Goal: Task Accomplishment & Management: Use online tool/utility

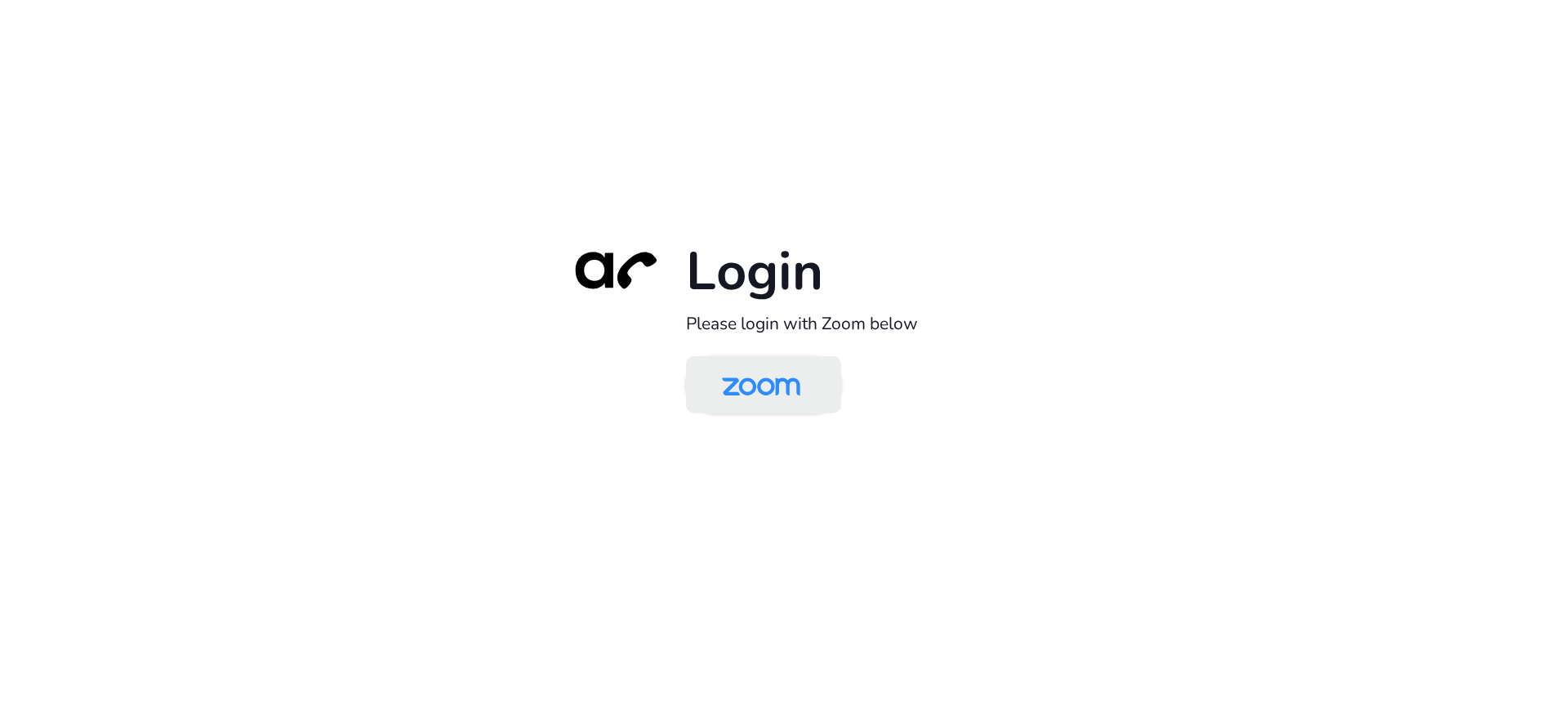
click at [793, 403] on img at bounding box center [761, 386] width 113 height 53
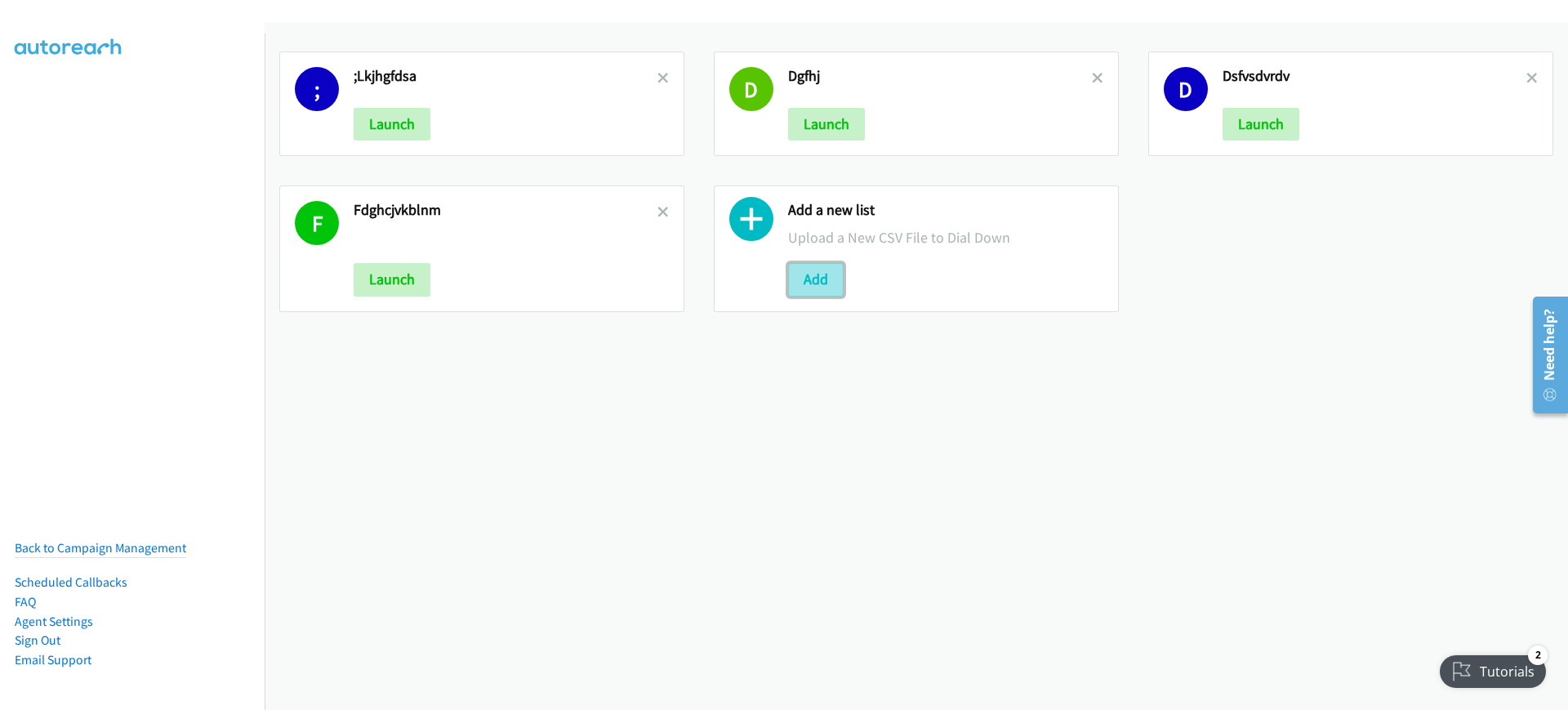
click at [794, 281] on button "Add" at bounding box center [815, 279] width 55 height 33
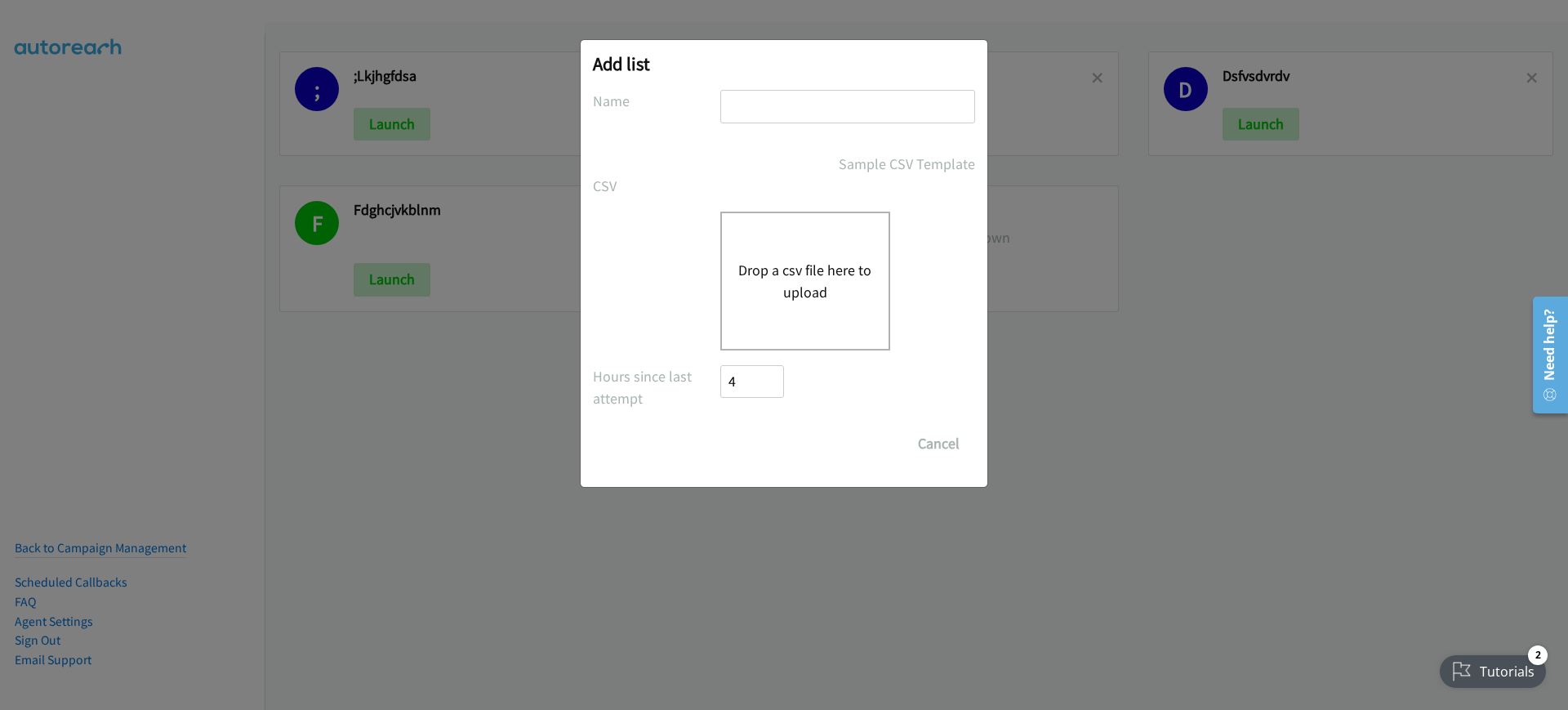
click at [876, 287] on div "Drop a csv file here to upload" at bounding box center [805, 281] width 170 height 139
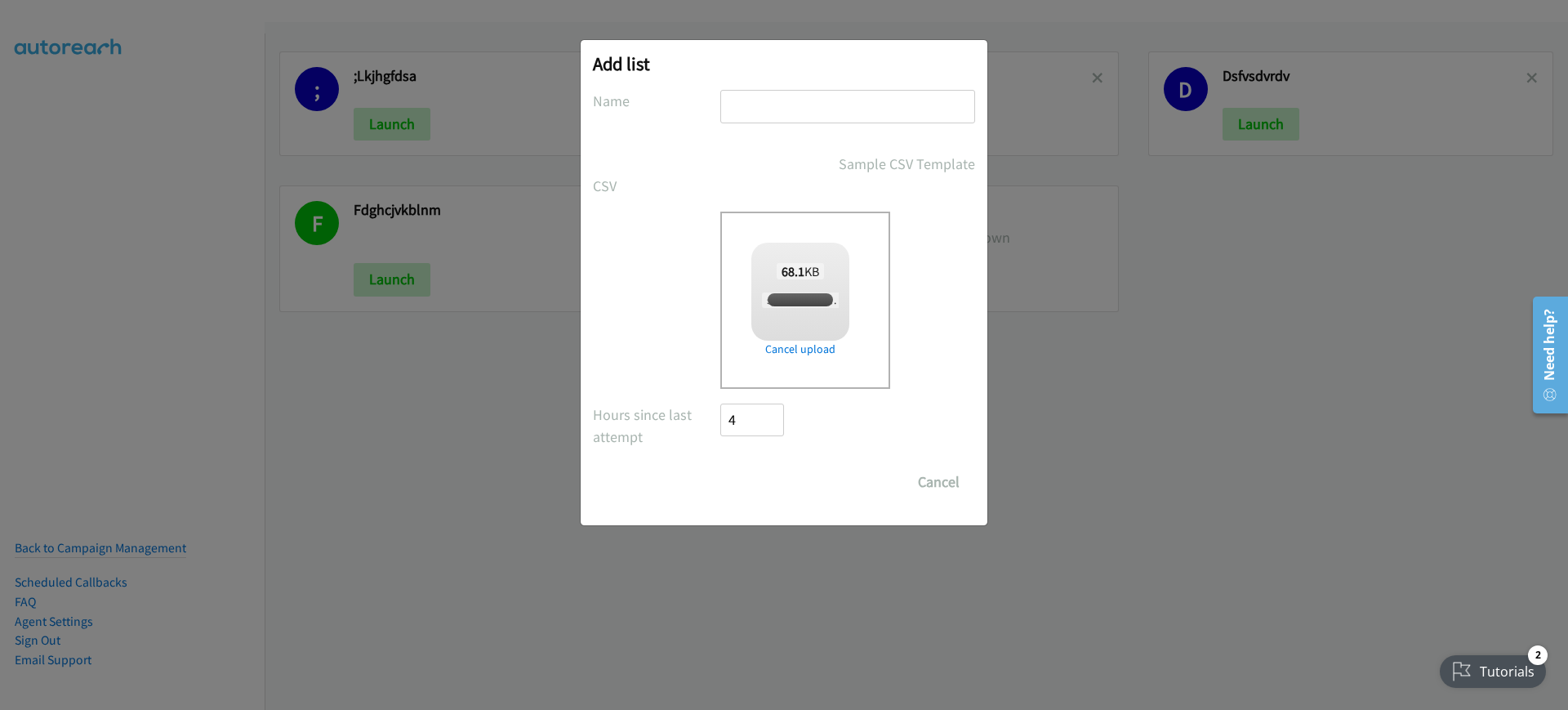
click at [918, 113] on input "text" at bounding box center [847, 107] width 254 height 34
checkbox input "true"
type input "dfghm,./"
click at [926, 476] on button "Cancel" at bounding box center [938, 481] width 73 height 33
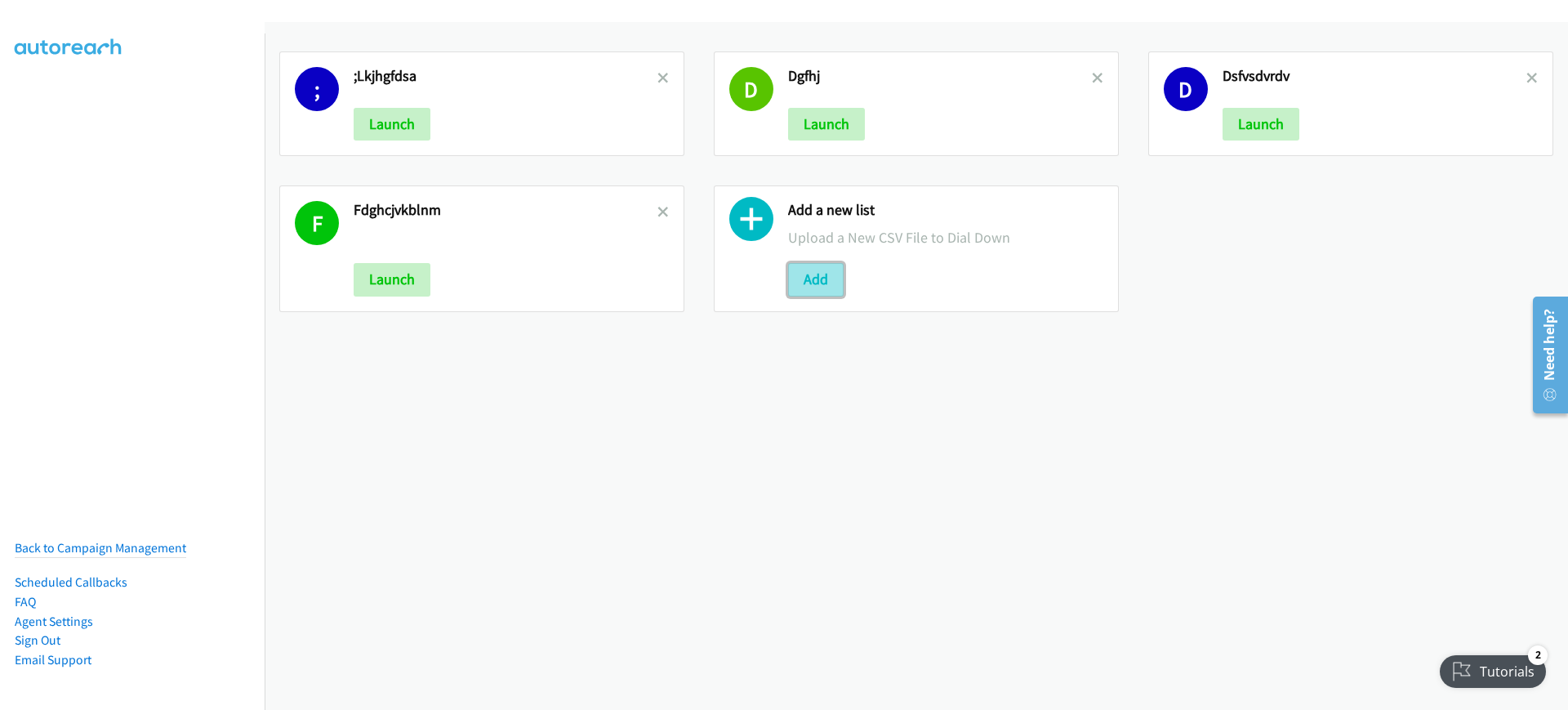
click at [814, 288] on button "Add" at bounding box center [815, 279] width 55 height 33
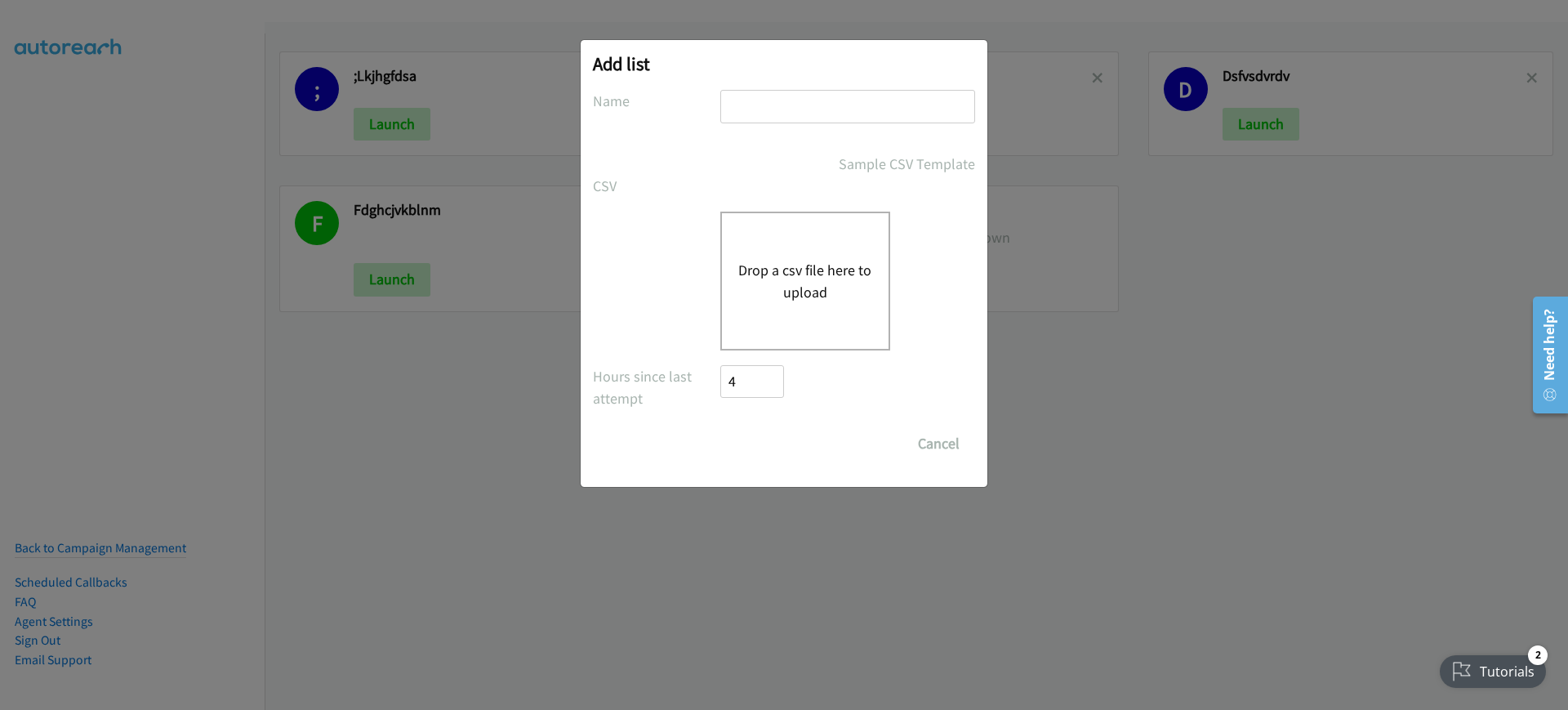
click at [784, 260] on button "Drop a csv file here to upload" at bounding box center [805, 281] width 134 height 45
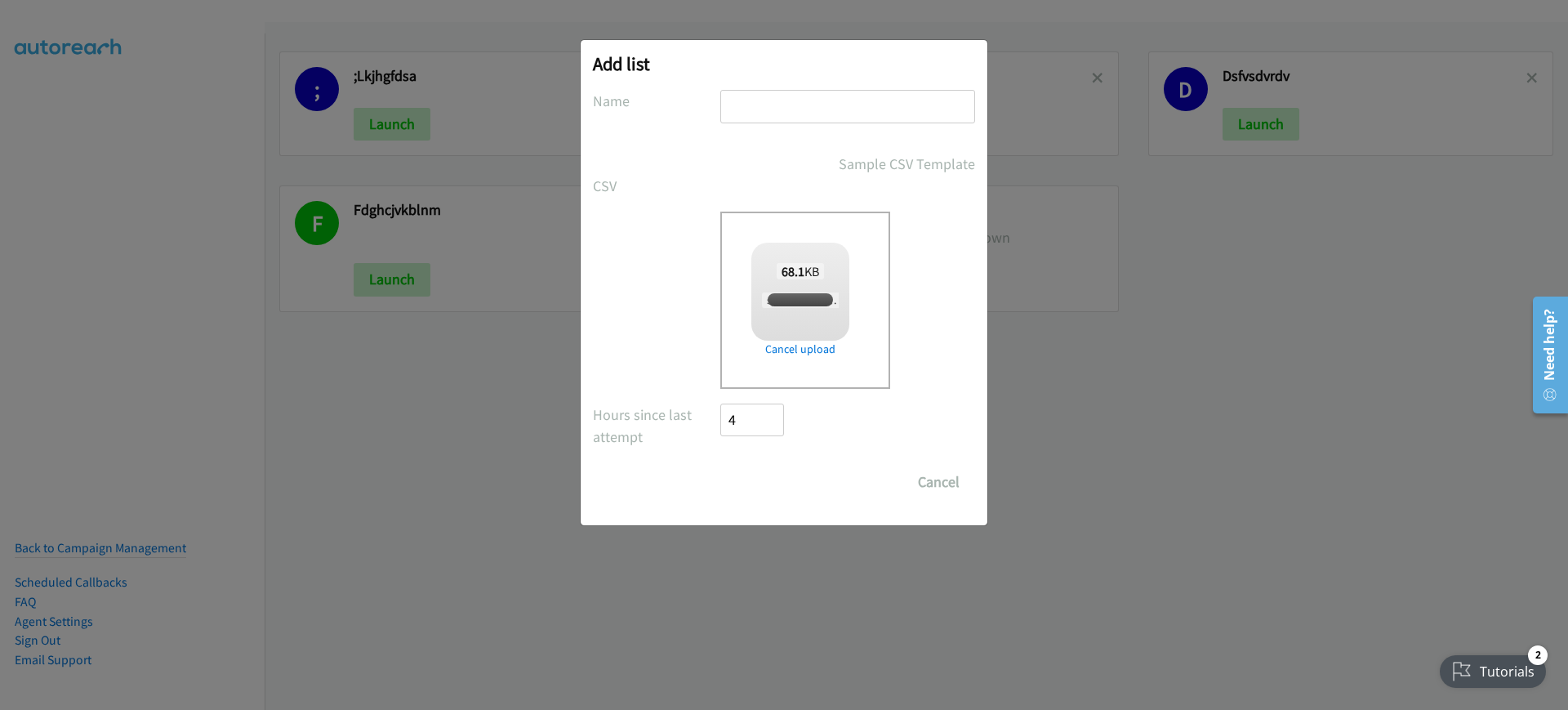
checkbox input "true"
drag, startPoint x: 792, startPoint y: 130, endPoint x: 810, endPoint y: 125, distance: 18.7
click at [793, 129] on div at bounding box center [847, 113] width 254 height 48
click at [825, 116] on input "text" at bounding box center [847, 107] width 254 height 34
type input "dfgxhcvbjnkml;"
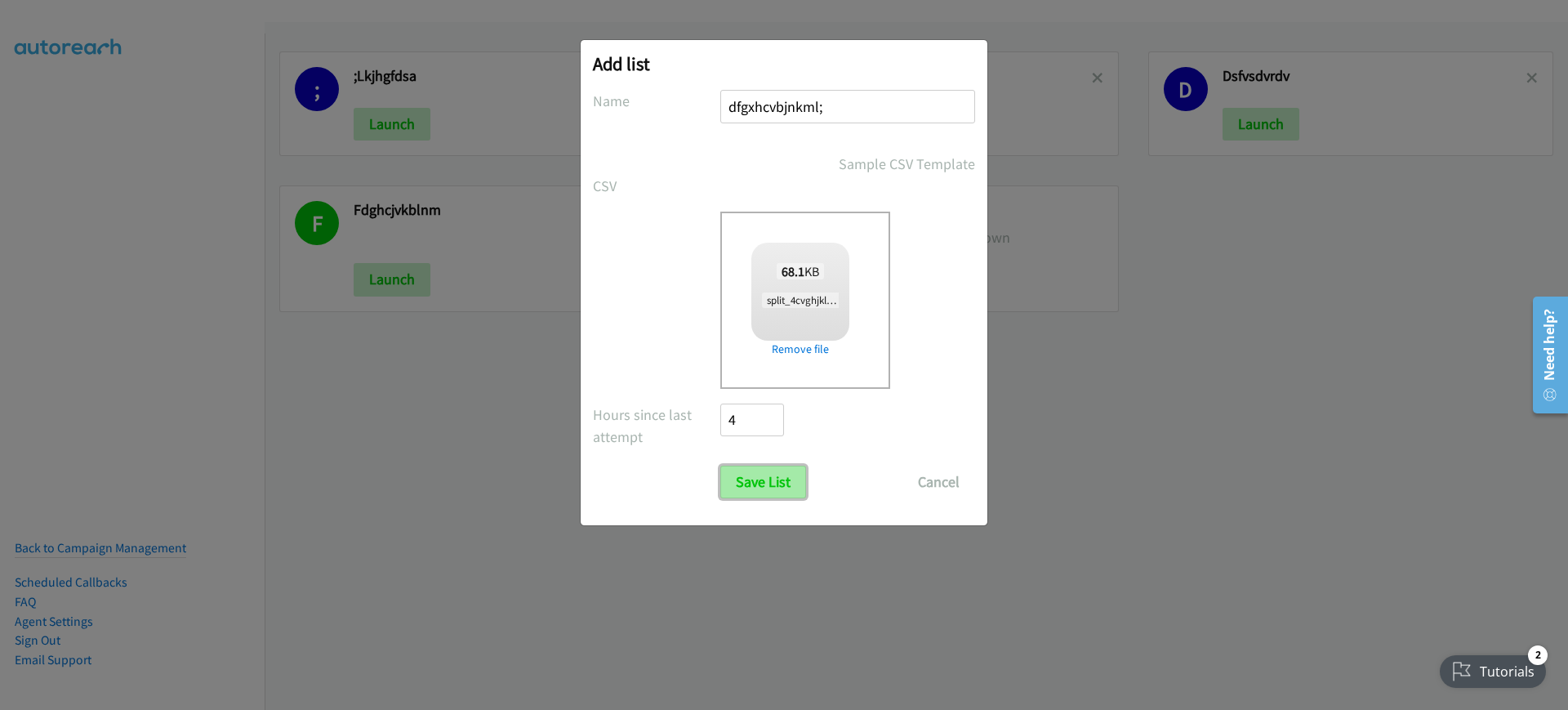
click at [765, 491] on input "Save List" at bounding box center [763, 481] width 86 height 33
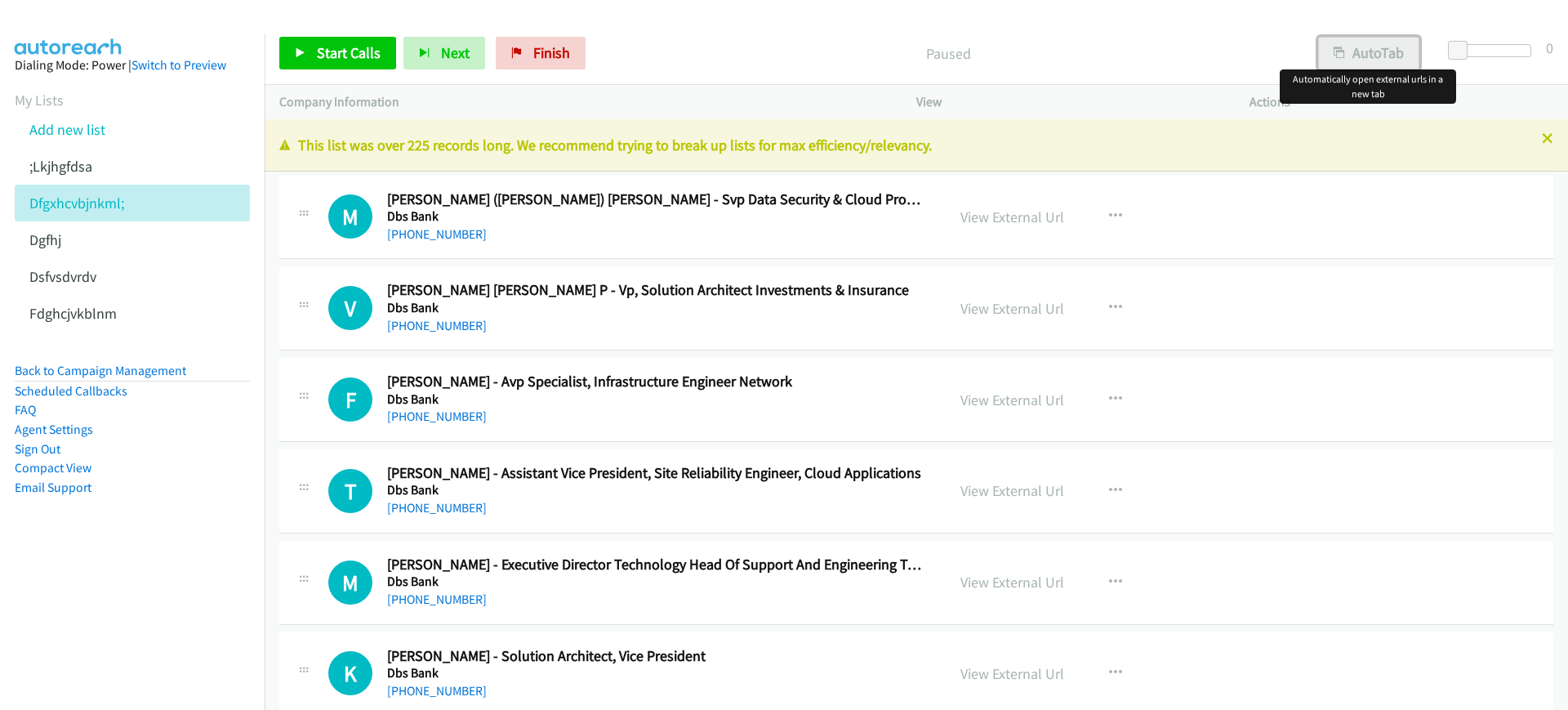
click at [1390, 59] on button "AutoTab" at bounding box center [1368, 53] width 102 height 33
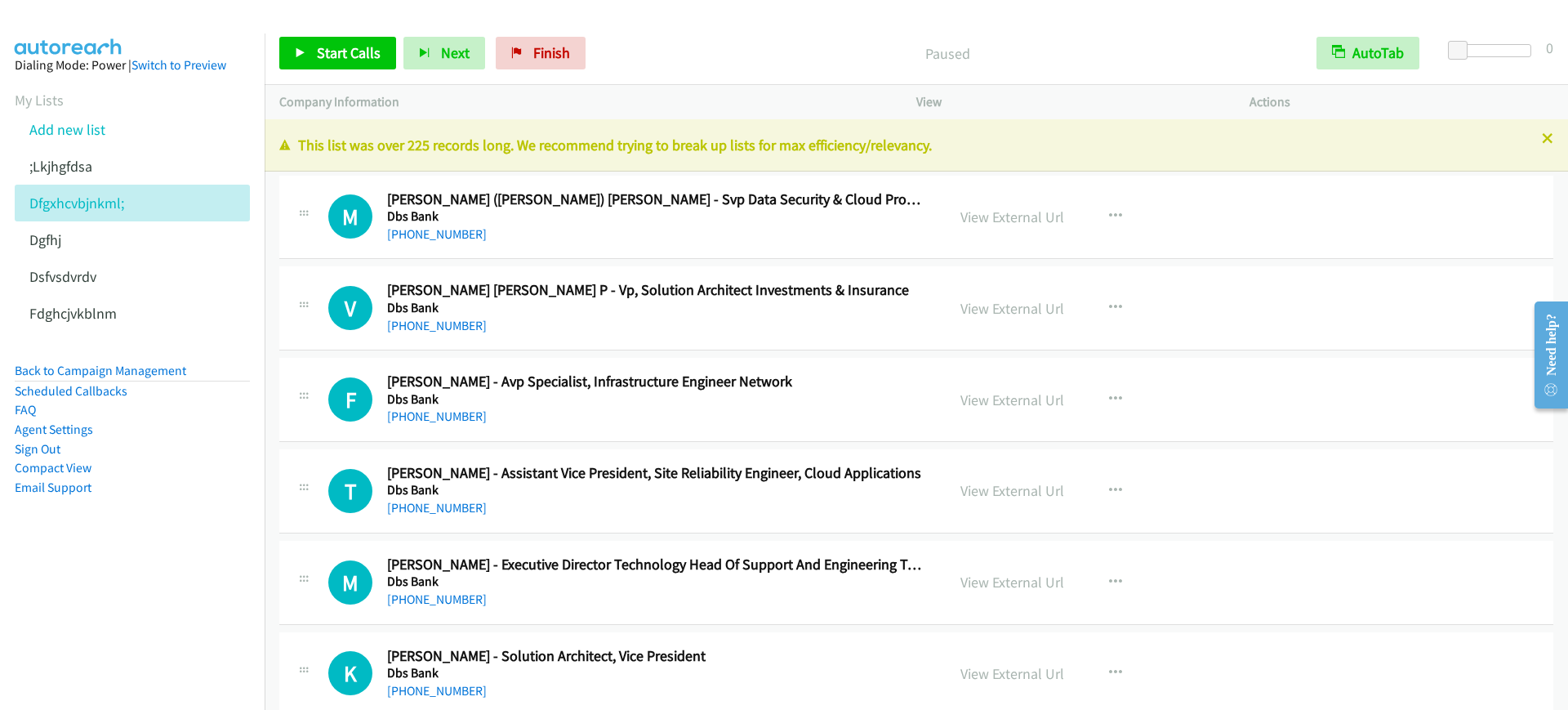
drag, startPoint x: 713, startPoint y: 52, endPoint x: 808, endPoint y: 62, distance: 95.5
click at [713, 53] on p "Paused" at bounding box center [947, 54] width 679 height 22
click at [345, 45] on span "Start Calls" at bounding box center [349, 53] width 64 height 18
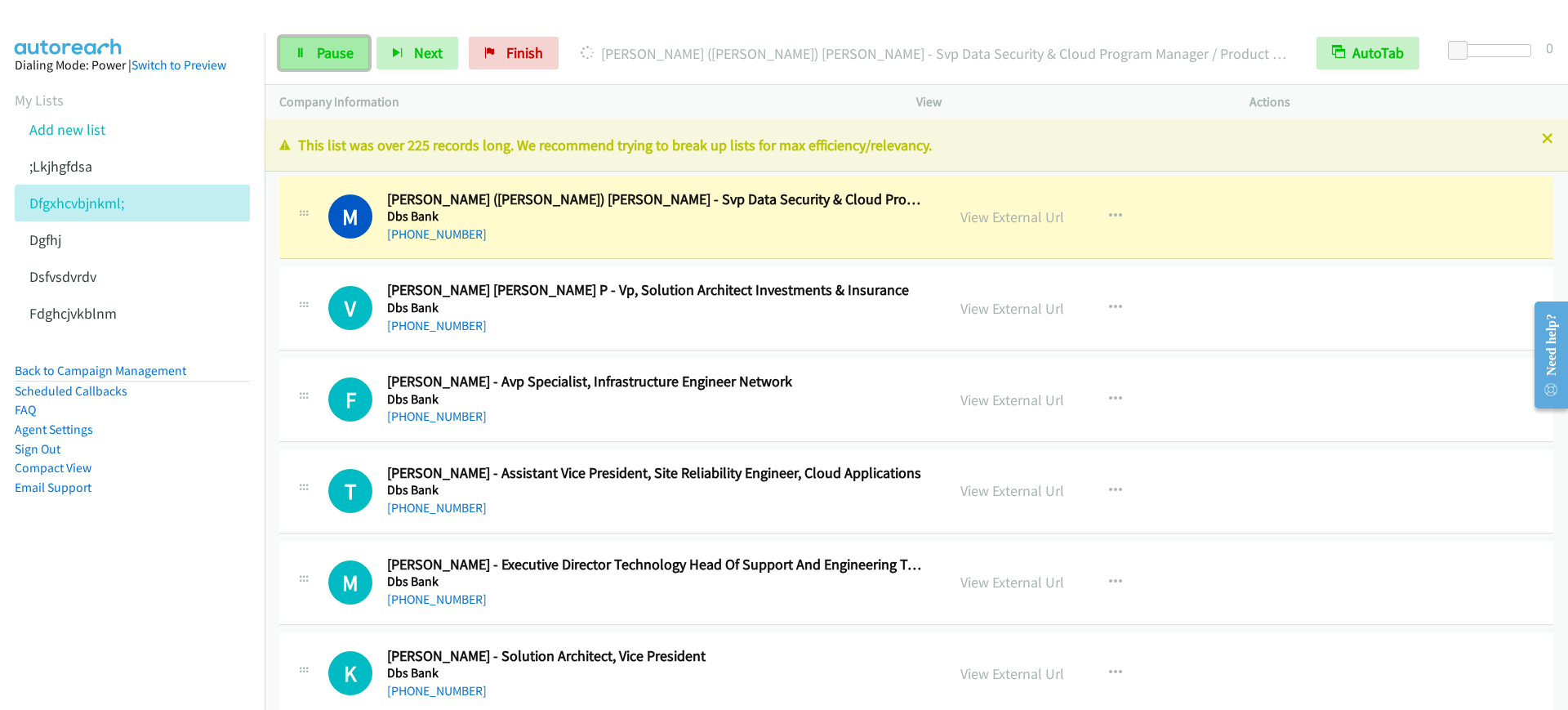
click at [323, 65] on link "Pause" at bounding box center [324, 53] width 90 height 33
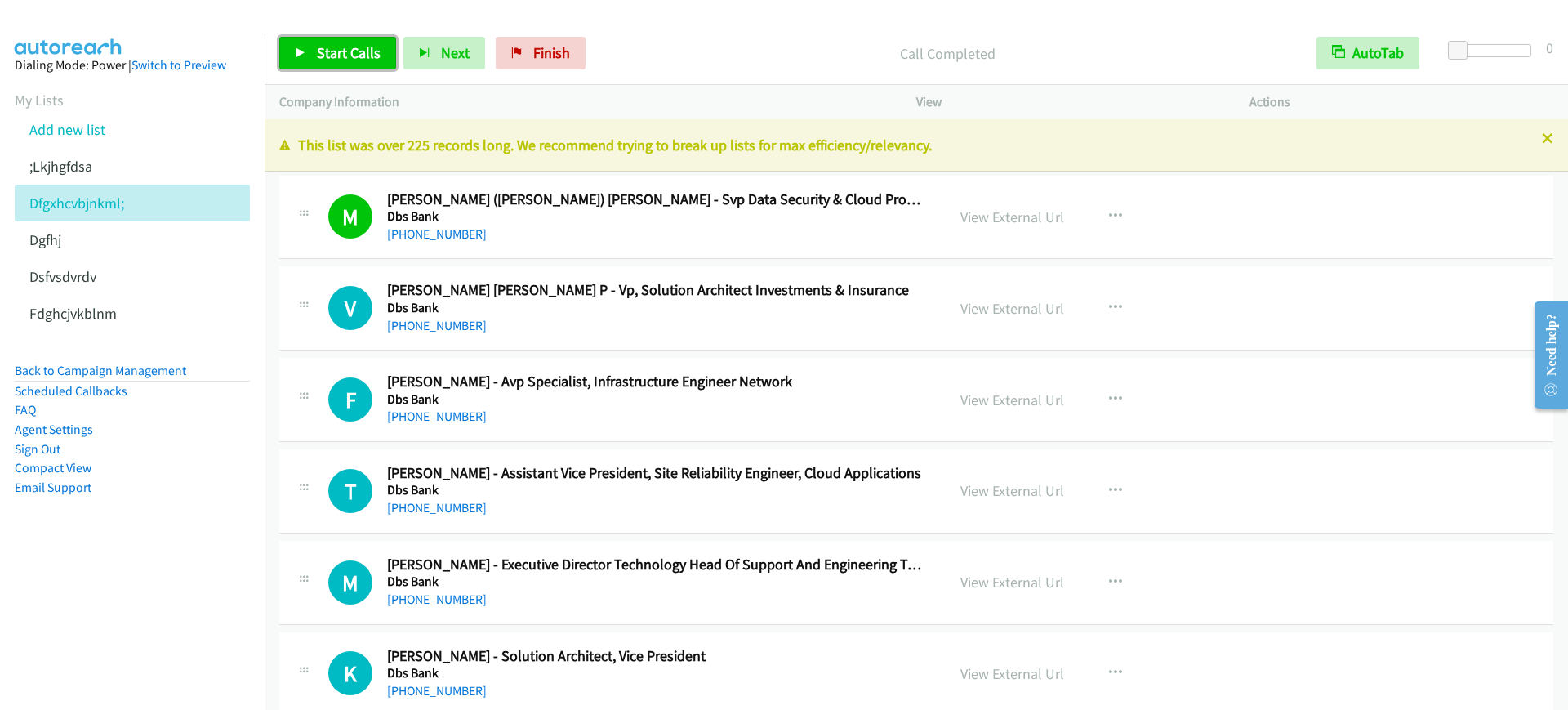
click at [363, 50] on span "Start Calls" at bounding box center [349, 53] width 64 height 18
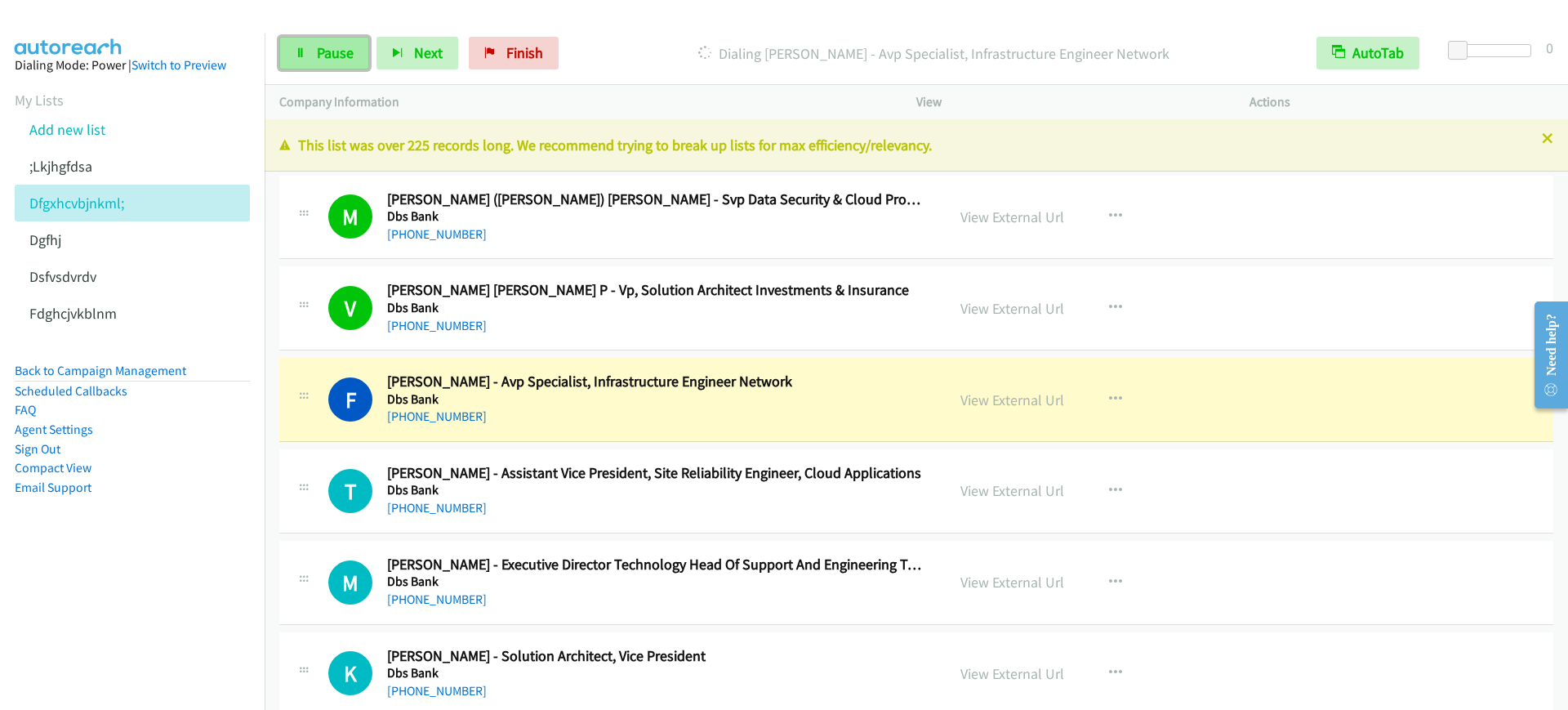
click at [298, 45] on link "Pause" at bounding box center [324, 53] width 90 height 33
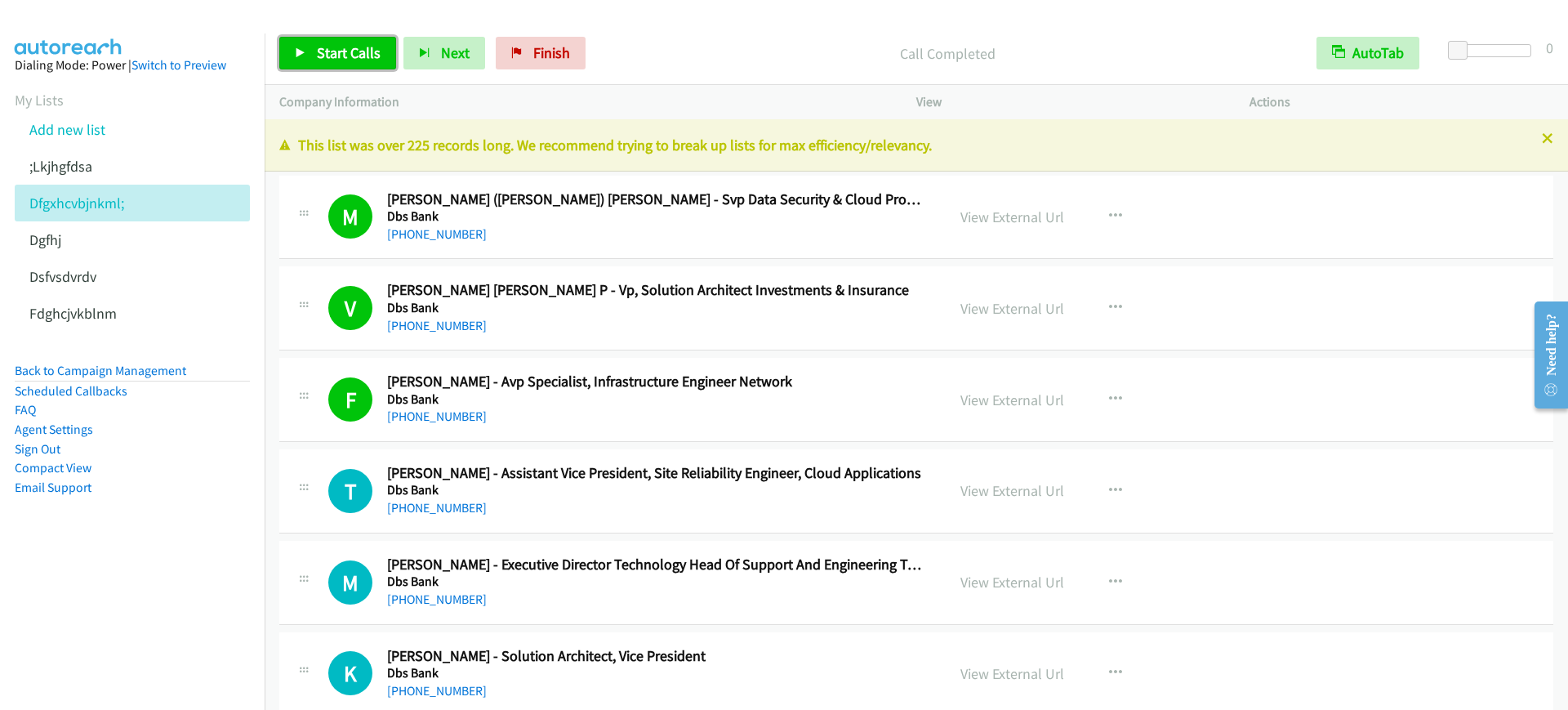
click at [365, 63] on link "Start Calls" at bounding box center [338, 53] width 117 height 33
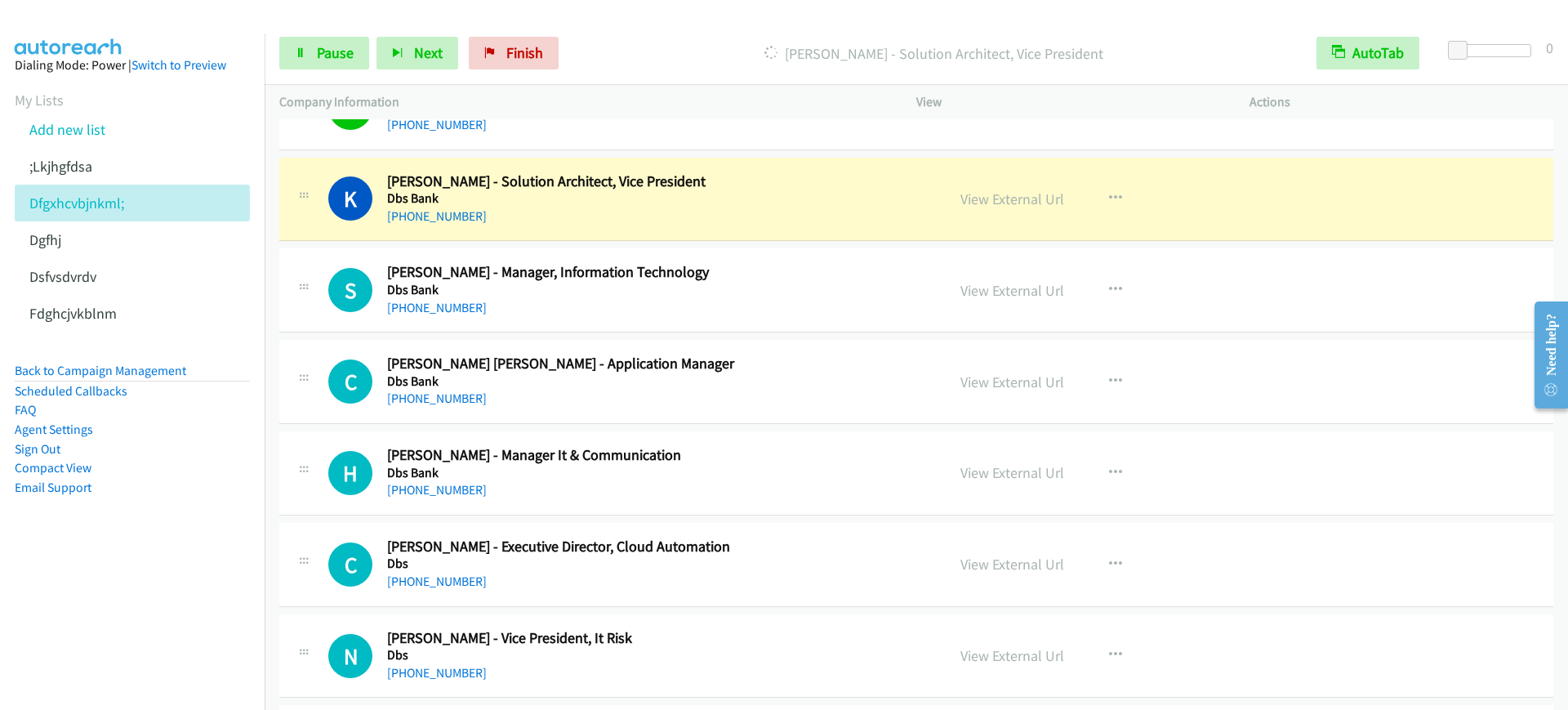
scroll to position [511, 0]
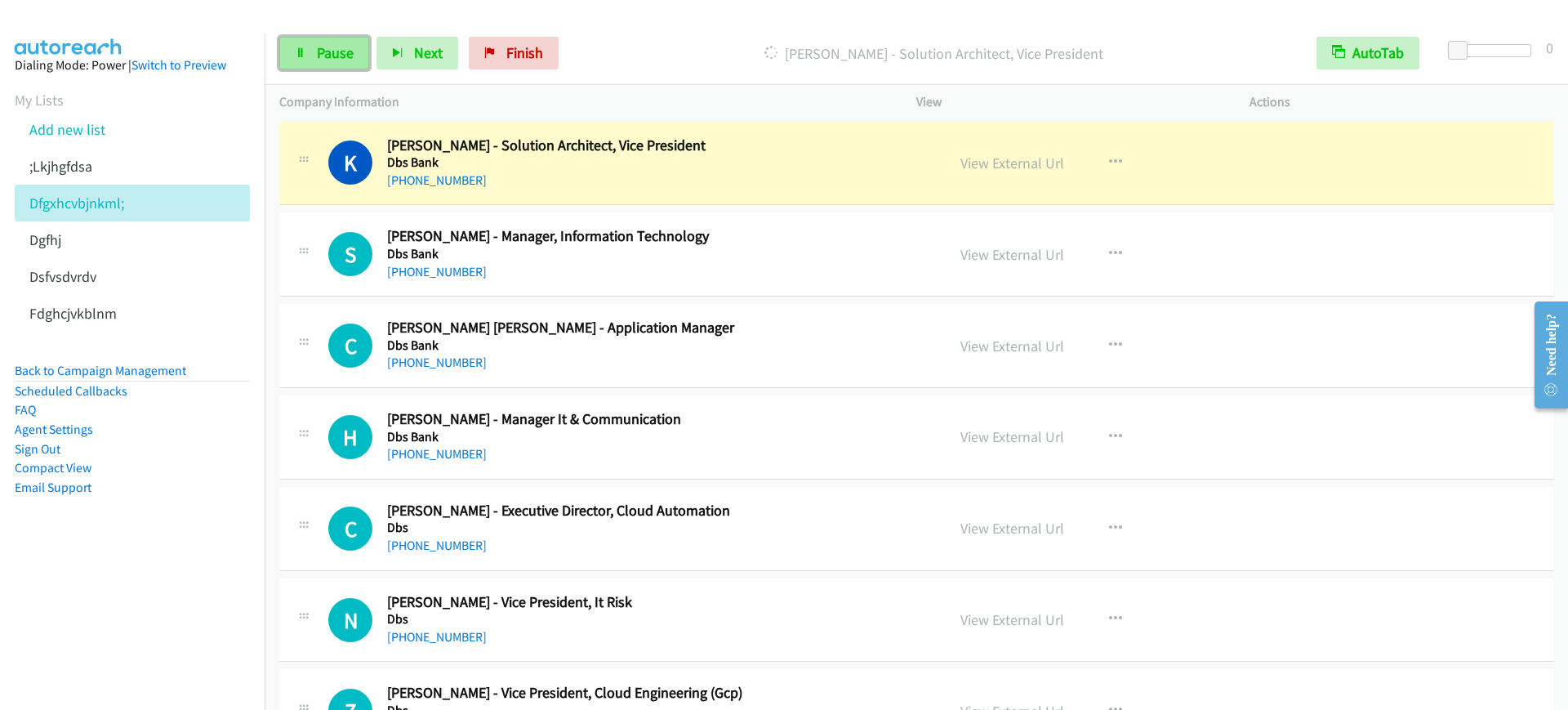
click at [307, 45] on link "Pause" at bounding box center [324, 53] width 90 height 33
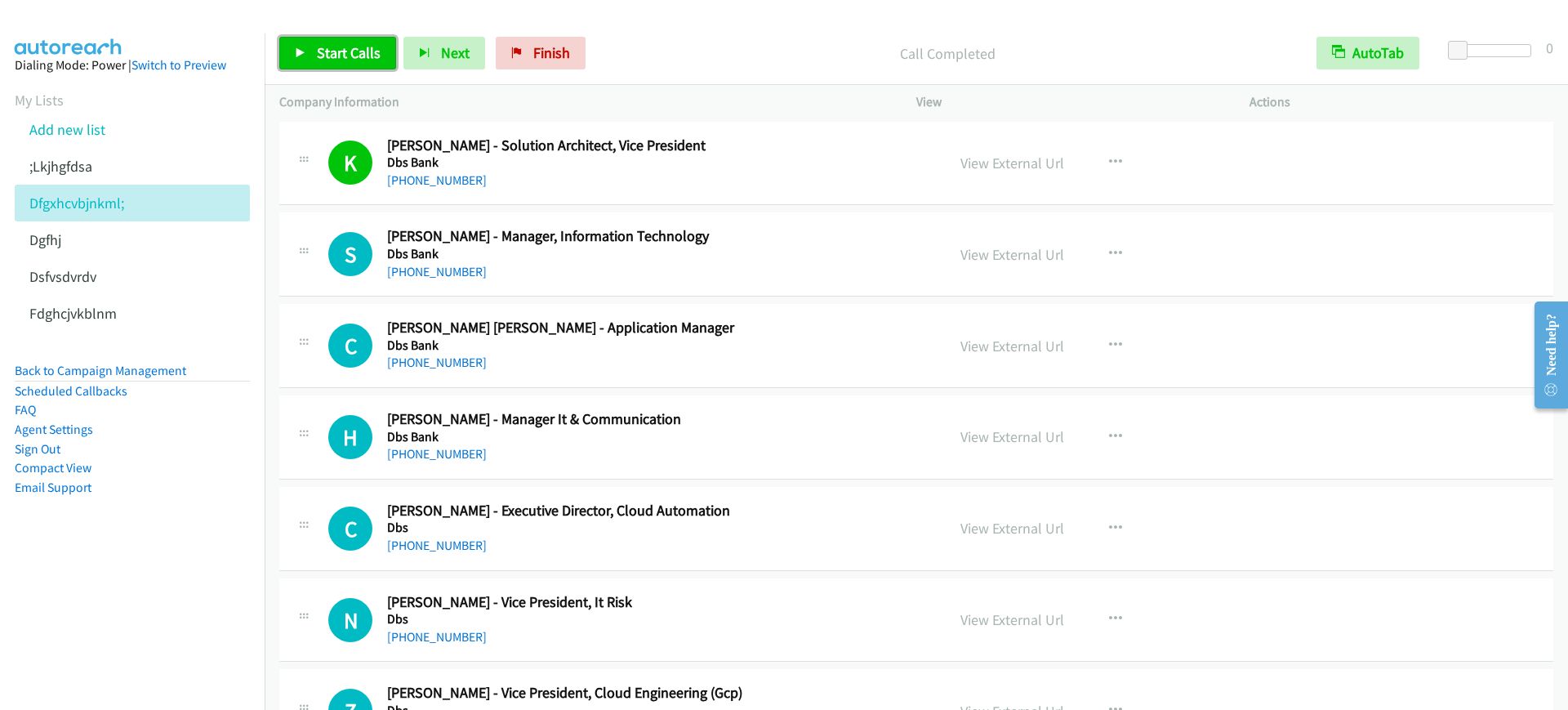
click at [302, 57] on icon at bounding box center [301, 54] width 12 height 12
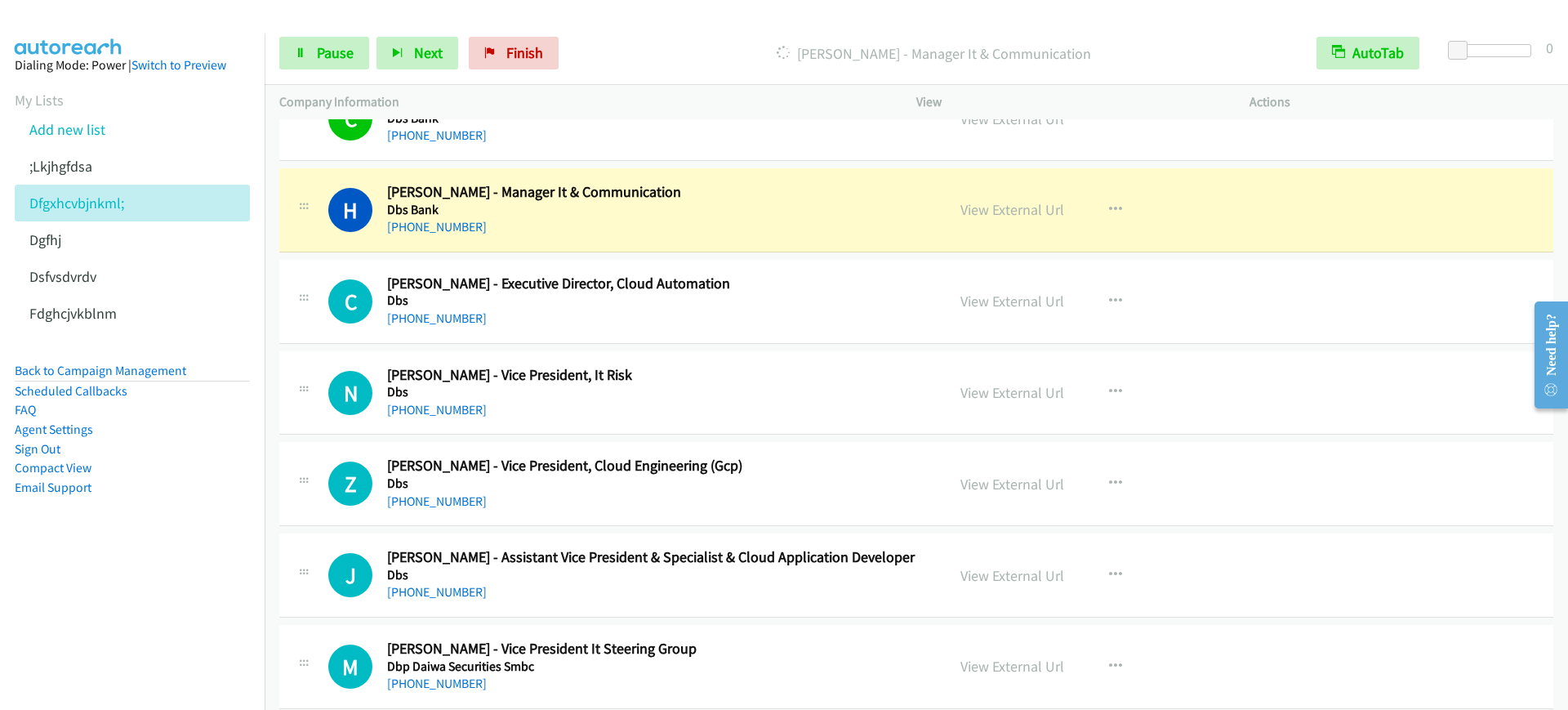
scroll to position [715, 0]
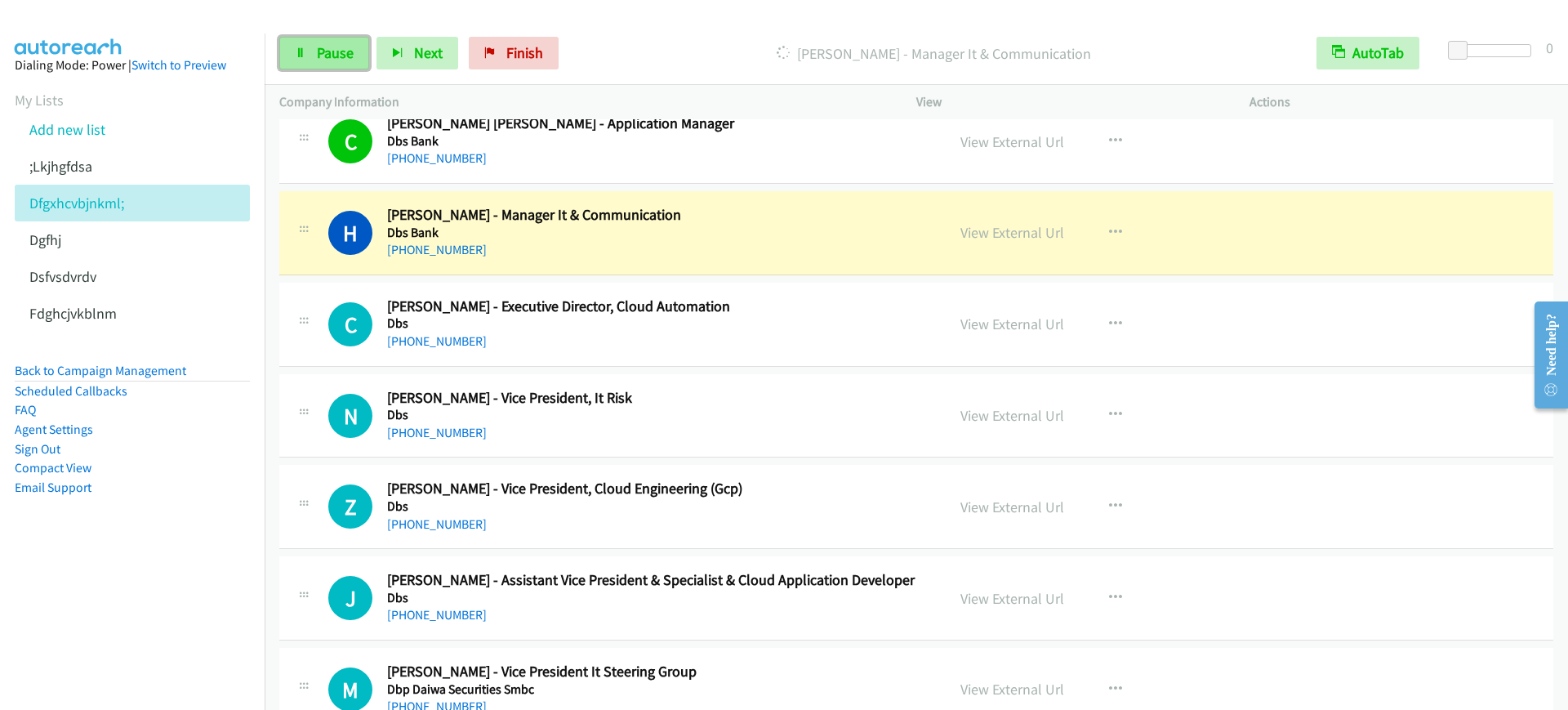
click at [292, 39] on link "Pause" at bounding box center [324, 53] width 90 height 33
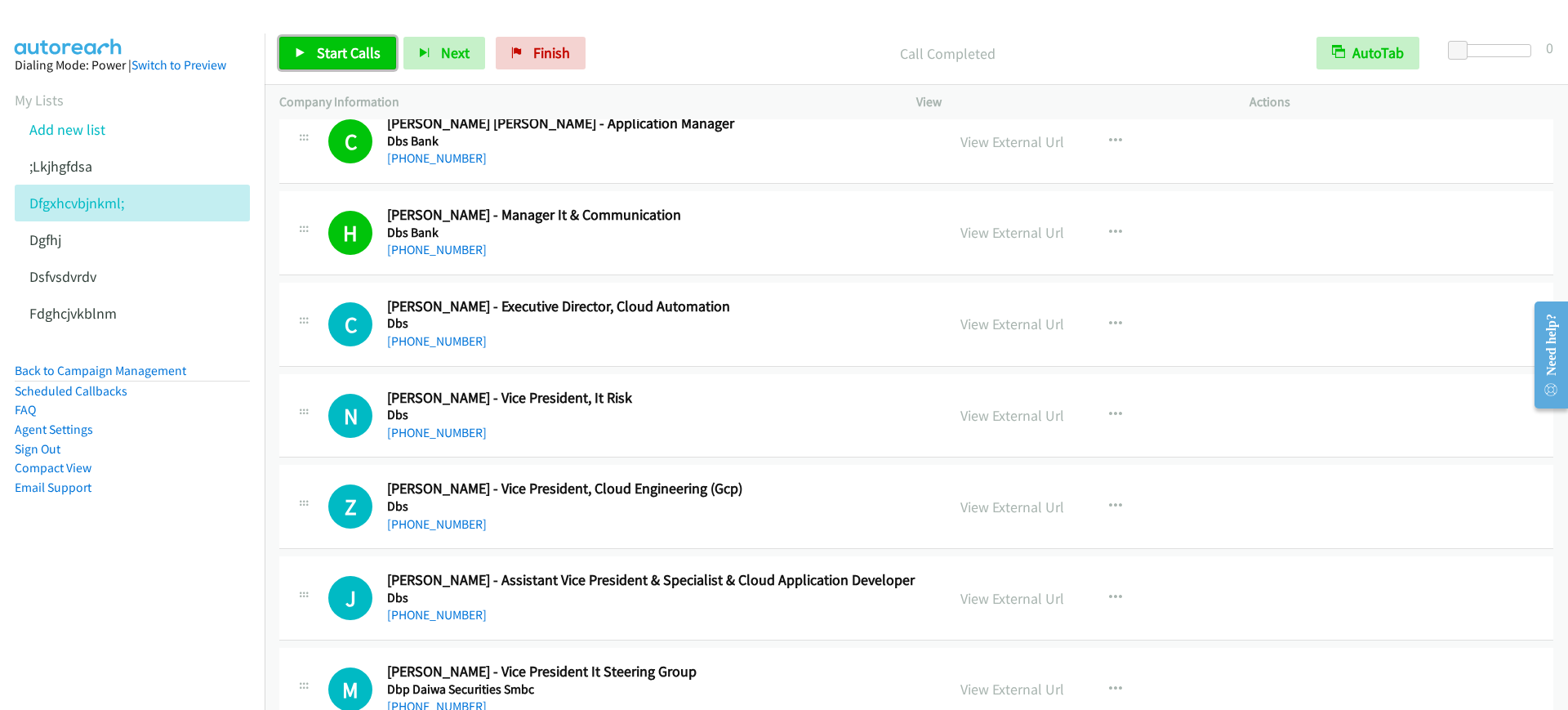
click at [307, 61] on link "Start Calls" at bounding box center [338, 53] width 117 height 33
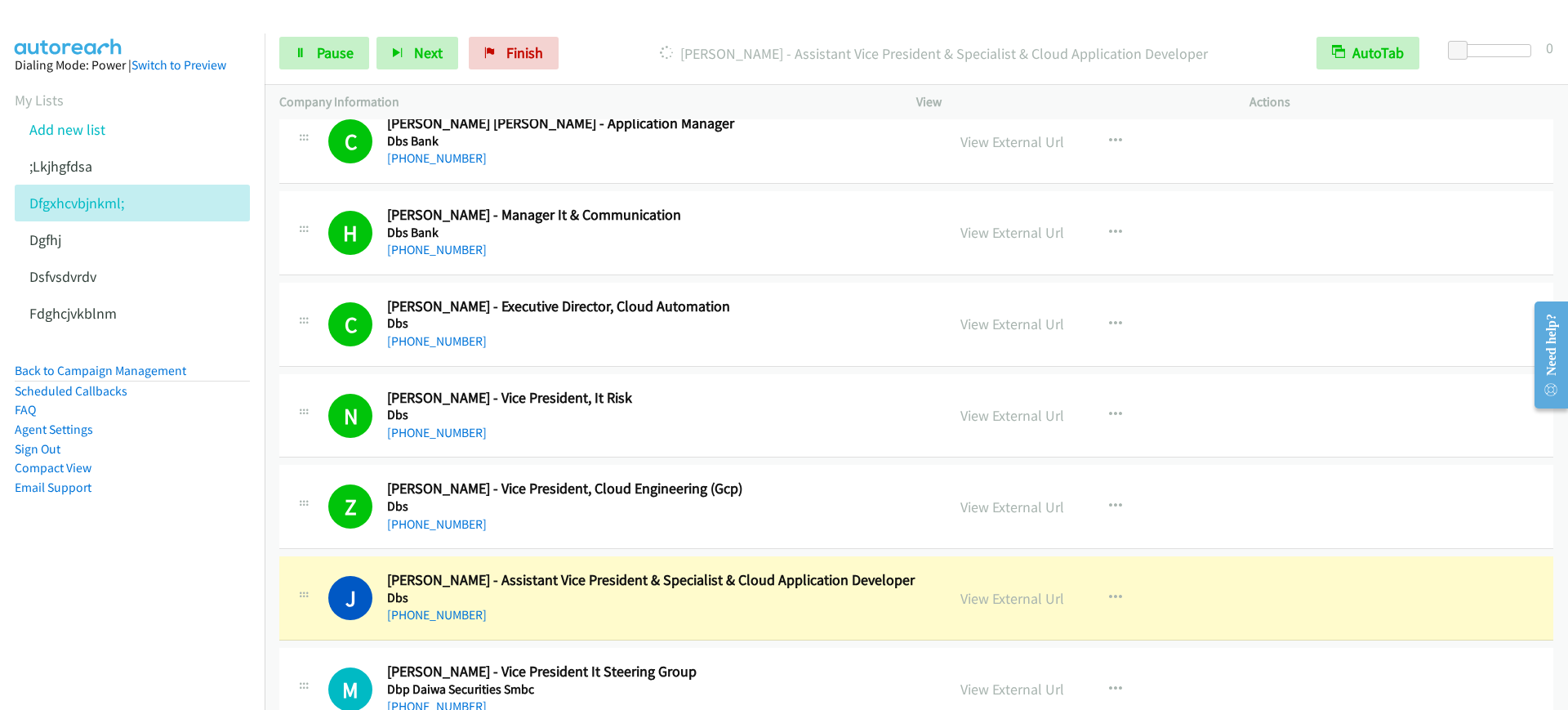
click at [274, 50] on div "Start Calls Pause Next Finish Dialing Johann Thum - Assistant Vice President & …" at bounding box center [916, 53] width 1303 height 63
click at [296, 52] on icon at bounding box center [301, 54] width 12 height 12
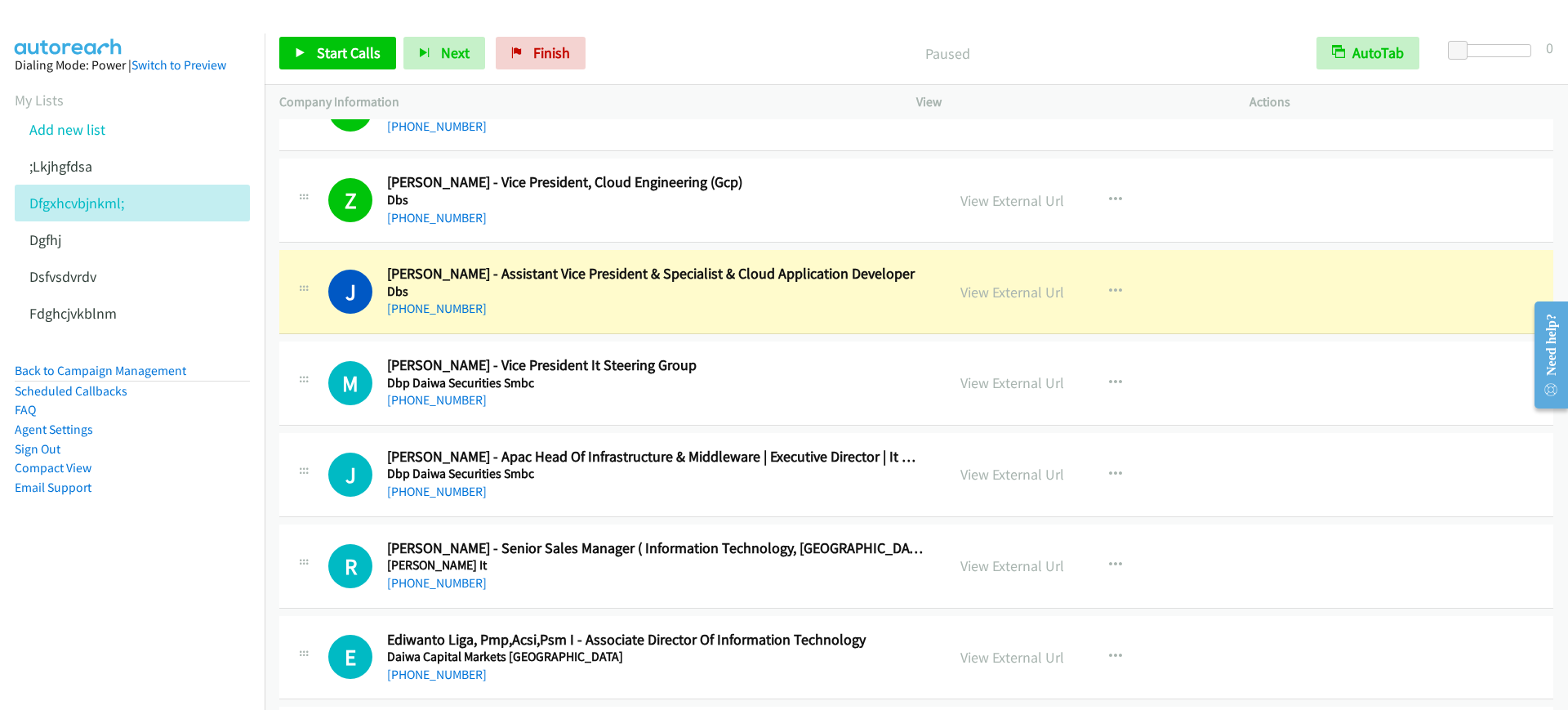
scroll to position [1123, 0]
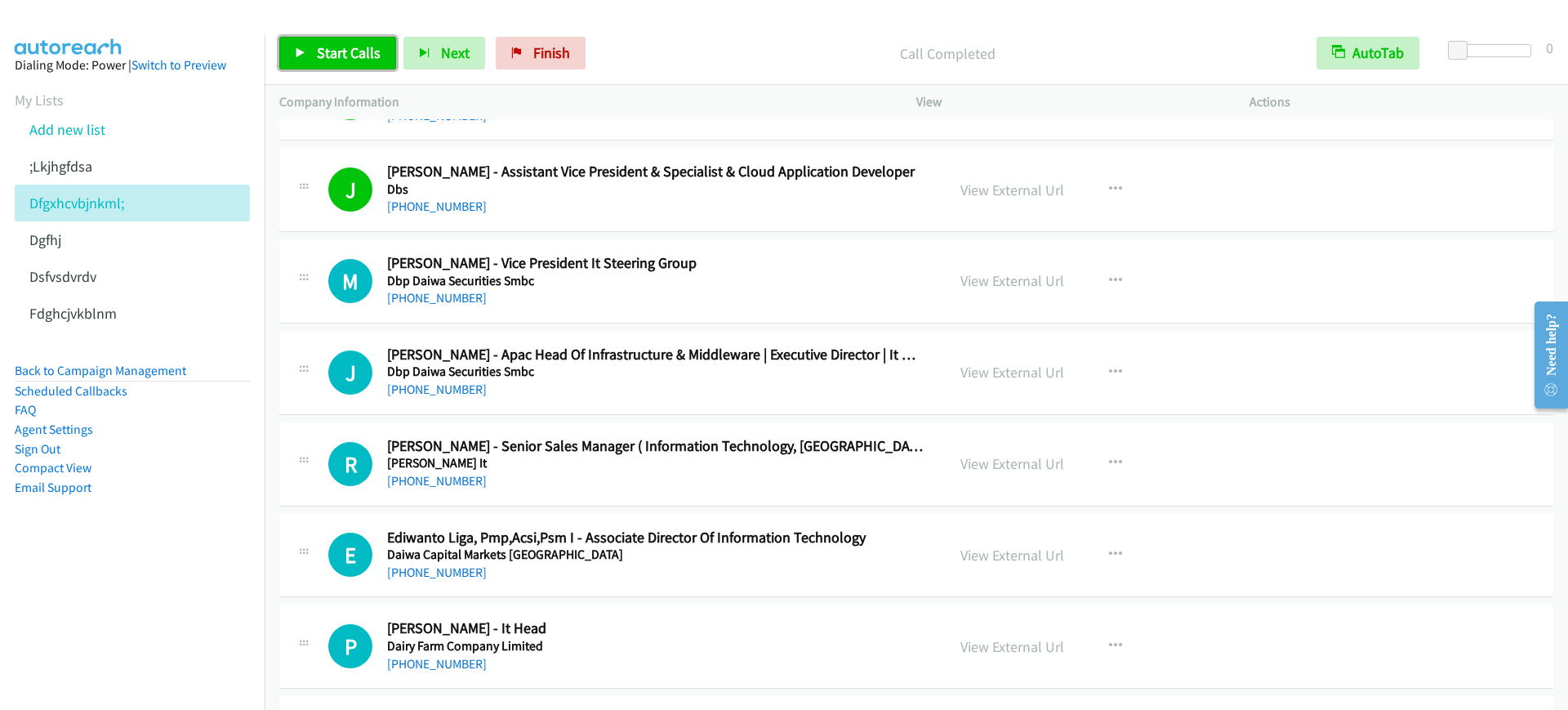
click at [323, 45] on span "Start Calls" at bounding box center [349, 53] width 64 height 18
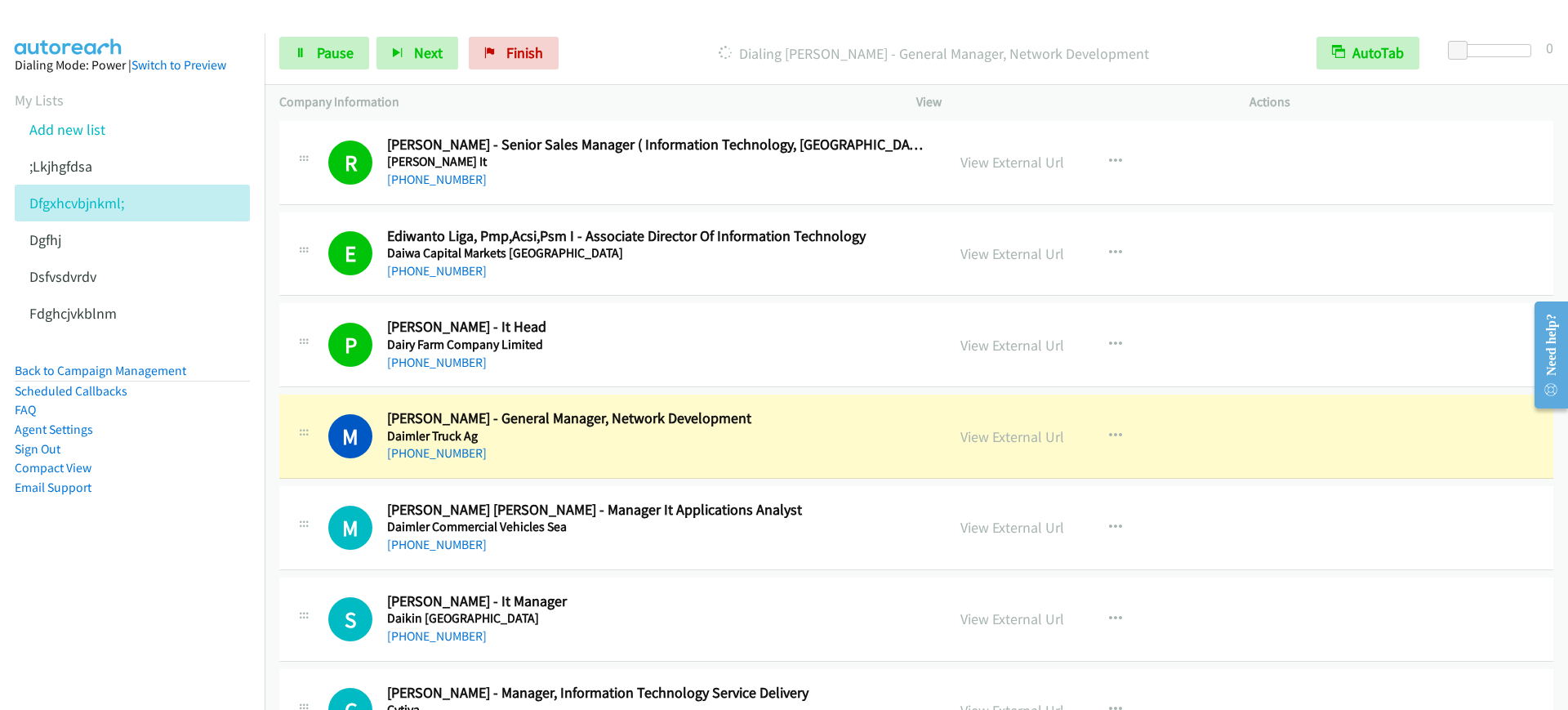
scroll to position [1532, 0]
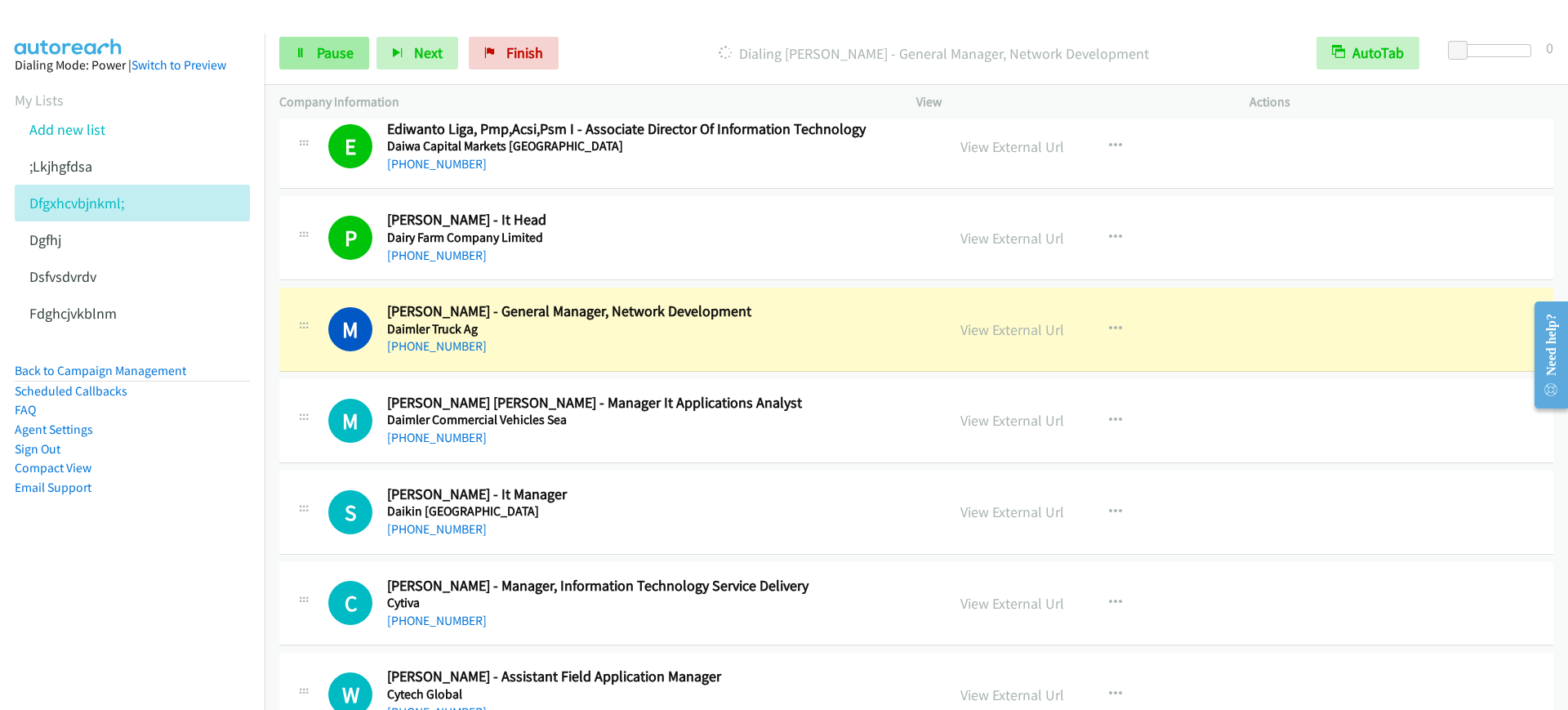
drag, startPoint x: 287, startPoint y: 73, endPoint x: 306, endPoint y: 55, distance: 26.2
click at [291, 68] on div "Start Calls Pause Next Finish Dialing Marc Lau - General Manager, Network Devel…" at bounding box center [916, 53] width 1303 height 63
click at [306, 55] on icon at bounding box center [301, 54] width 12 height 12
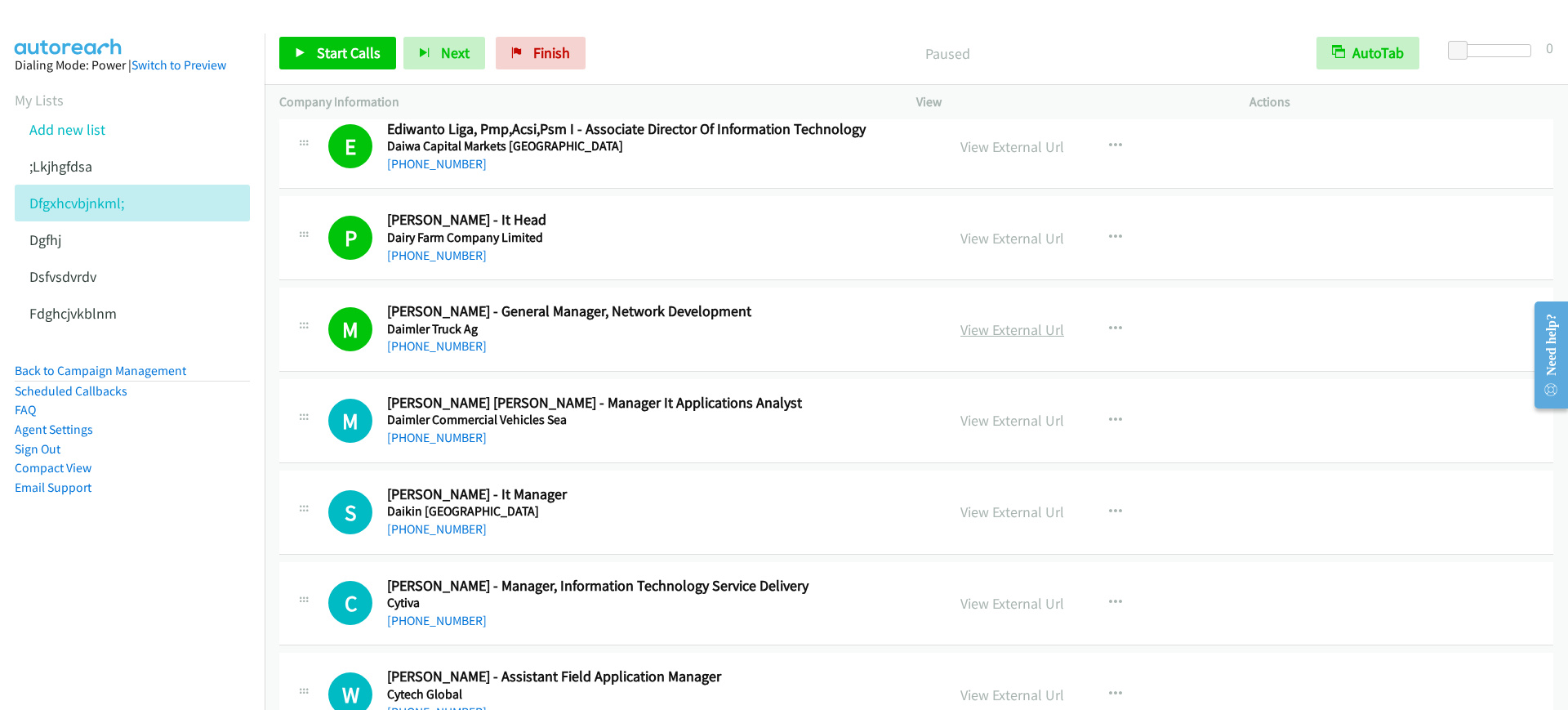
click at [994, 324] on link "View External Url" at bounding box center [1012, 329] width 103 height 18
click at [327, 61] on span "Start Calls" at bounding box center [349, 53] width 64 height 18
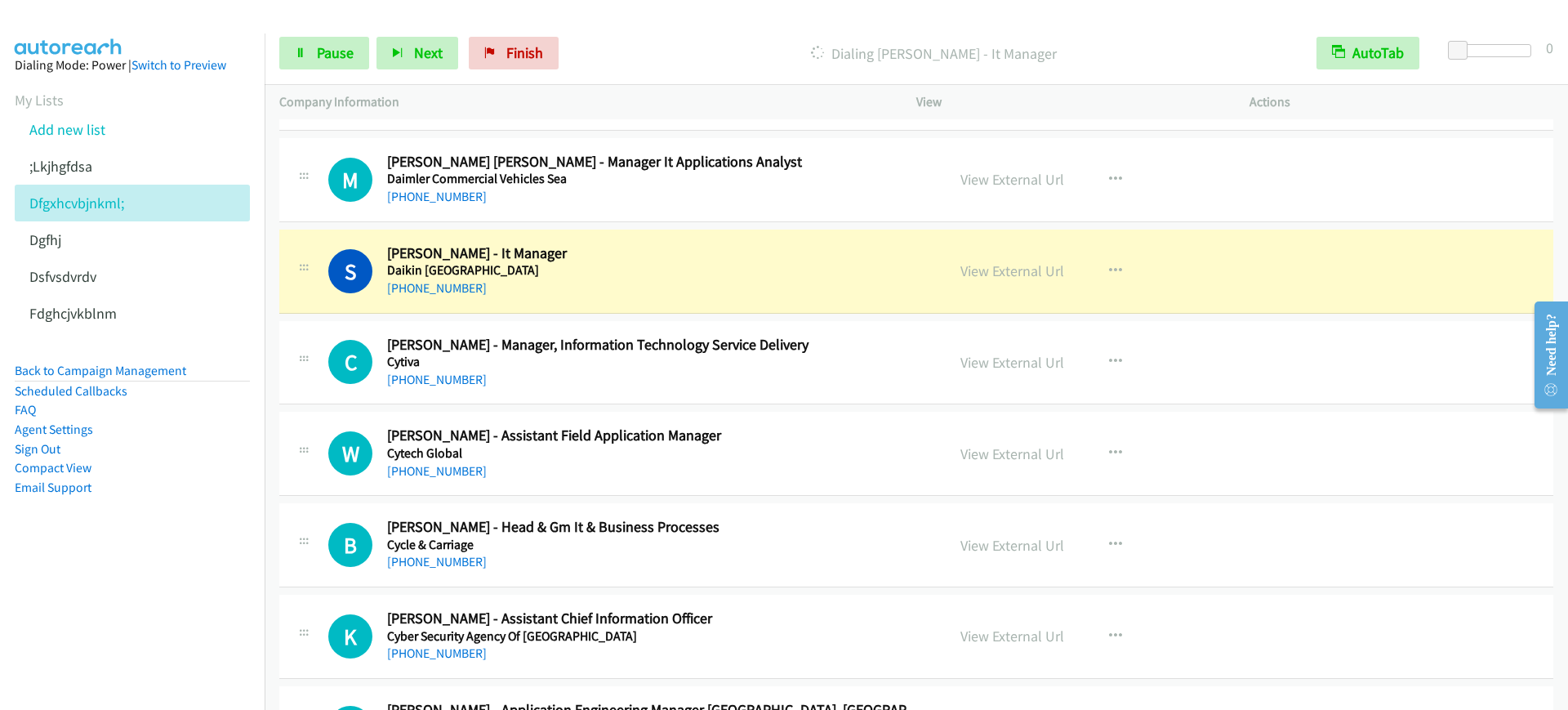
scroll to position [1838, 0]
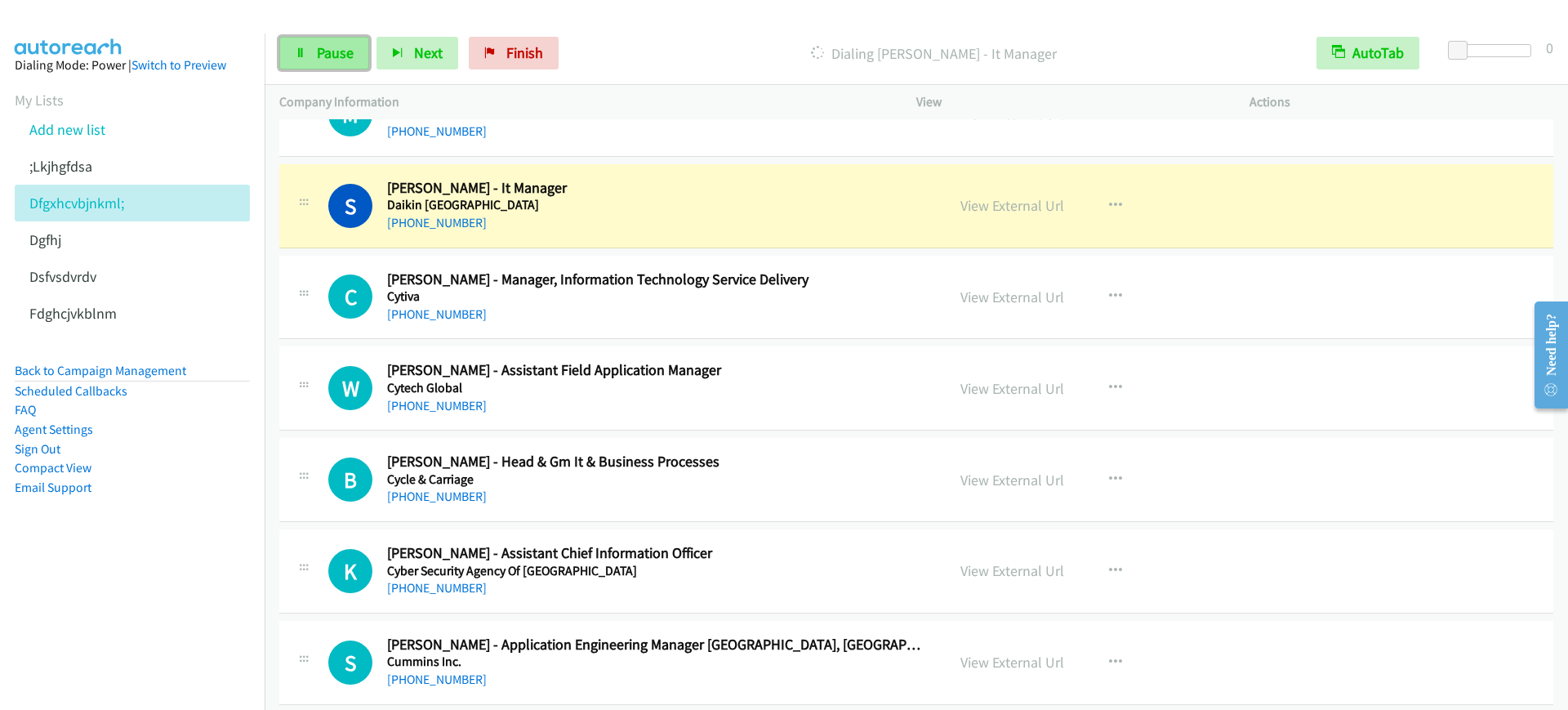
click at [307, 48] on link "Pause" at bounding box center [324, 53] width 90 height 33
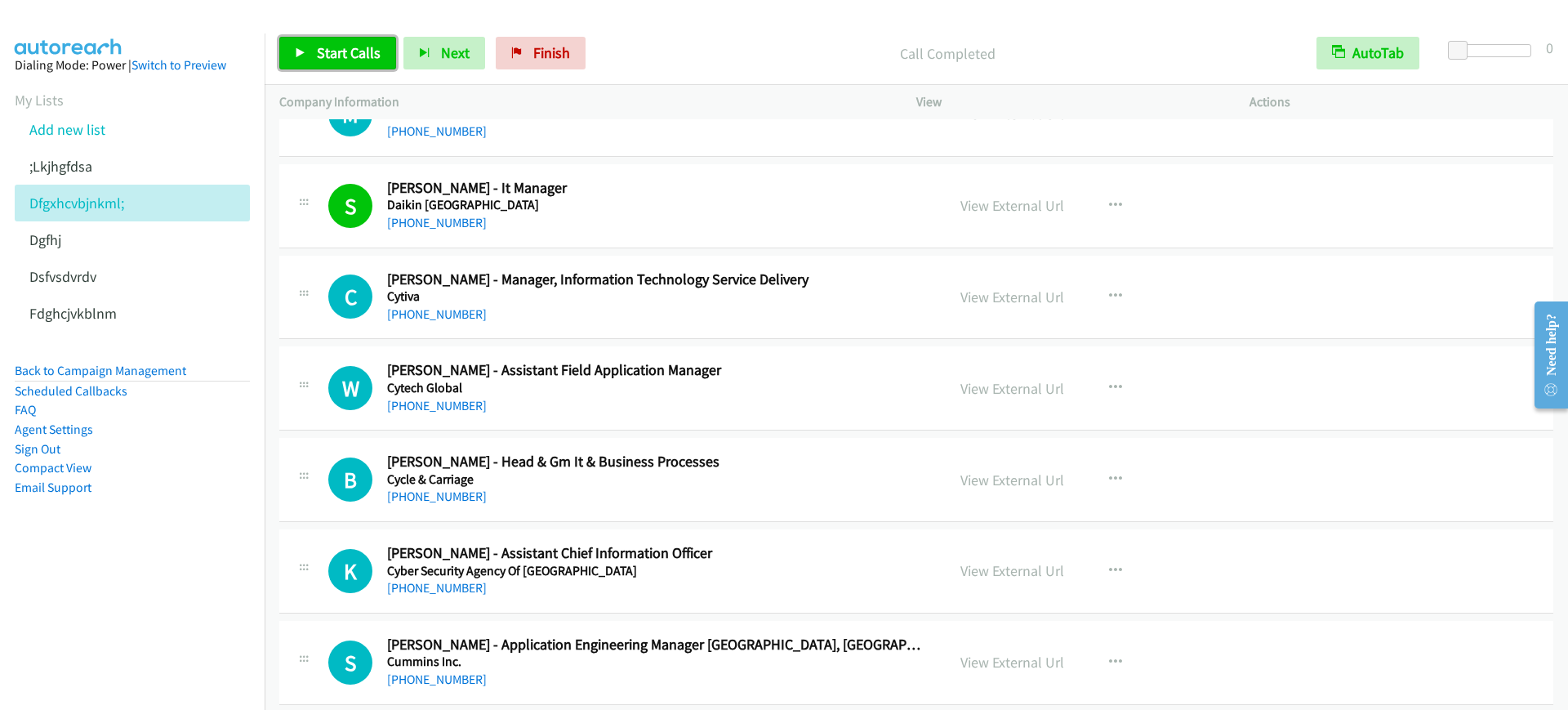
click at [359, 62] on link "Start Calls" at bounding box center [338, 53] width 117 height 33
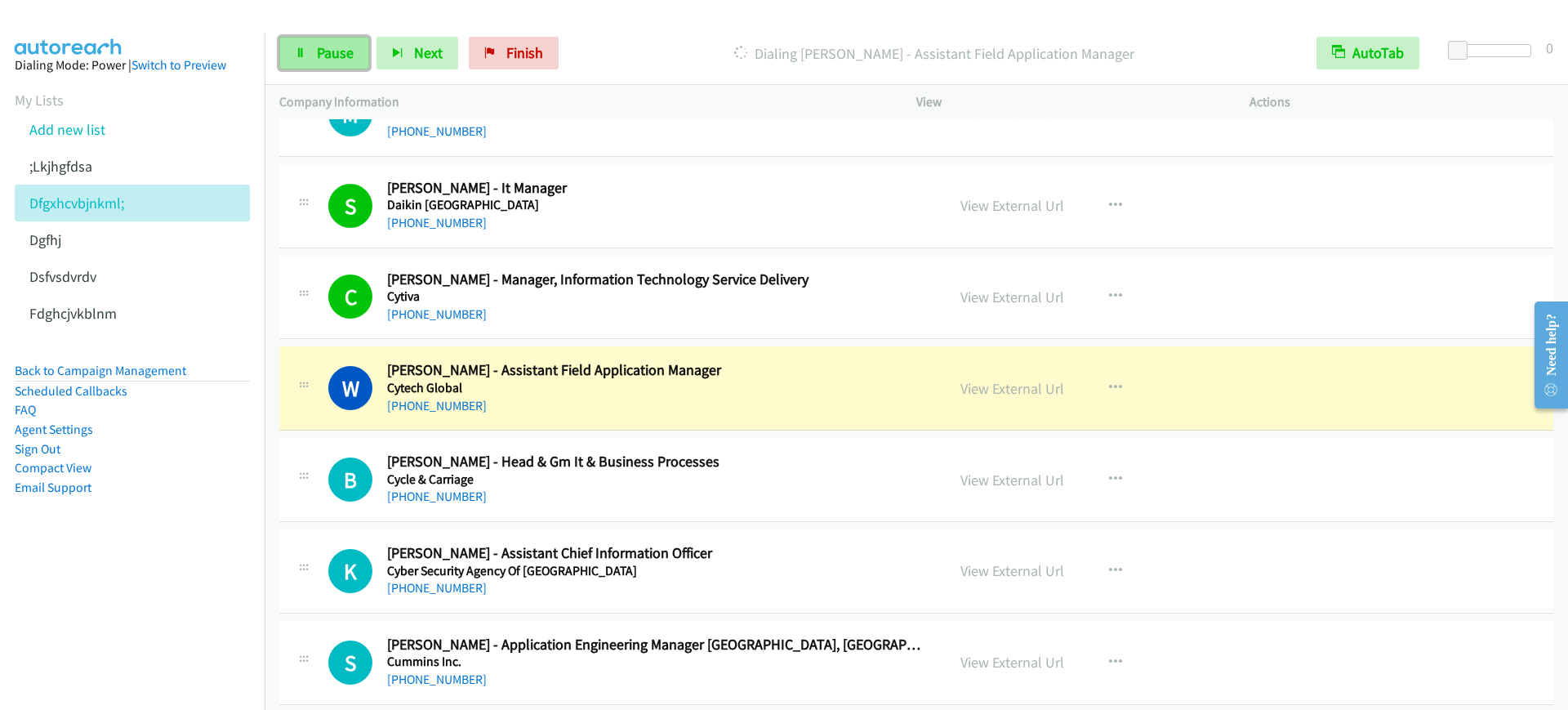
click at [348, 50] on span "Pause" at bounding box center [335, 53] width 37 height 18
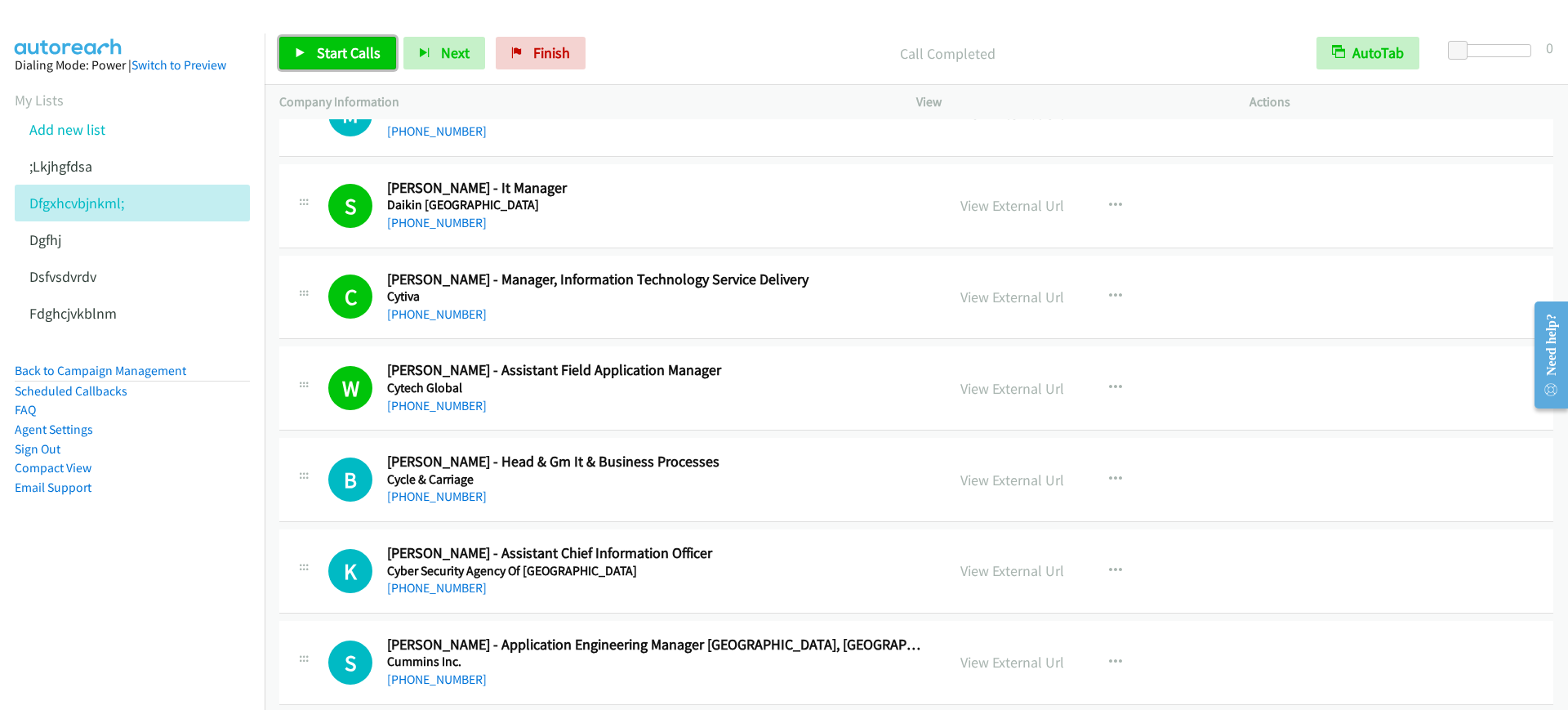
click at [348, 49] on span "Start Calls" at bounding box center [349, 53] width 64 height 18
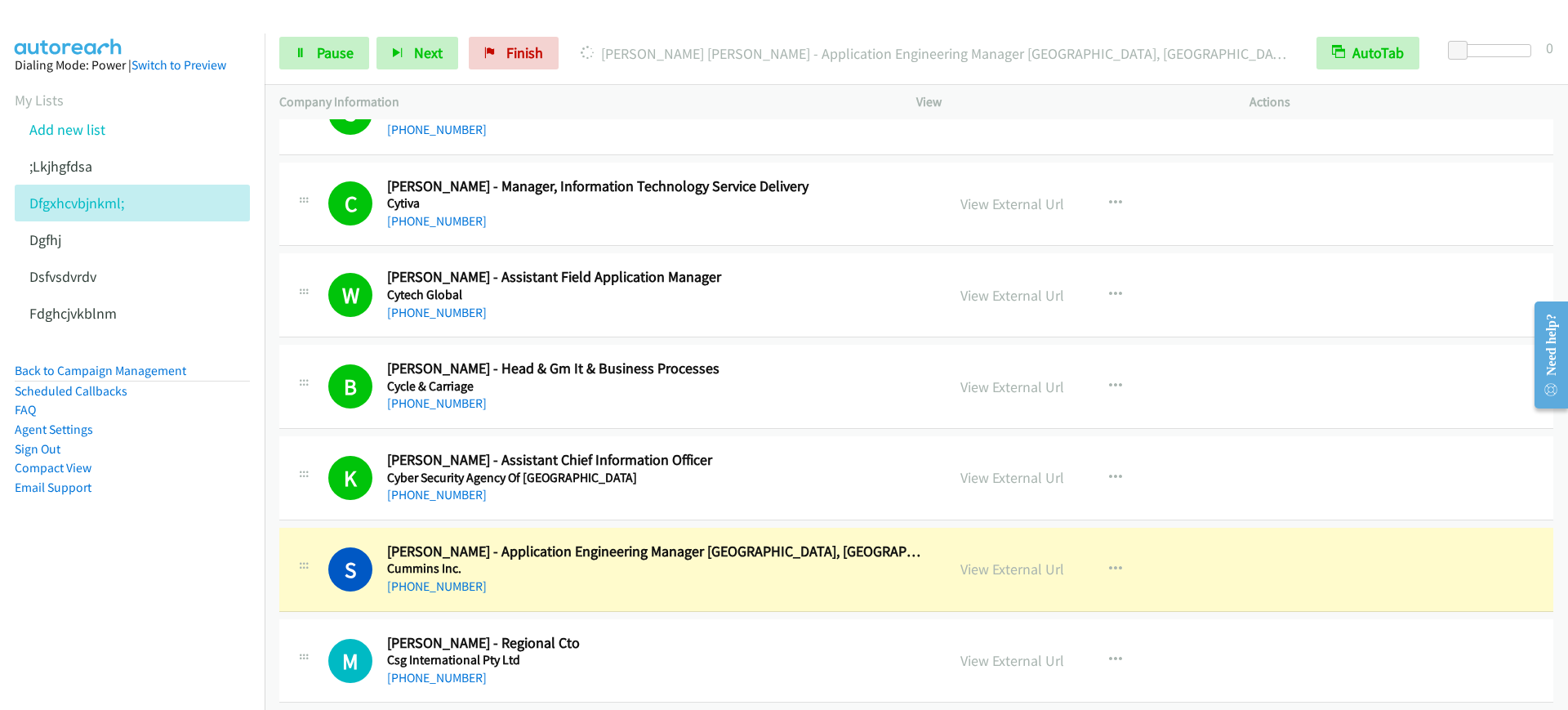
scroll to position [2043, 0]
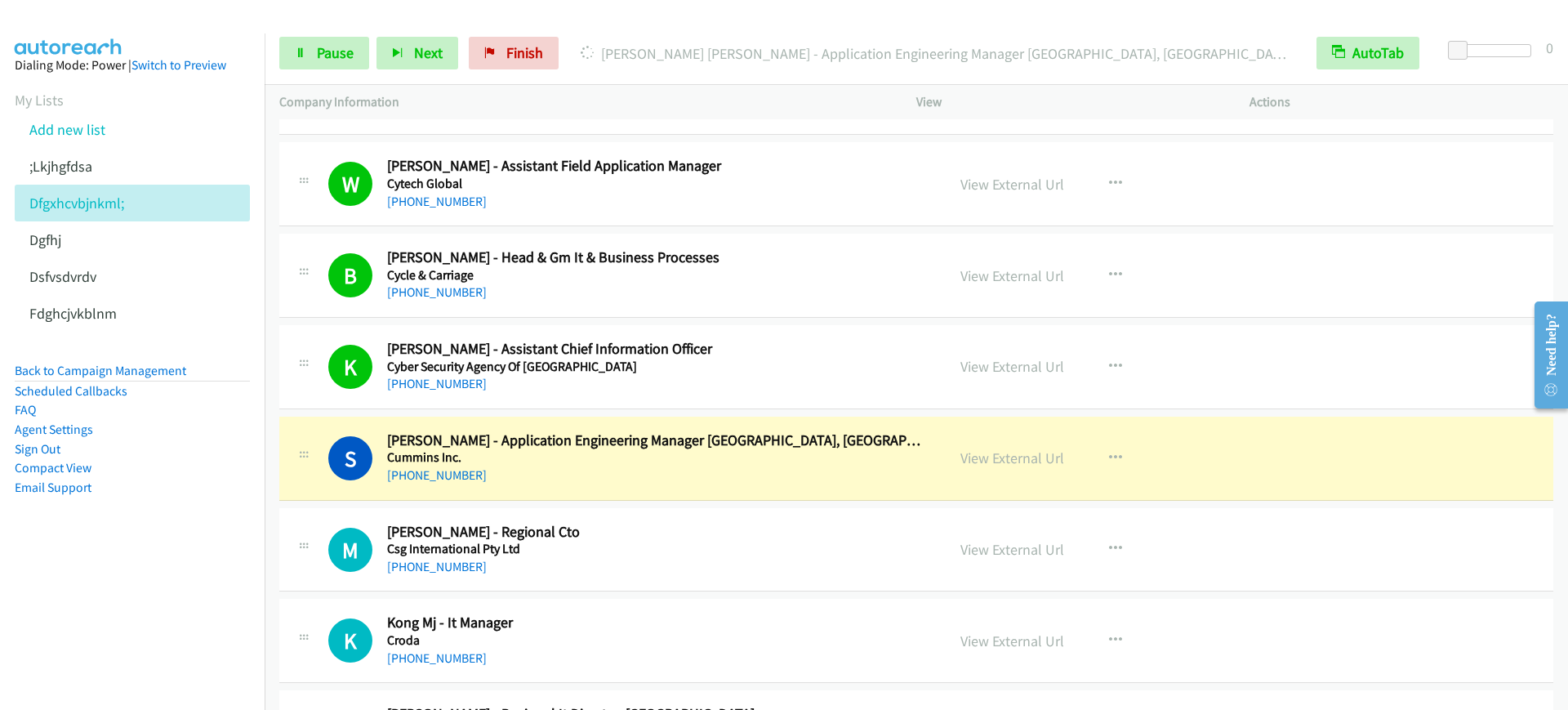
click at [749, 484] on div "+65 9115 9961" at bounding box center [655, 475] width 537 height 19
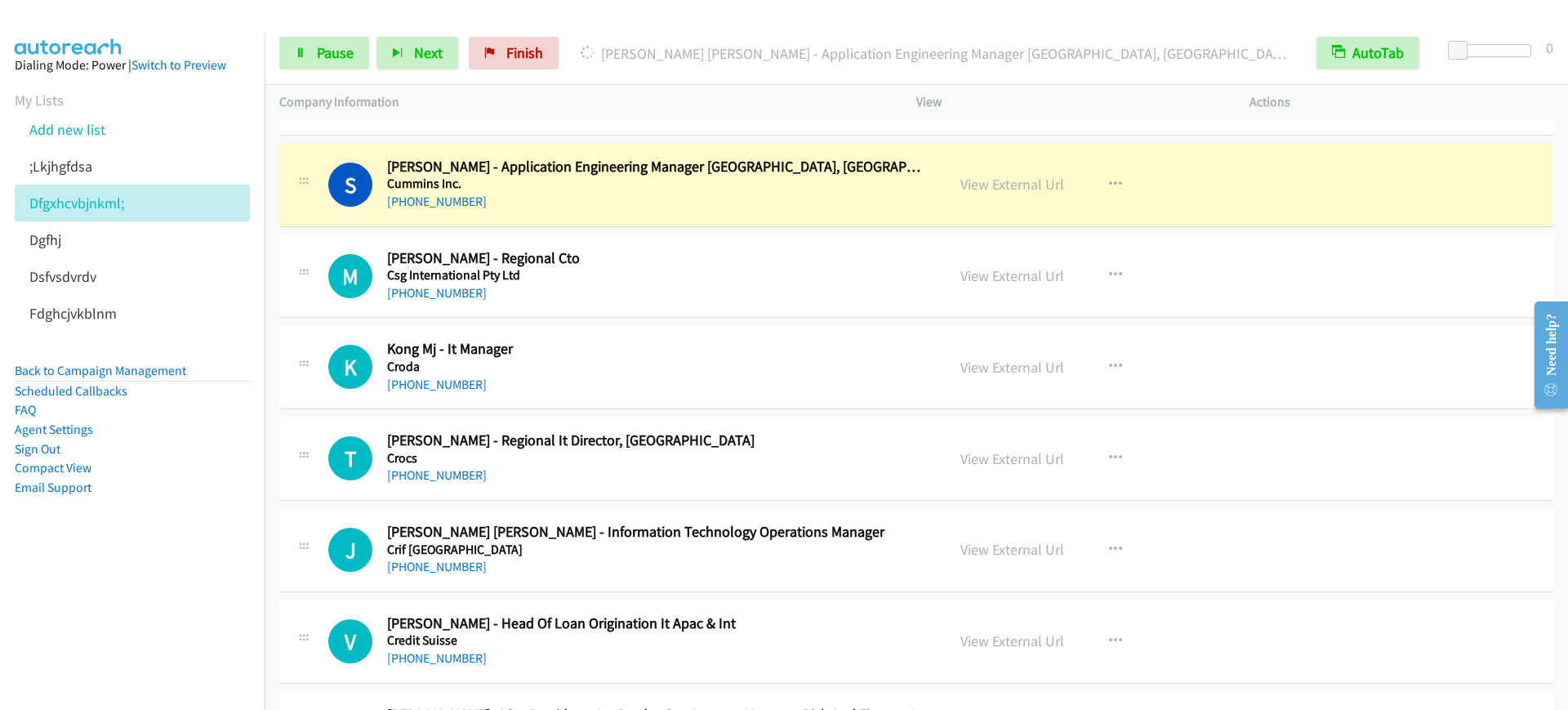
scroll to position [2349, 0]
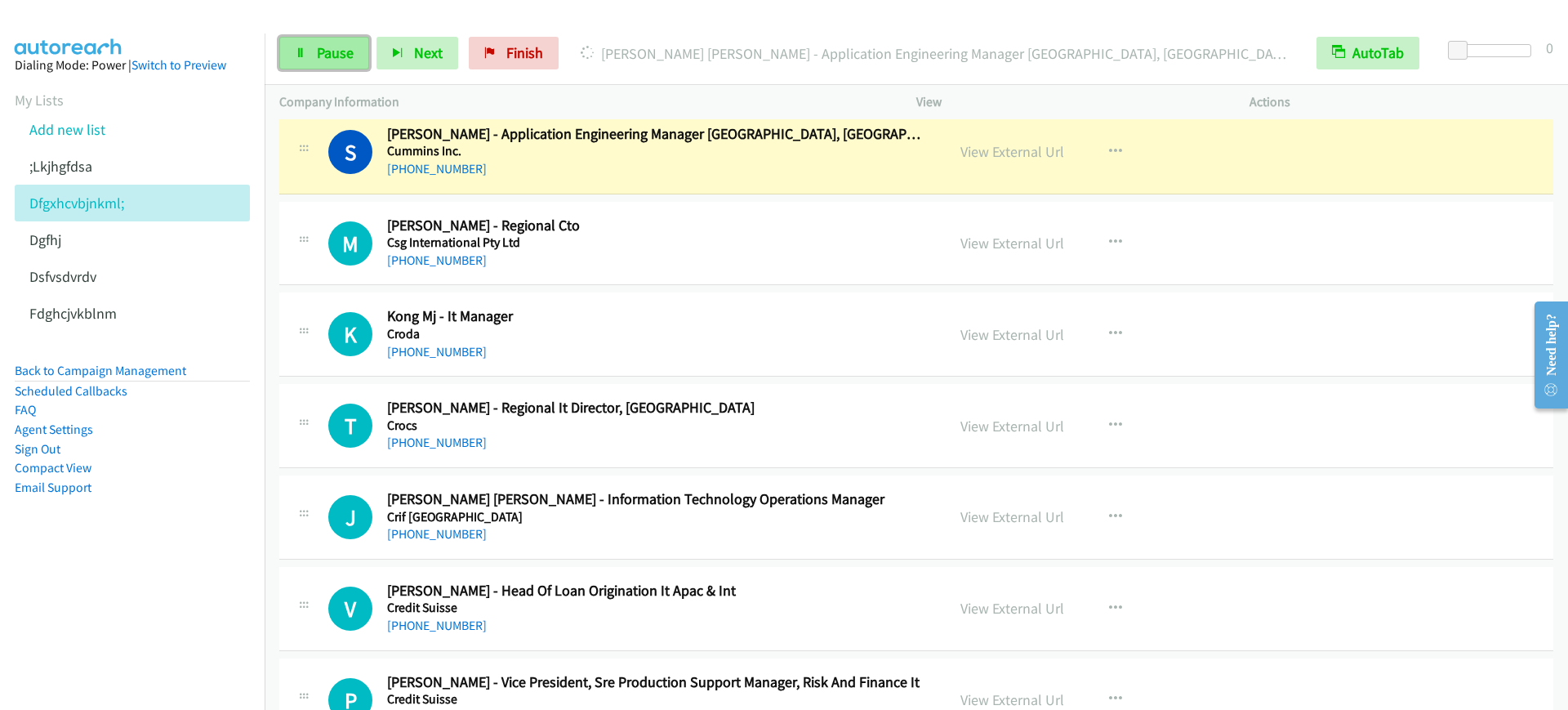
click at [340, 57] on span "Pause" at bounding box center [335, 53] width 37 height 18
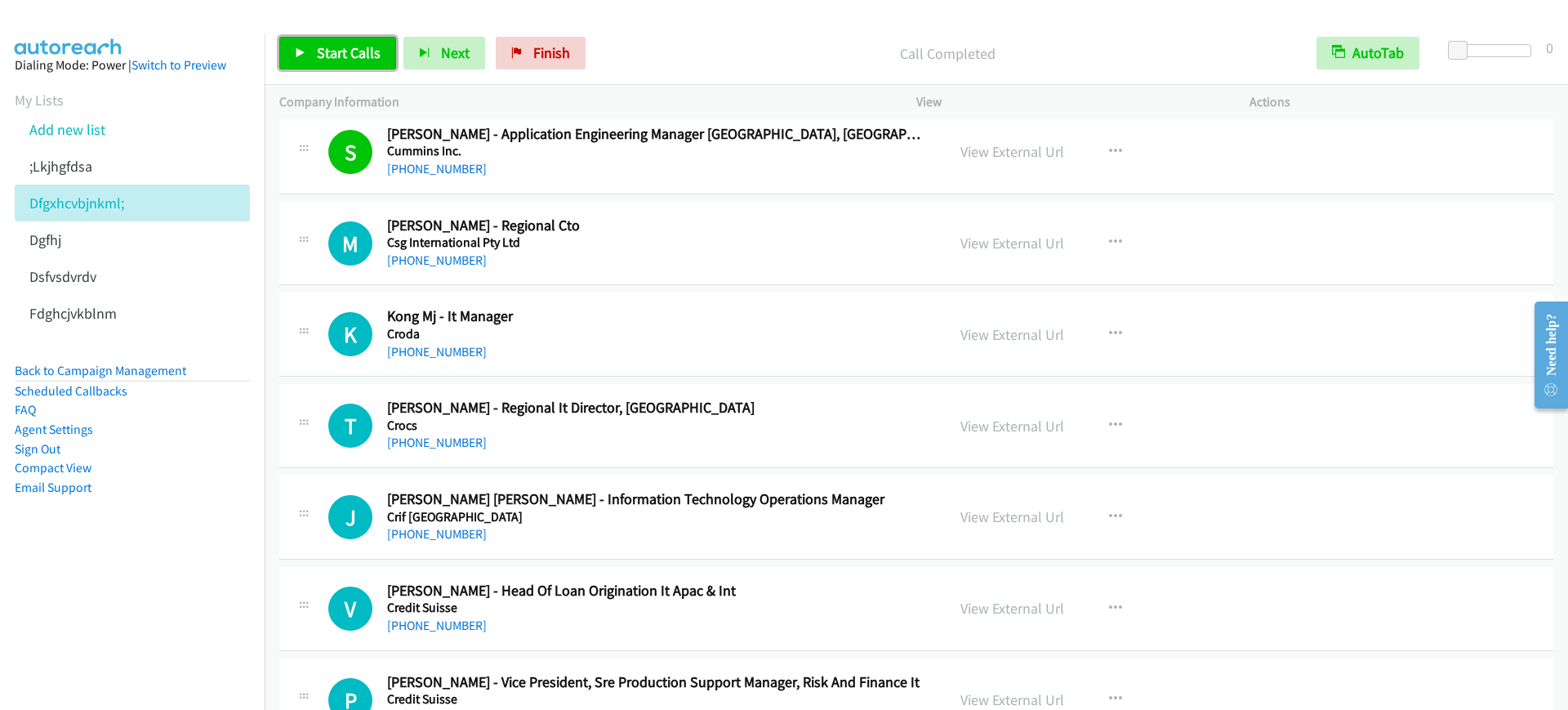
click at [326, 50] on span "Start Calls" at bounding box center [349, 53] width 64 height 18
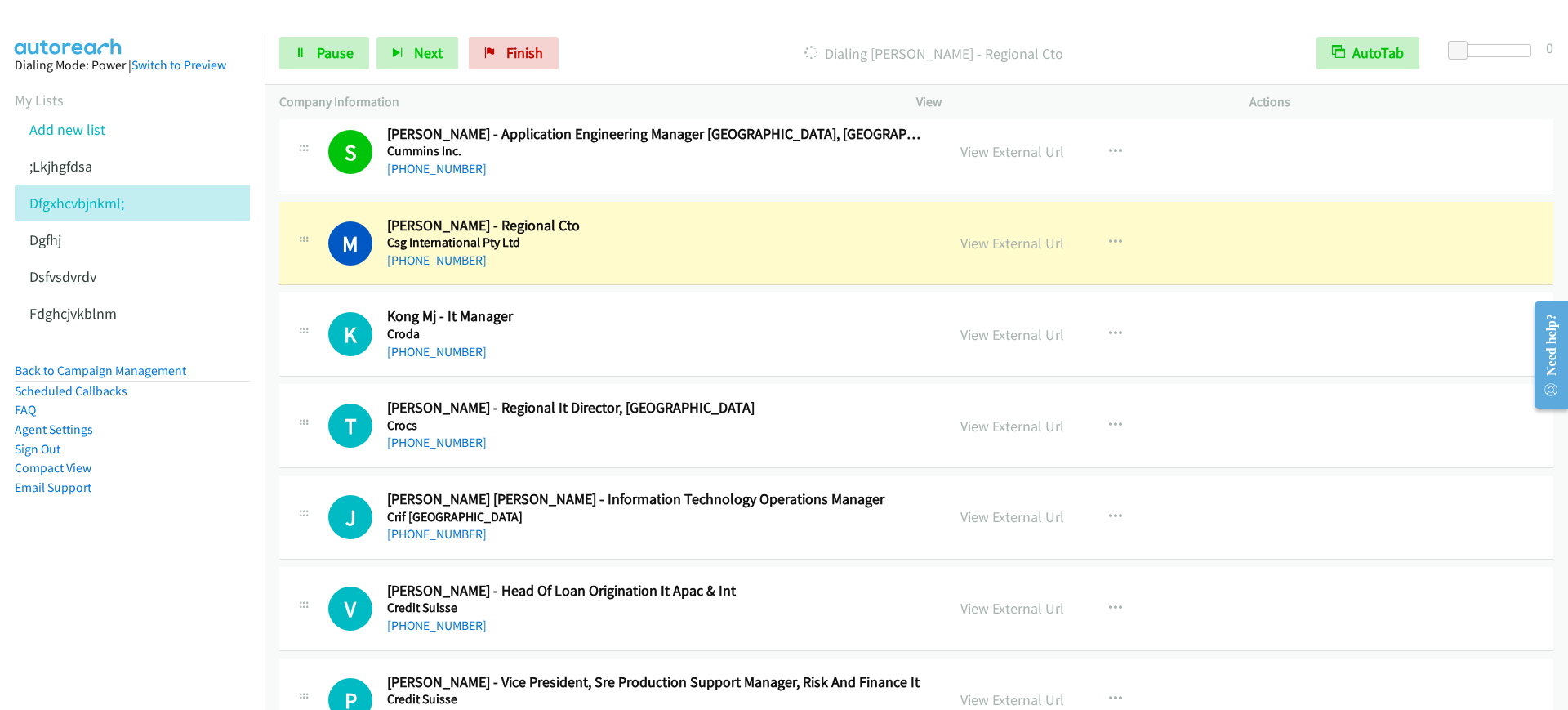
drag, startPoint x: 677, startPoint y: 162, endPoint x: 889, endPoint y: 161, distance: 212.0
click at [1001, 155] on link "View External Url" at bounding box center [1012, 151] width 103 height 18
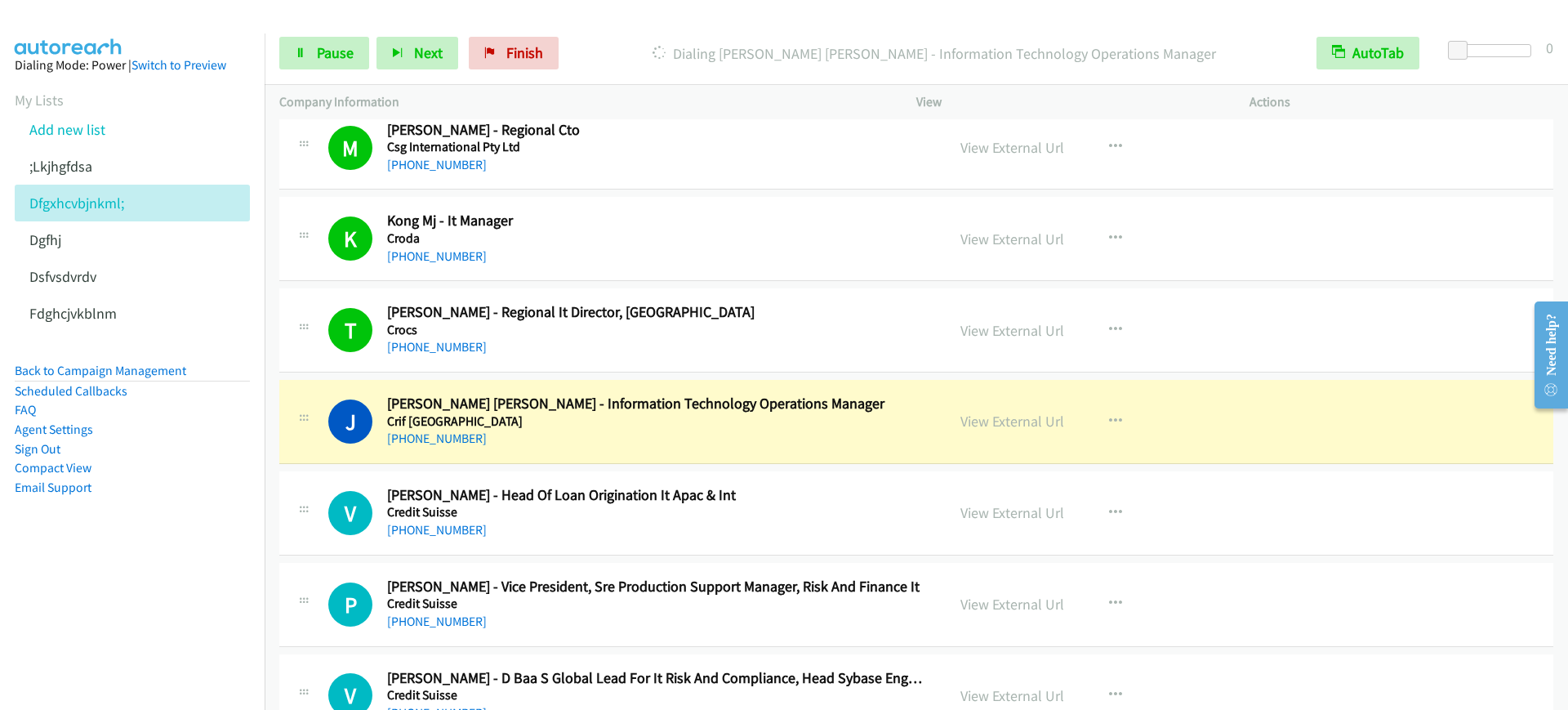
scroll to position [2655, 0]
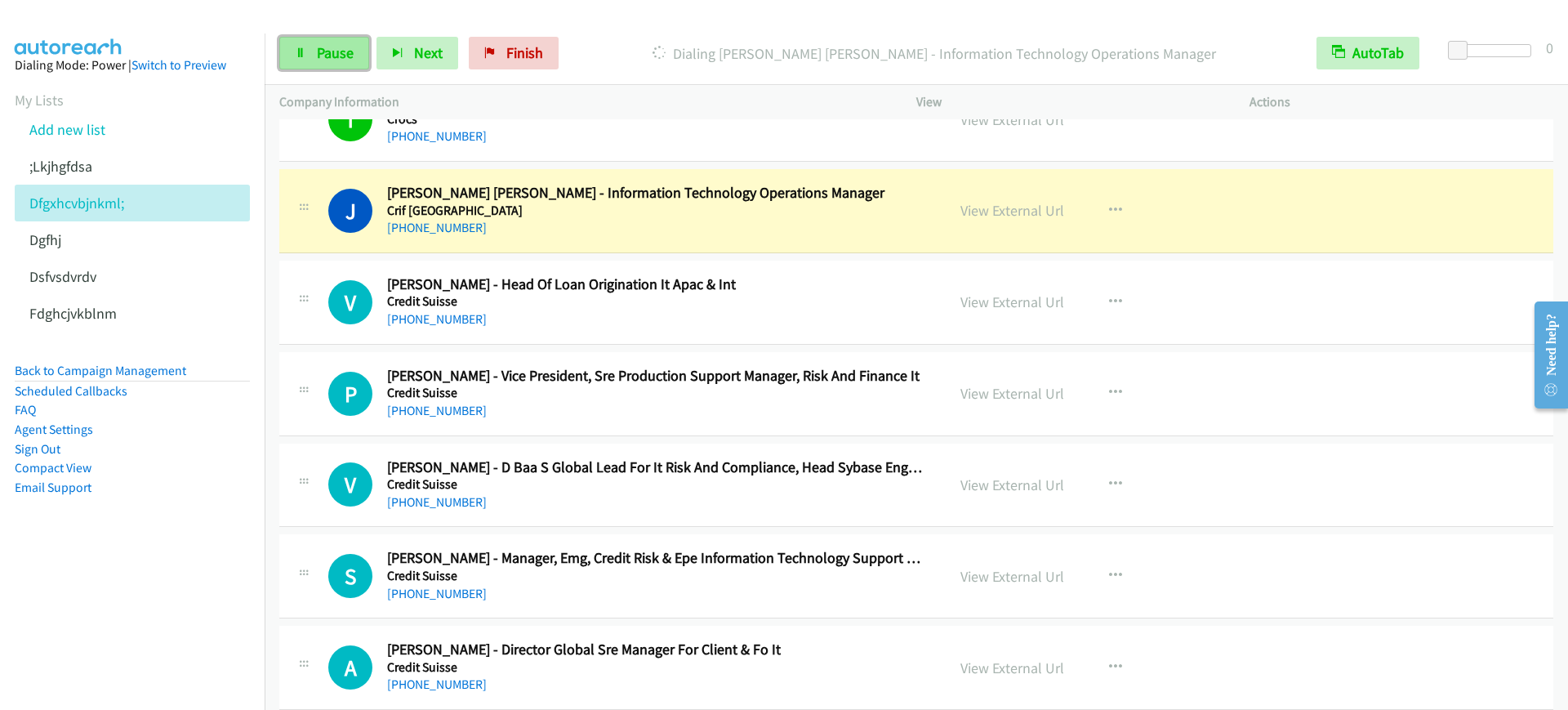
click at [304, 51] on icon at bounding box center [301, 54] width 12 height 12
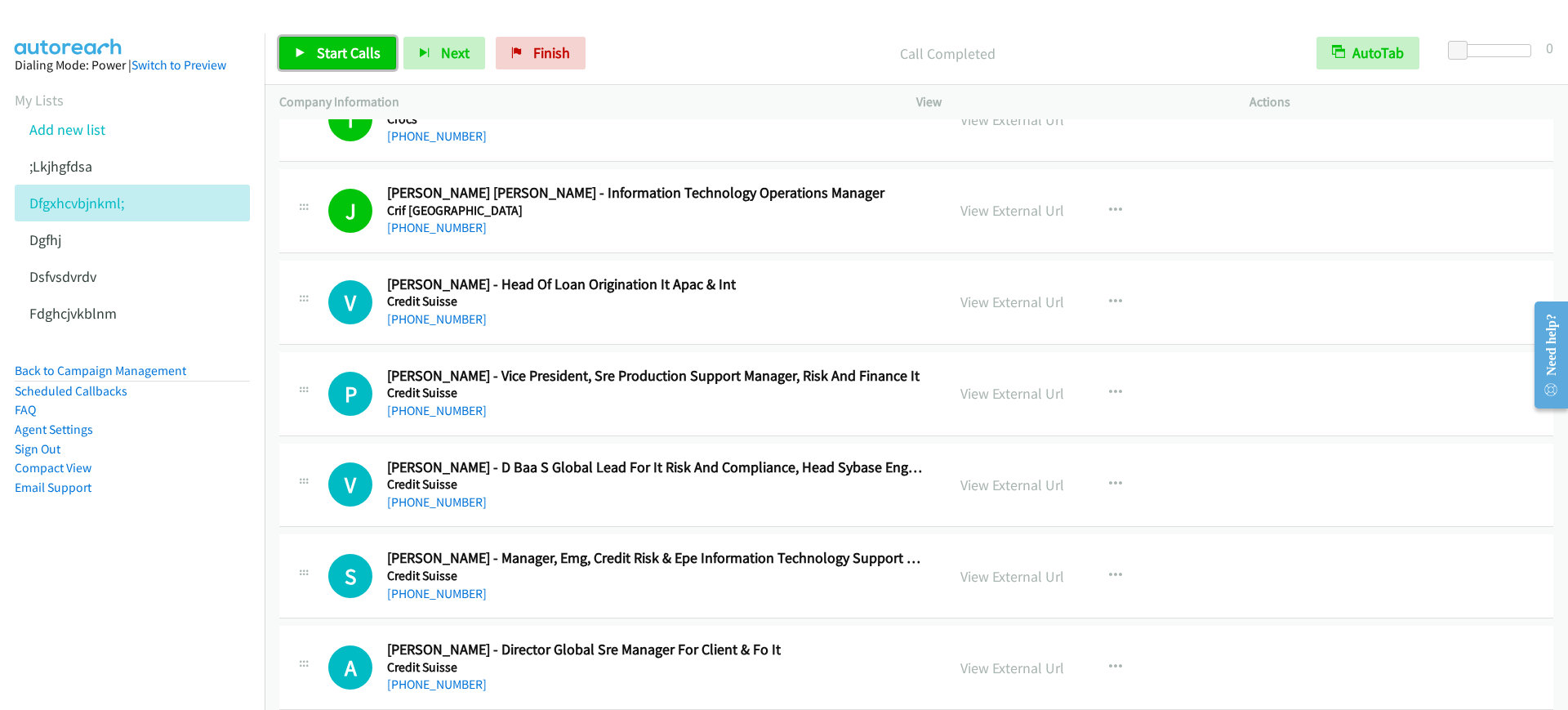
click at [286, 54] on link "Start Calls" at bounding box center [338, 53] width 117 height 33
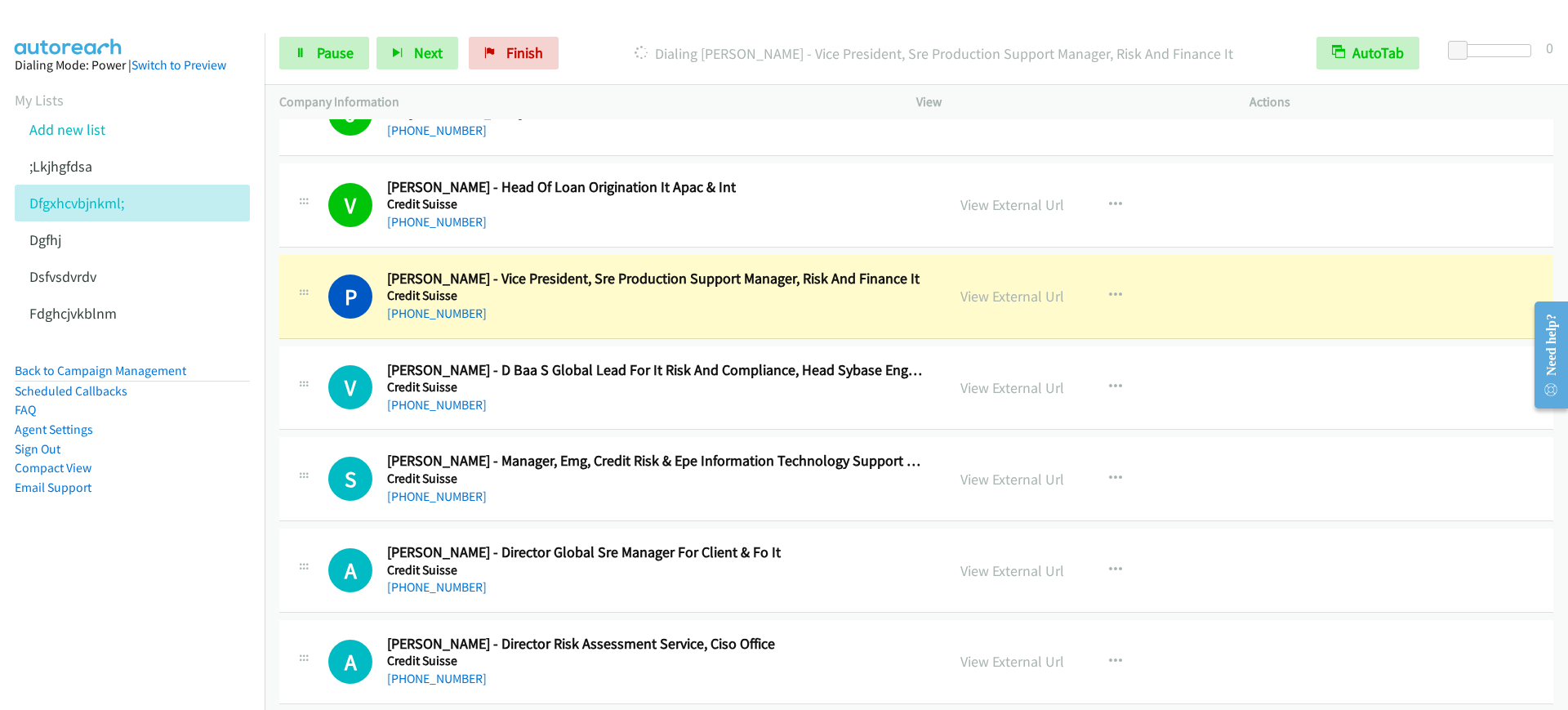
scroll to position [2859, 0]
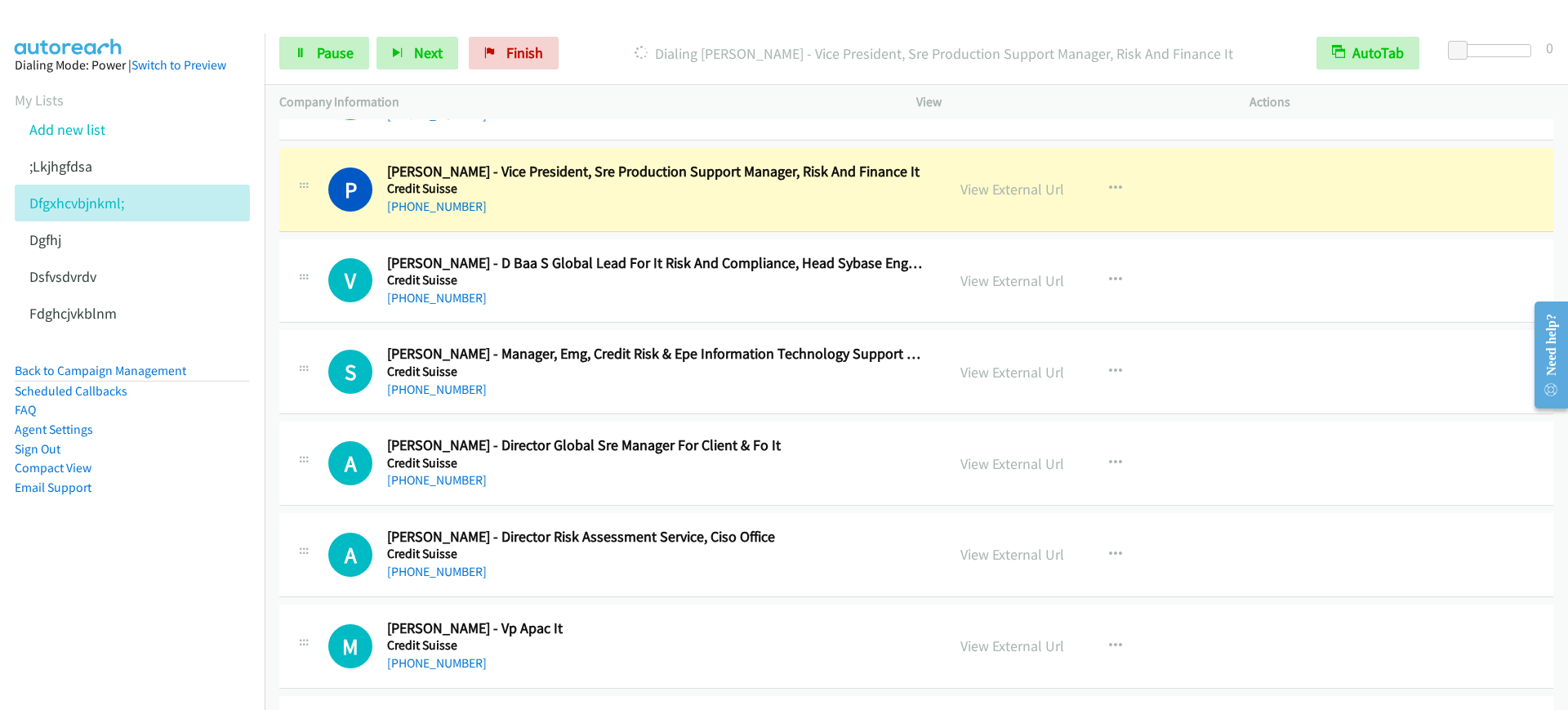
click at [608, 221] on div "P Callback Scheduled Promod Sahoo - Vice President, Sre Production Support Mana…" at bounding box center [916, 190] width 1274 height 84
click at [319, 48] on span "Pause" at bounding box center [335, 53] width 37 height 18
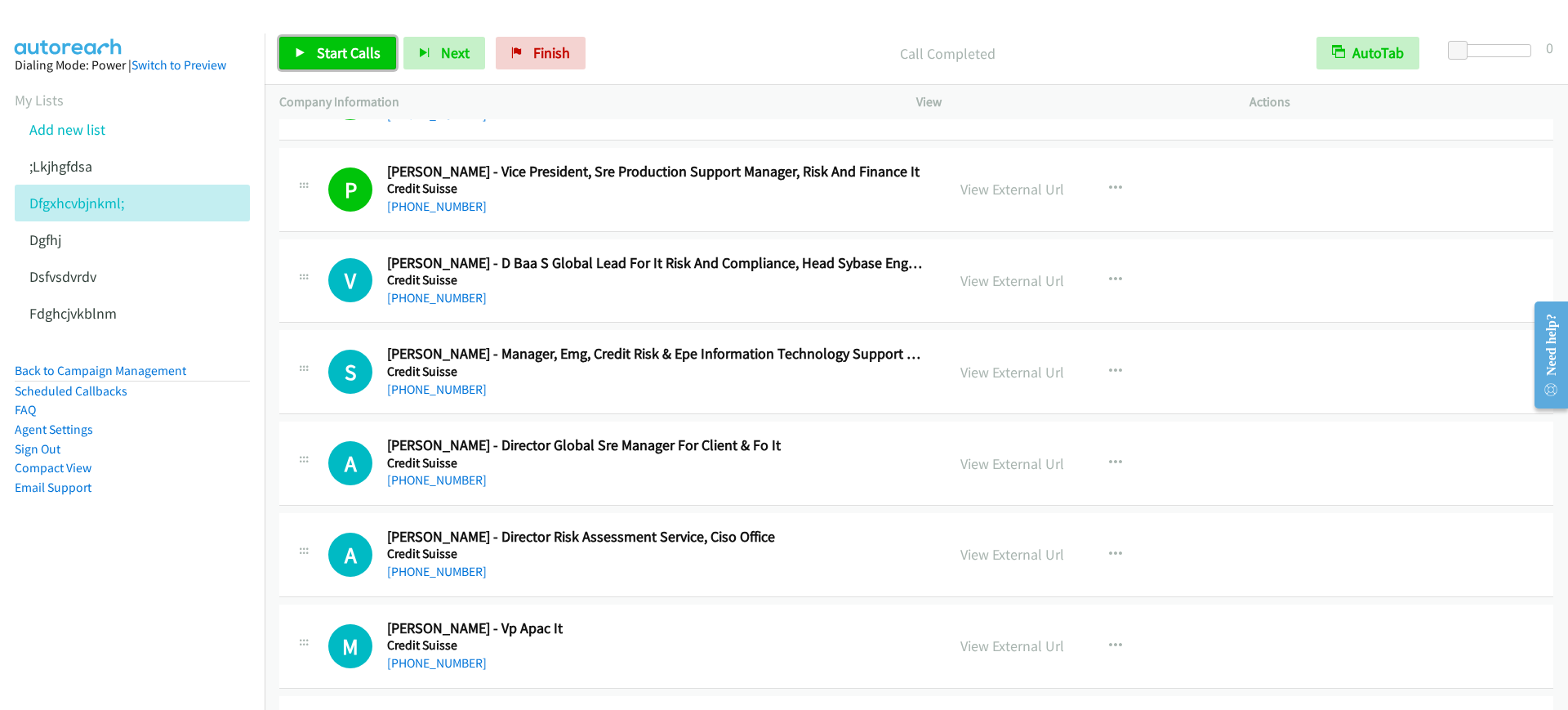
click at [339, 62] on link "Start Calls" at bounding box center [338, 53] width 117 height 33
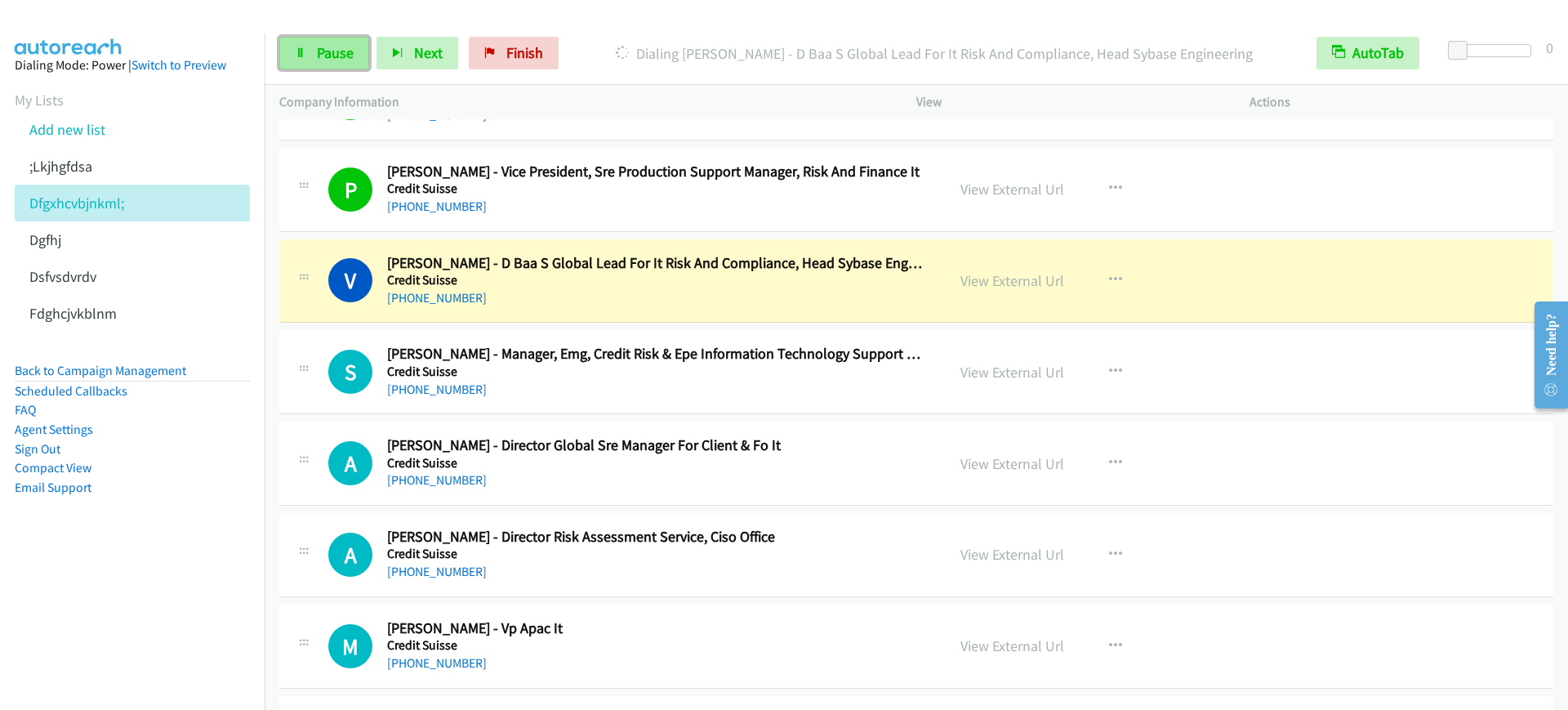
click at [318, 49] on span "Pause" at bounding box center [335, 53] width 37 height 18
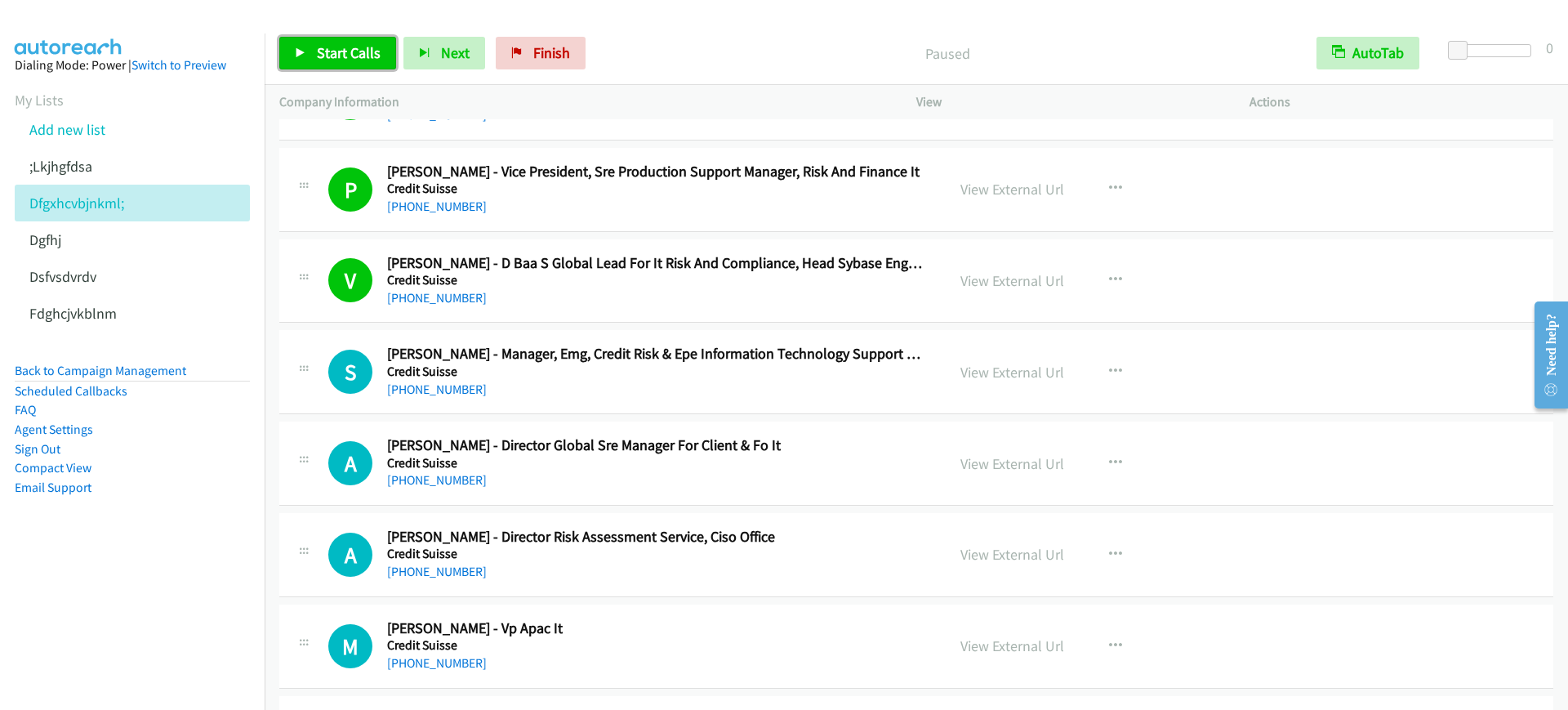
click at [364, 44] on span "Start Calls" at bounding box center [349, 53] width 64 height 18
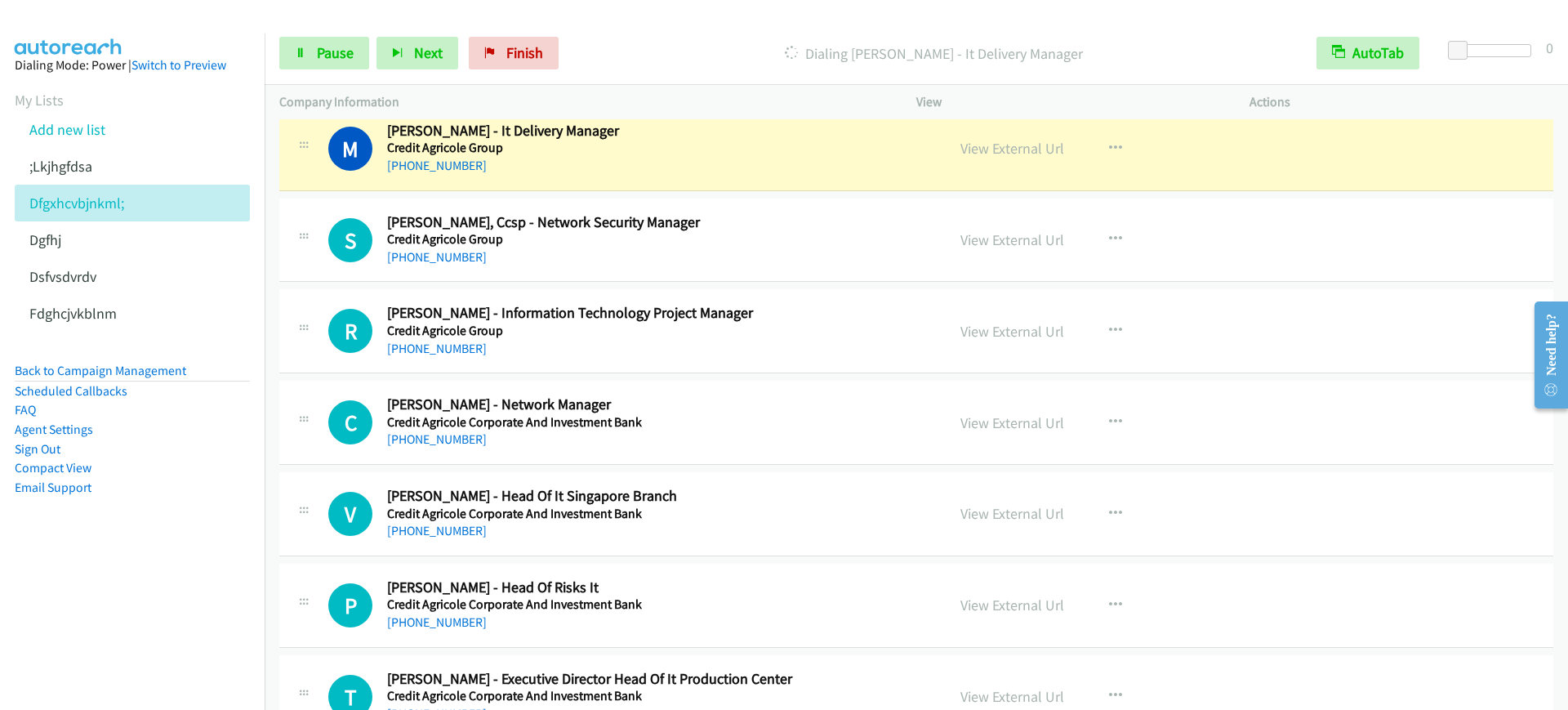
scroll to position [3779, 0]
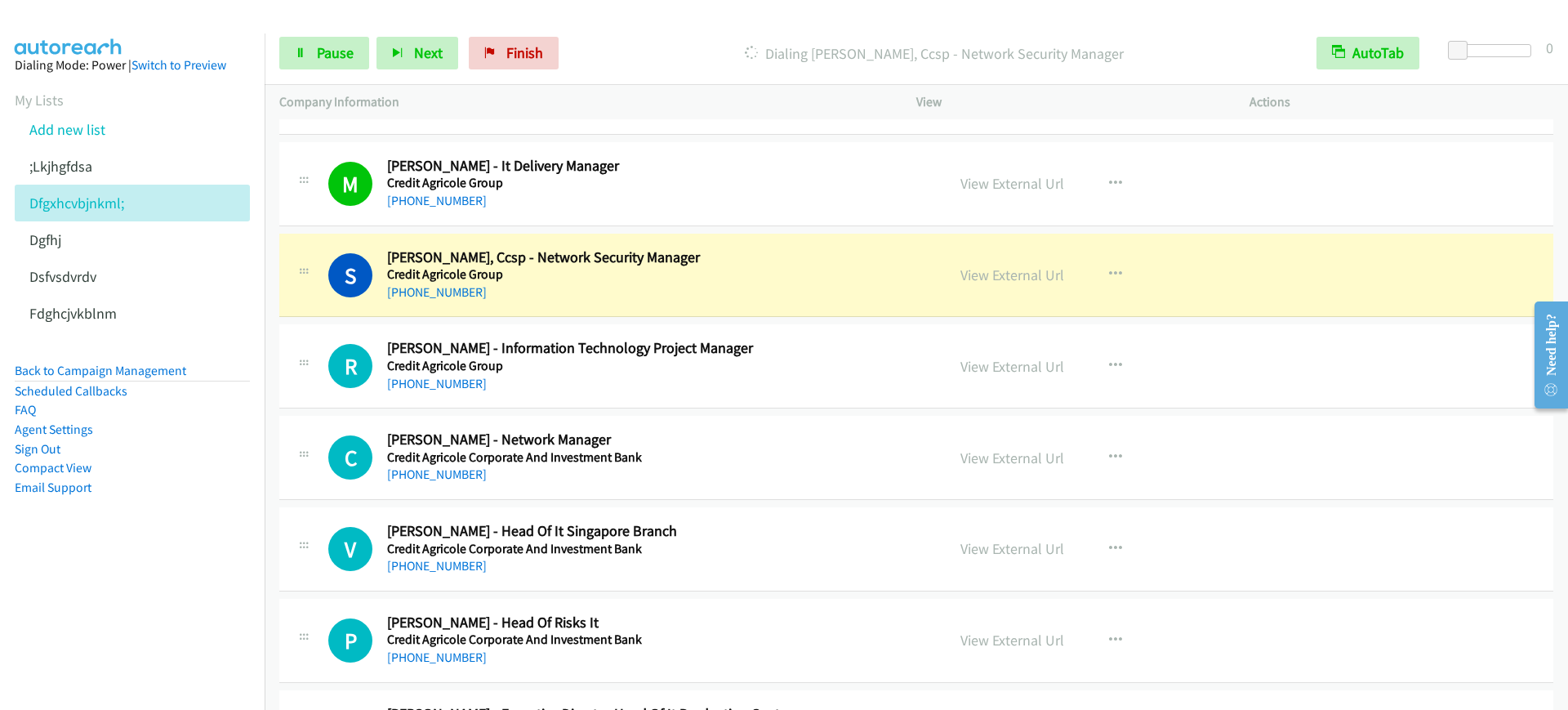
click at [584, 294] on div "+65 9344 9447" at bounding box center [655, 292] width 537 height 19
click at [338, 49] on span "Pause" at bounding box center [335, 53] width 37 height 18
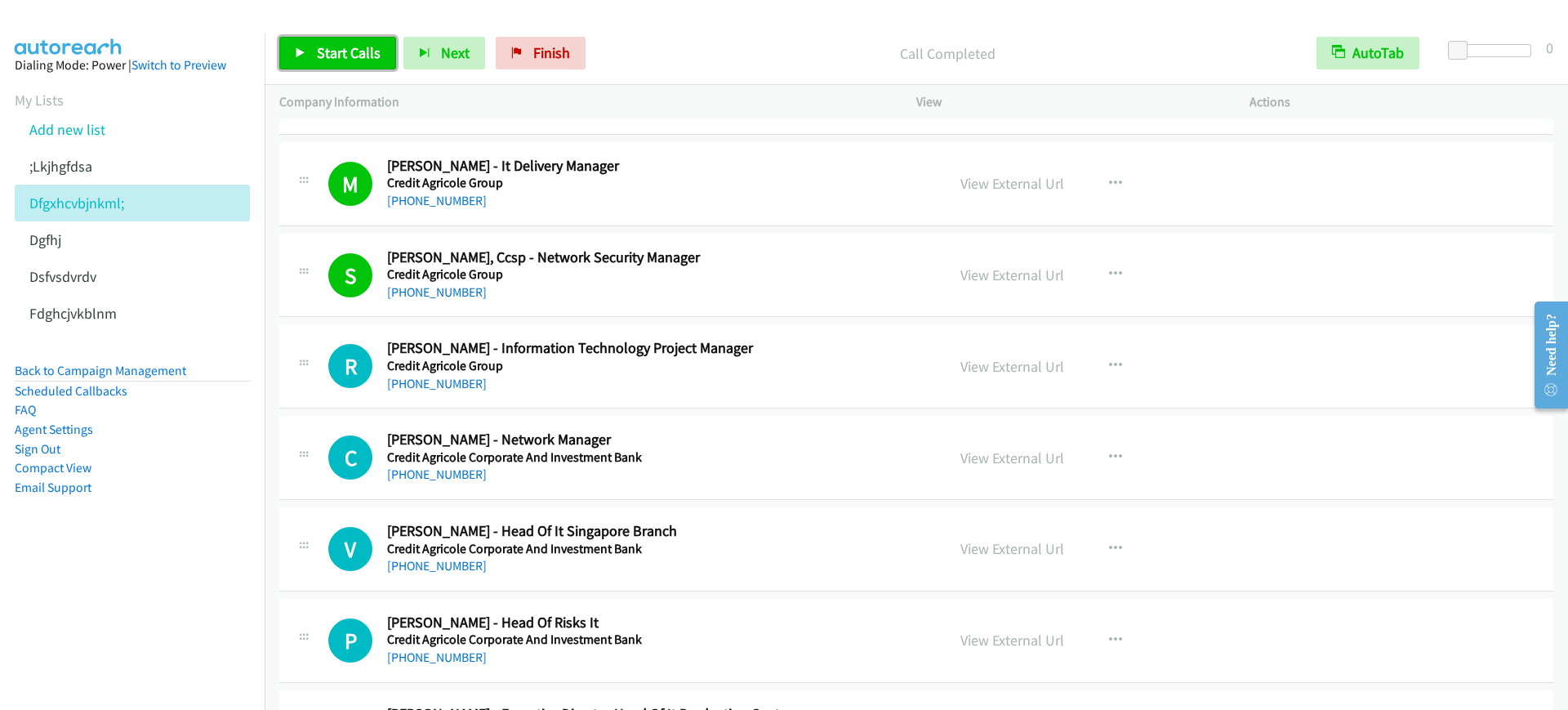
click at [328, 41] on link "Start Calls" at bounding box center [338, 53] width 117 height 33
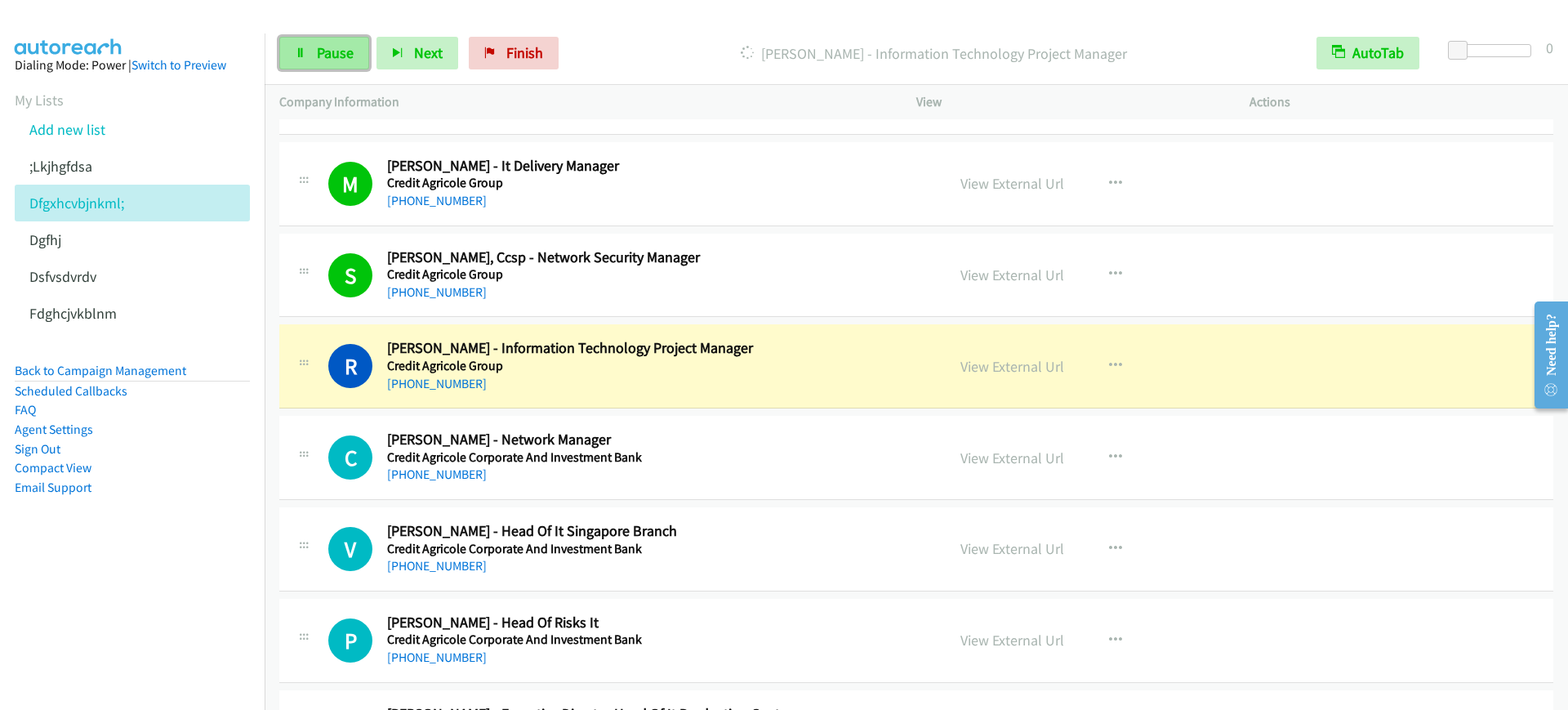
drag, startPoint x: 322, startPoint y: 49, endPoint x: 326, endPoint y: 60, distance: 11.7
click at [322, 49] on span "Pause" at bounding box center [335, 53] width 37 height 18
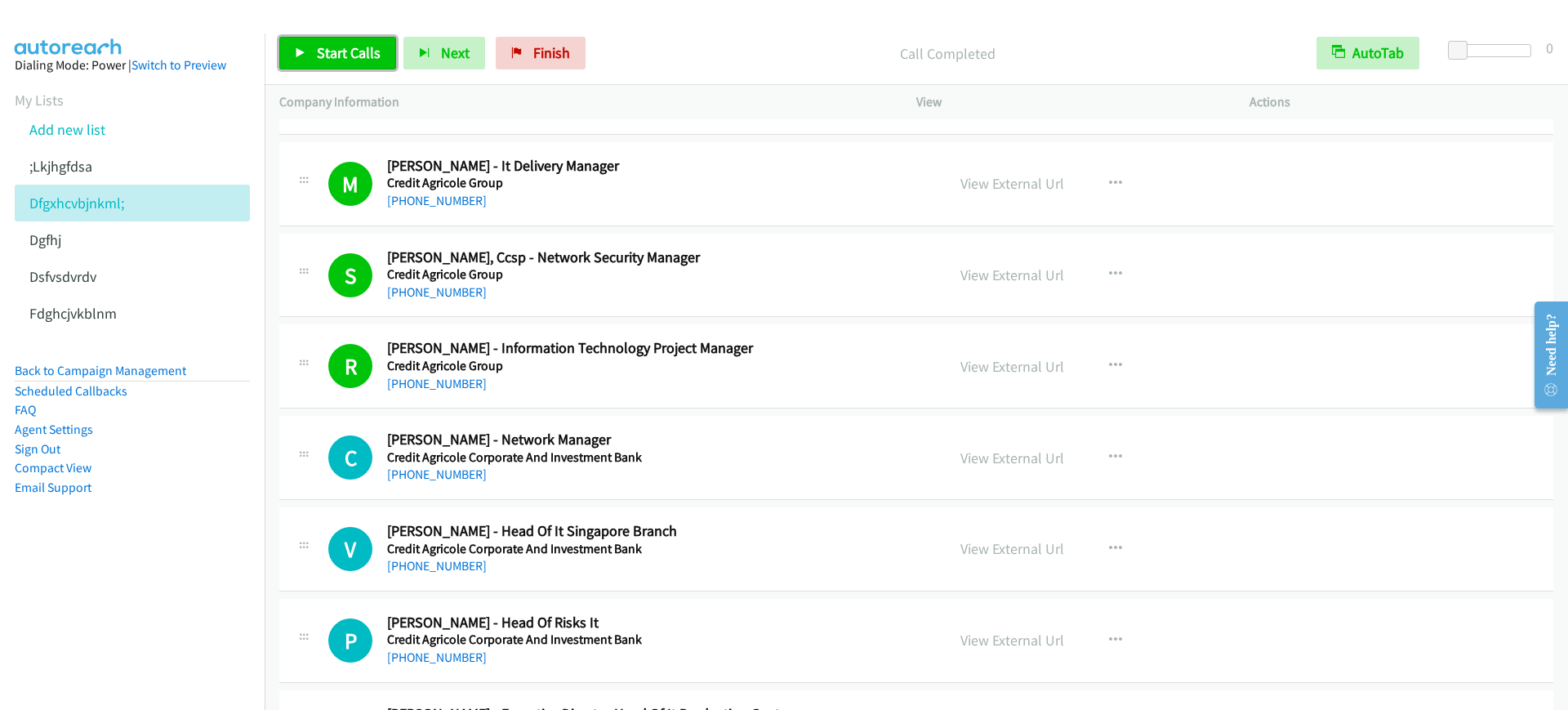
click at [335, 44] on span "Start Calls" at bounding box center [349, 53] width 64 height 18
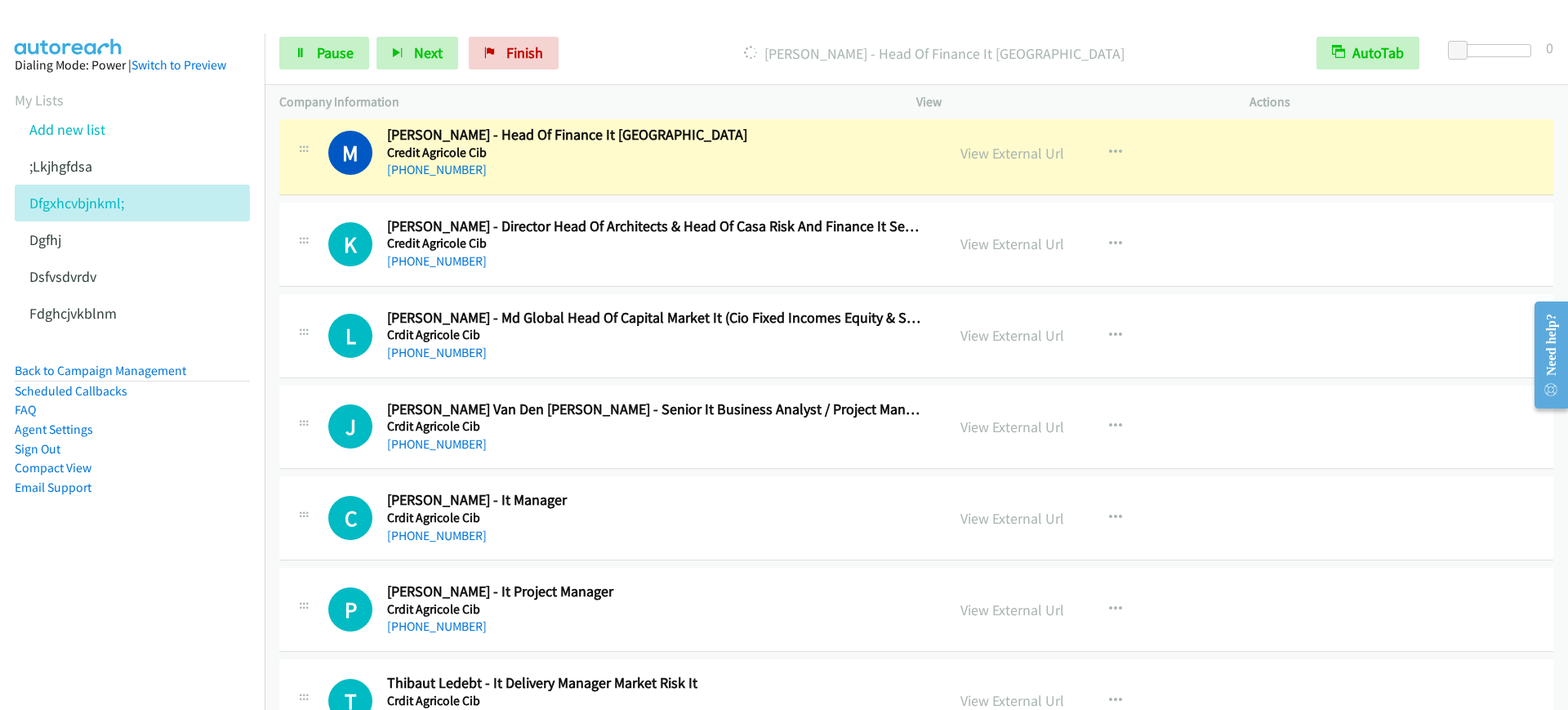
scroll to position [4596, 0]
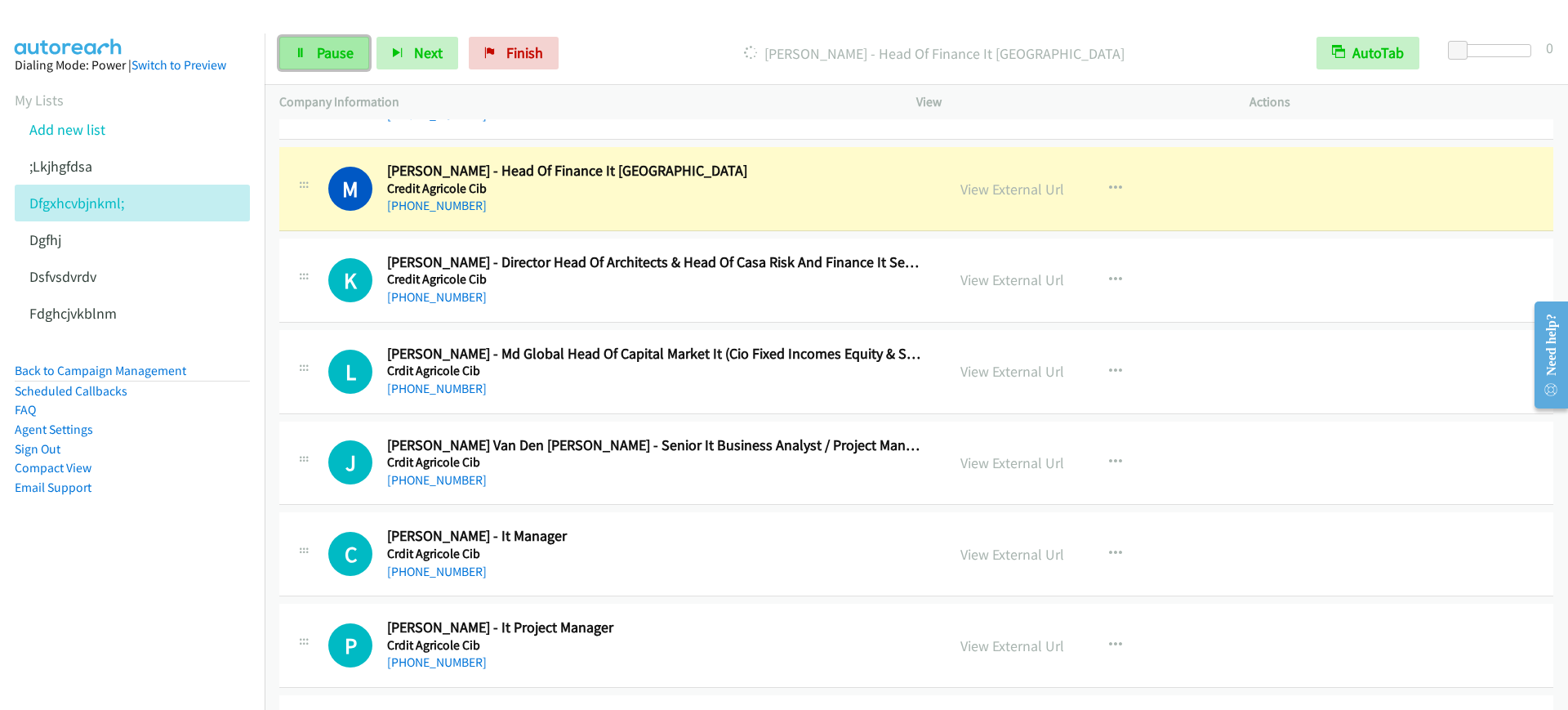
click at [321, 52] on span "Pause" at bounding box center [335, 53] width 37 height 18
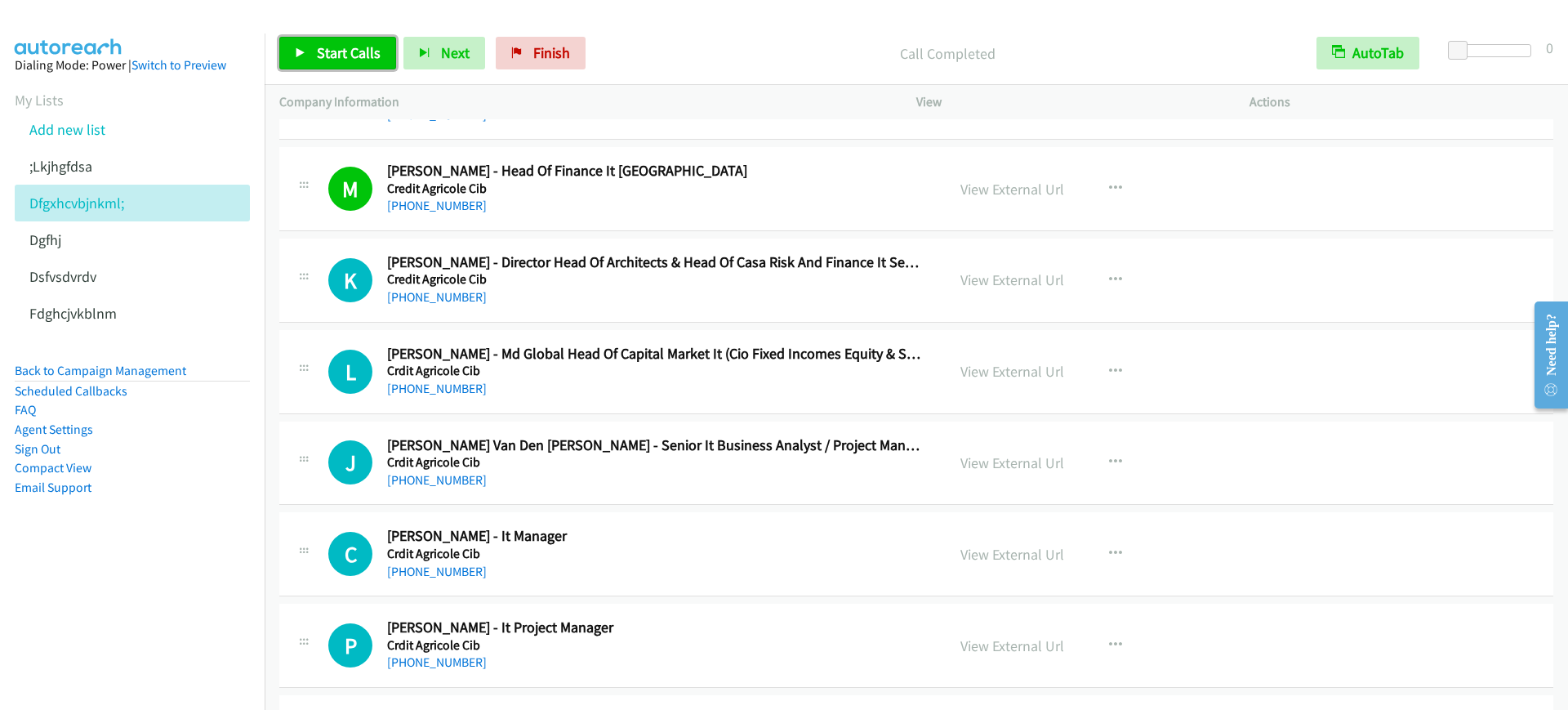
click at [285, 50] on link "Start Calls" at bounding box center [338, 53] width 117 height 33
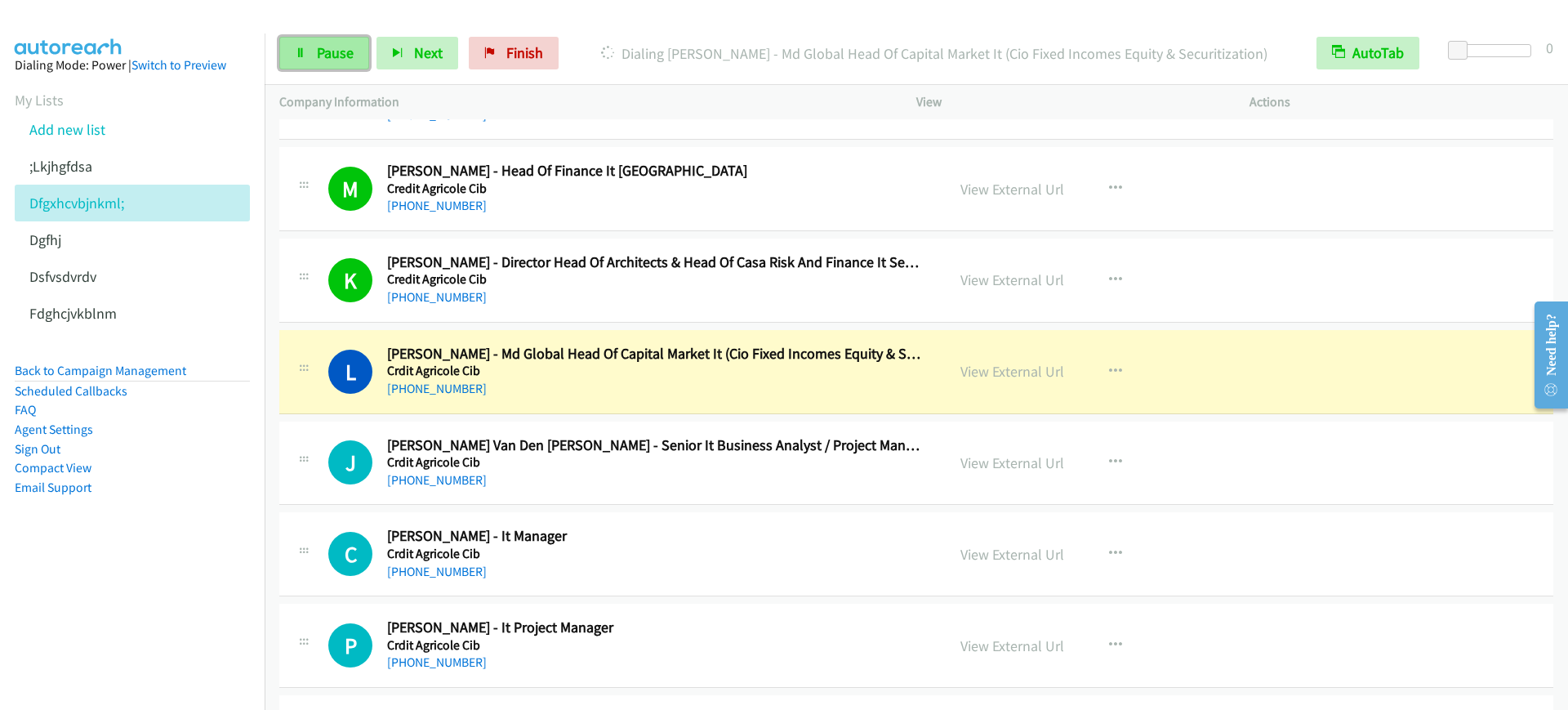
click at [318, 54] on span "Pause" at bounding box center [335, 53] width 37 height 18
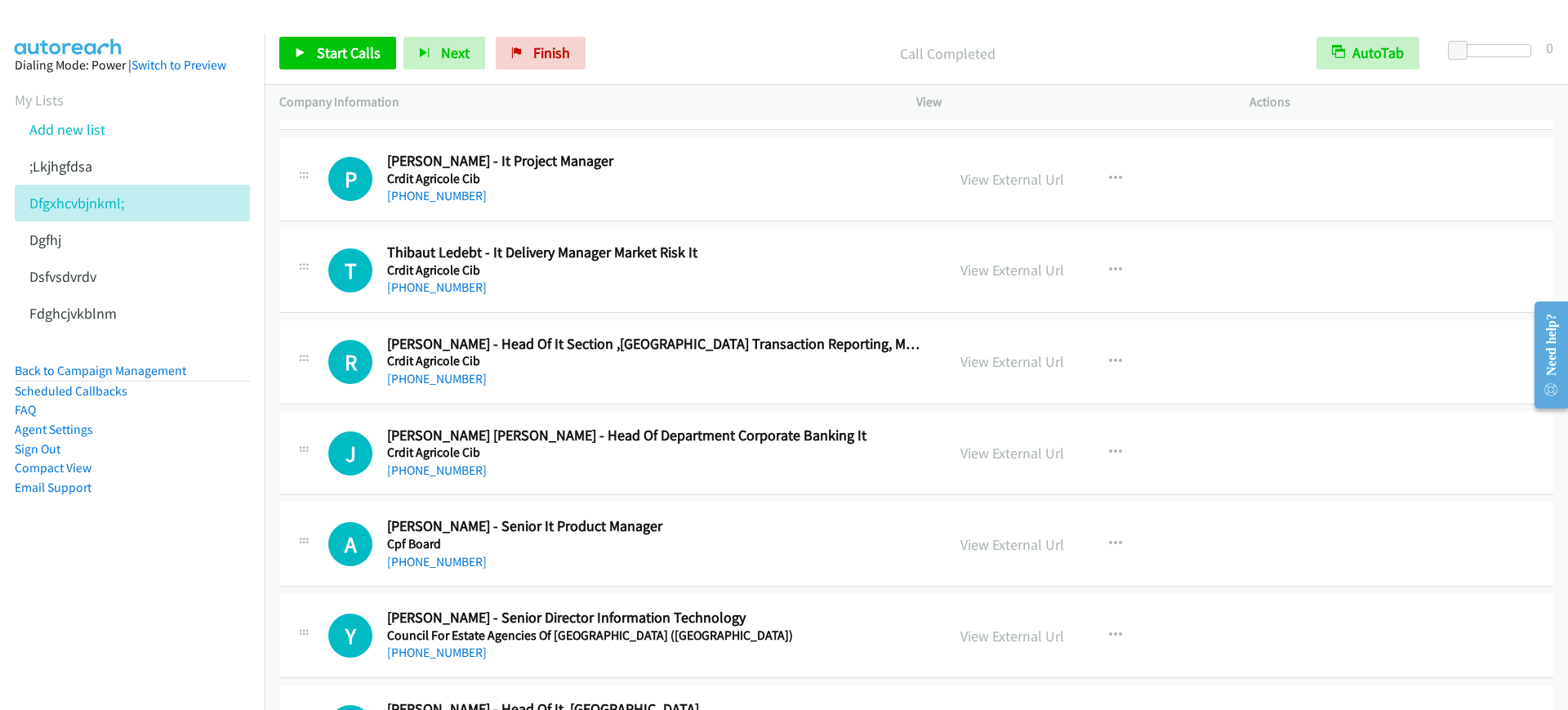
scroll to position [4902, 0]
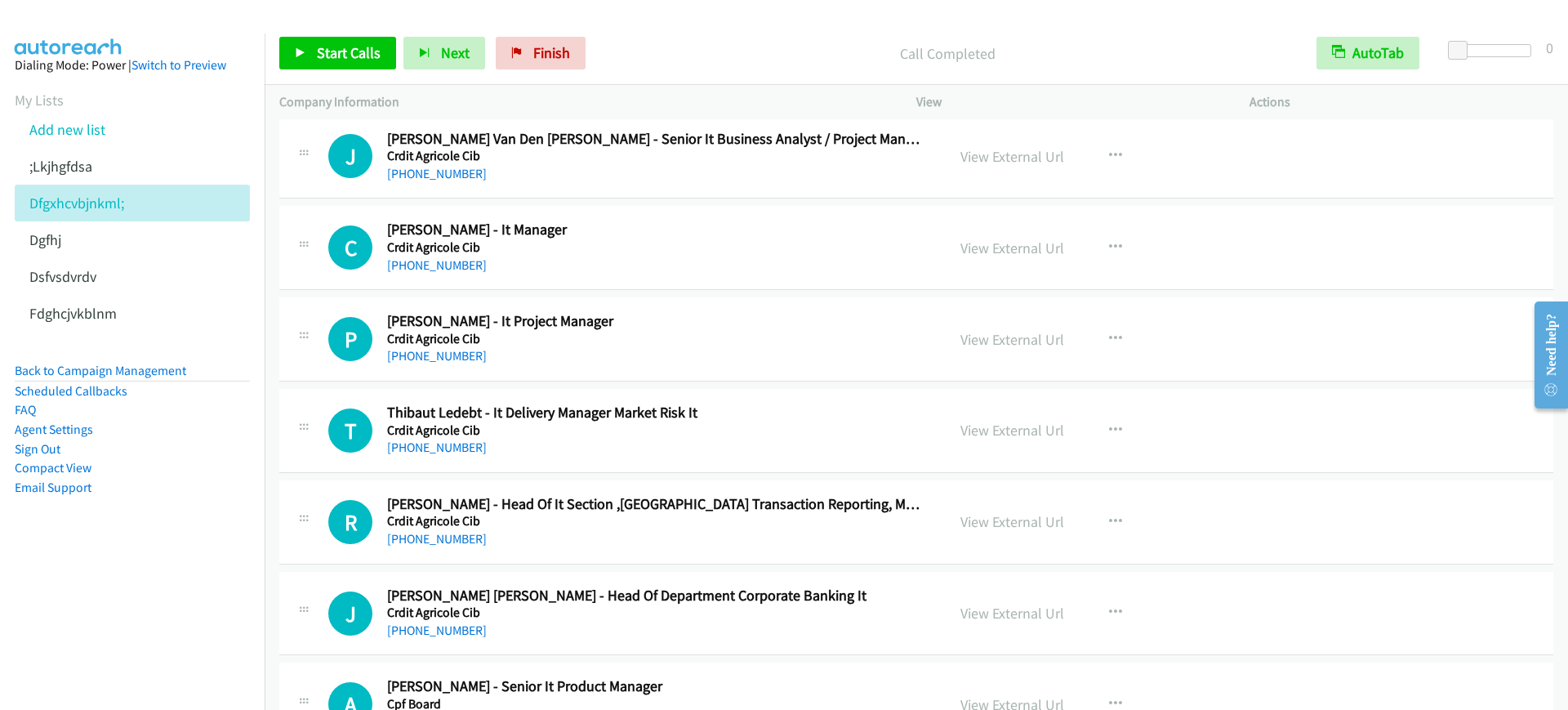
drag, startPoint x: 717, startPoint y: 253, endPoint x: 739, endPoint y: 246, distance: 23.1
click at [717, 253] on h5 "Crdit Agricole Cib" at bounding box center [655, 247] width 537 height 16
click at [1117, 248] on button "button" at bounding box center [1115, 247] width 45 height 33
click at [1018, 354] on link "Start Calls Here" at bounding box center [1028, 355] width 218 height 33
click at [315, 40] on link "Start Calls" at bounding box center [338, 53] width 117 height 33
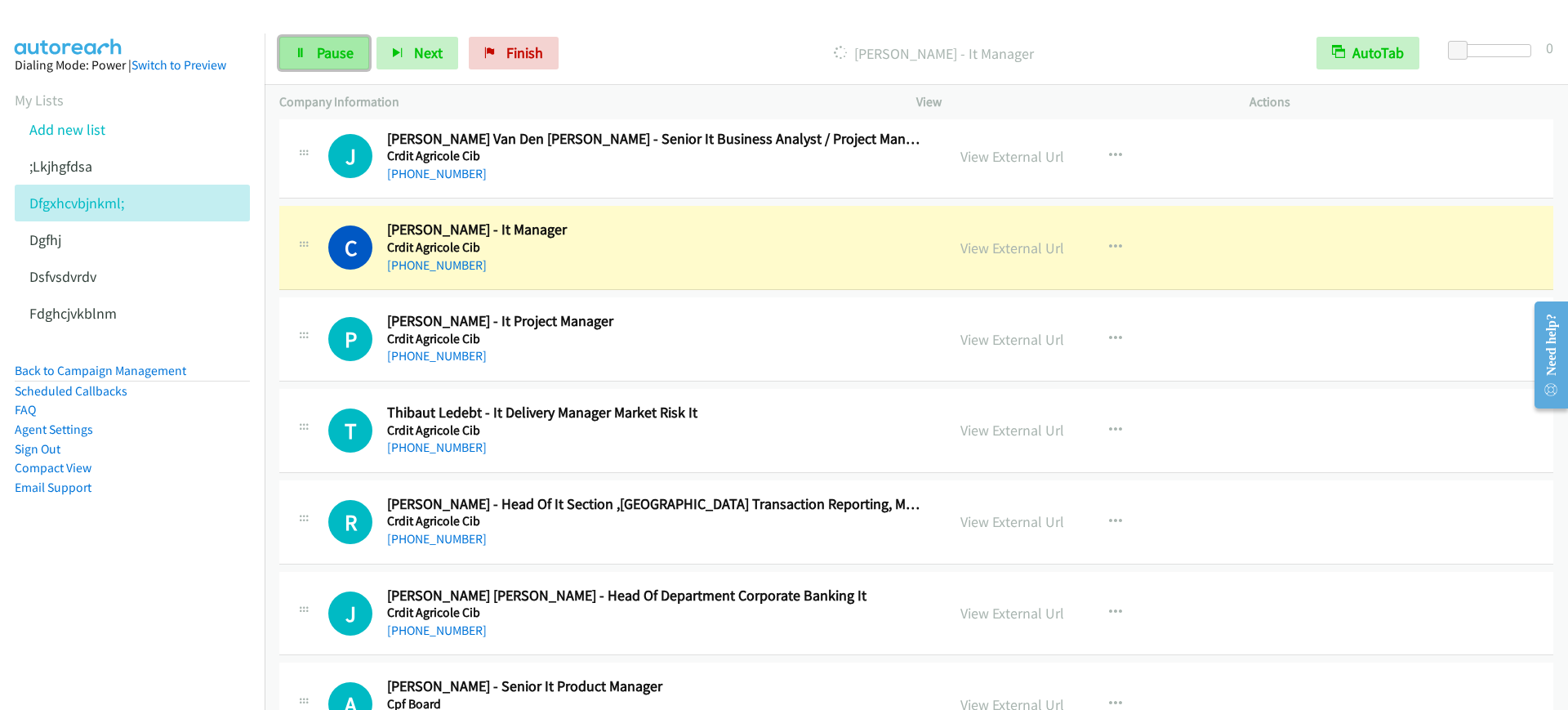
click at [301, 45] on link "Pause" at bounding box center [324, 53] width 90 height 33
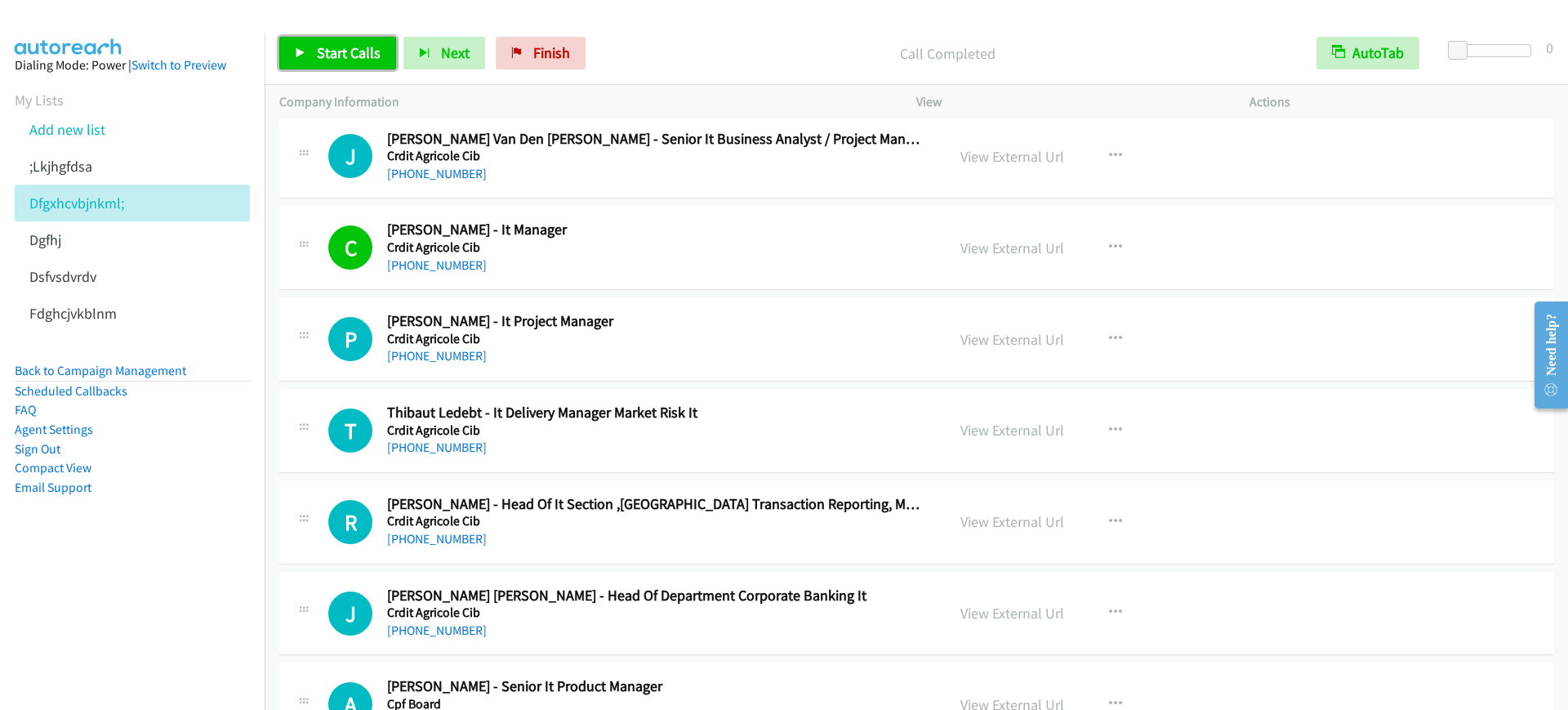
click at [351, 61] on span "Start Calls" at bounding box center [349, 53] width 64 height 18
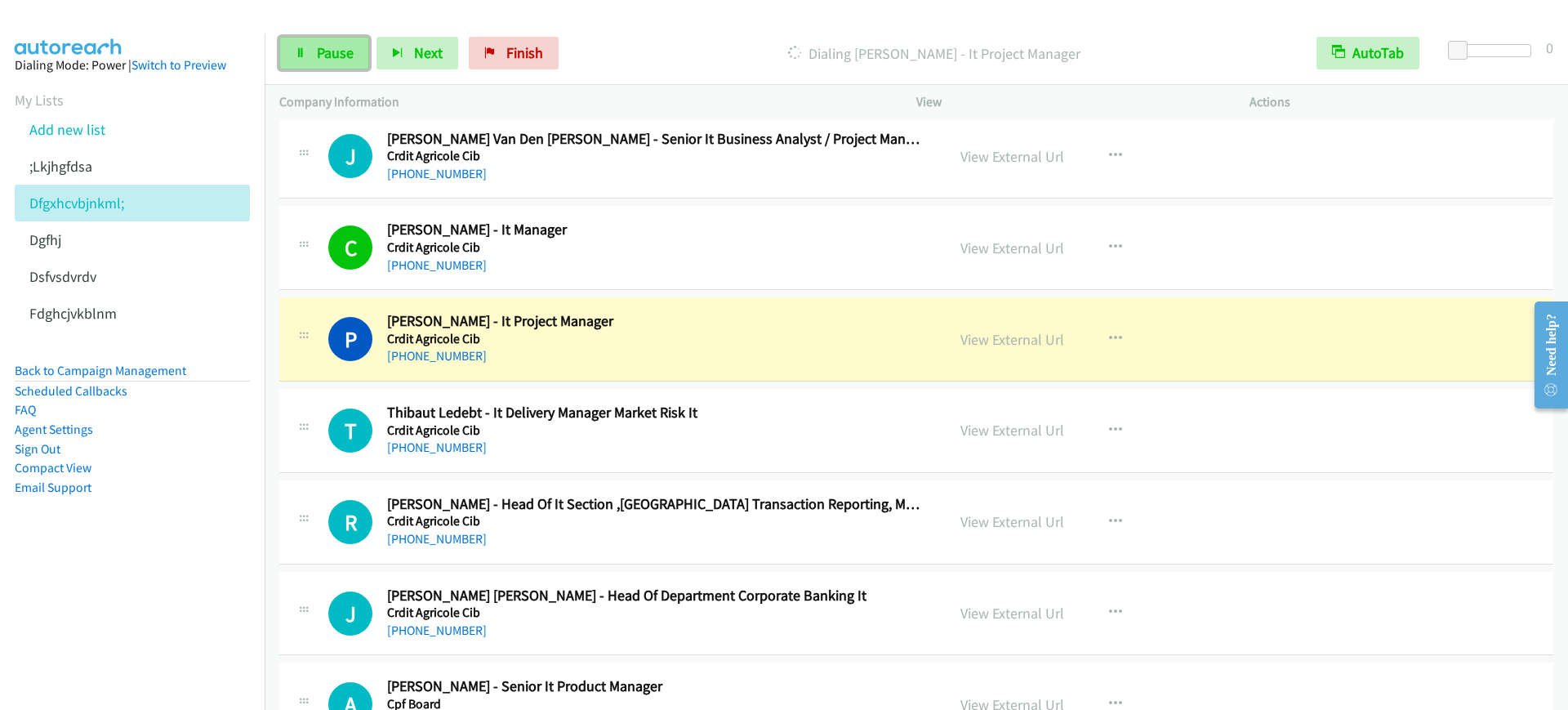
click at [340, 68] on link "Pause" at bounding box center [324, 53] width 90 height 33
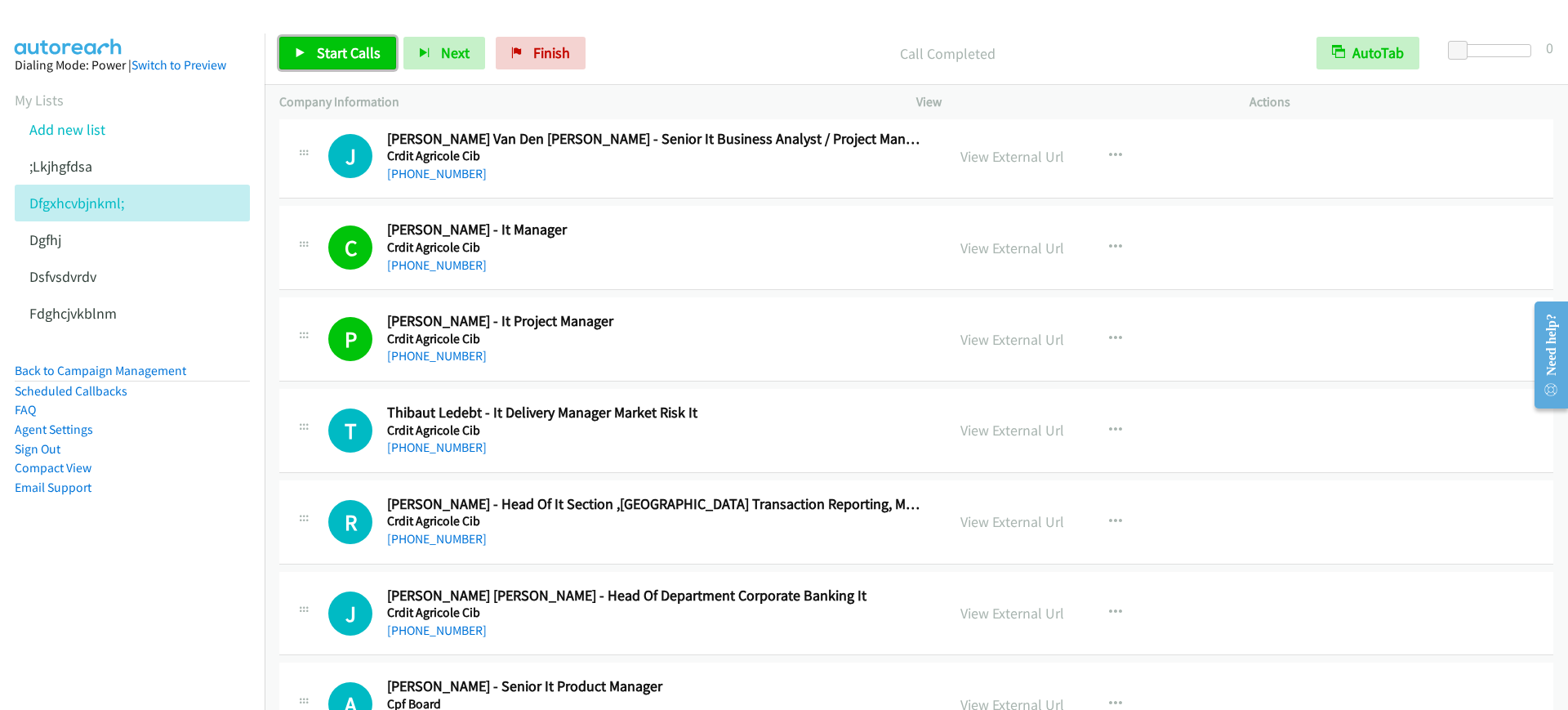
click at [344, 50] on span "Start Calls" at bounding box center [349, 53] width 64 height 18
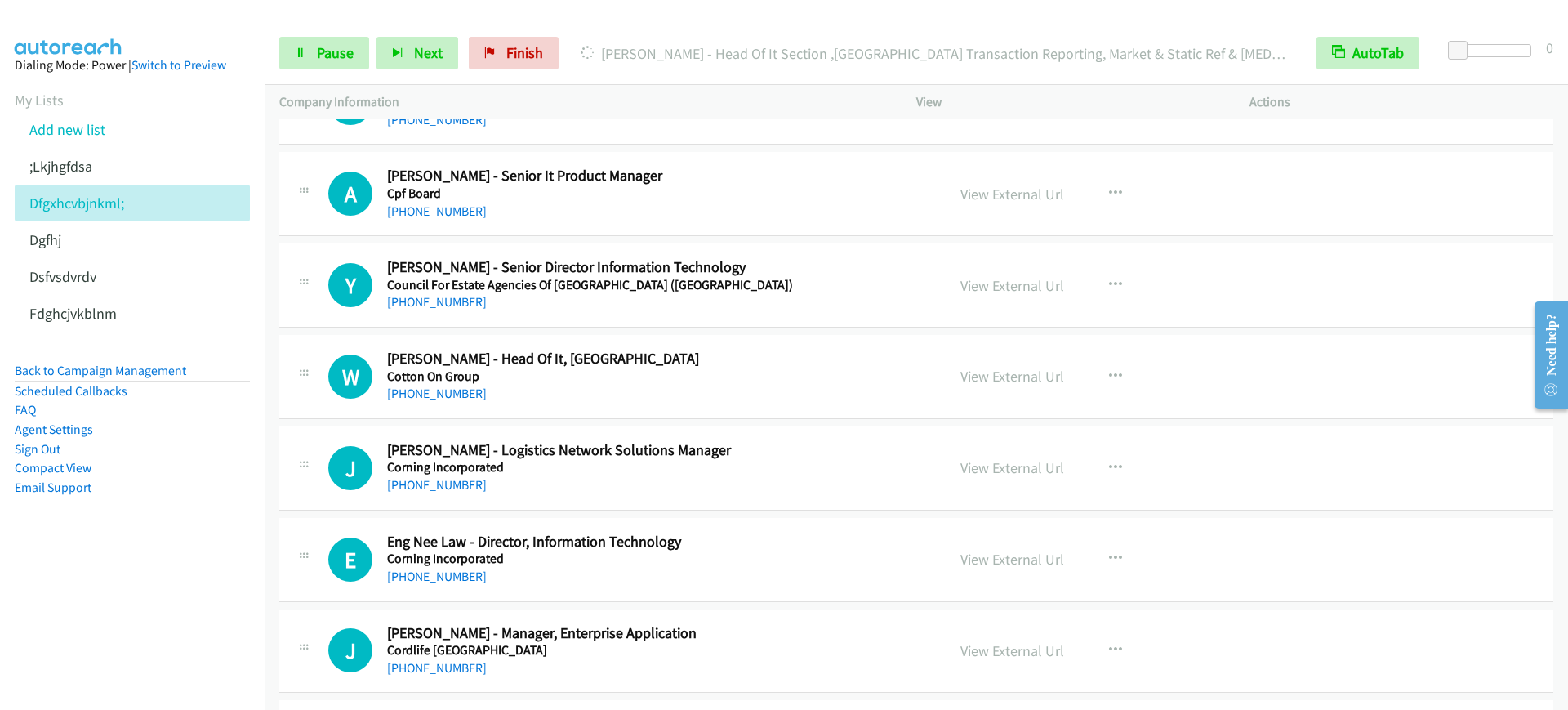
scroll to position [5209, 0]
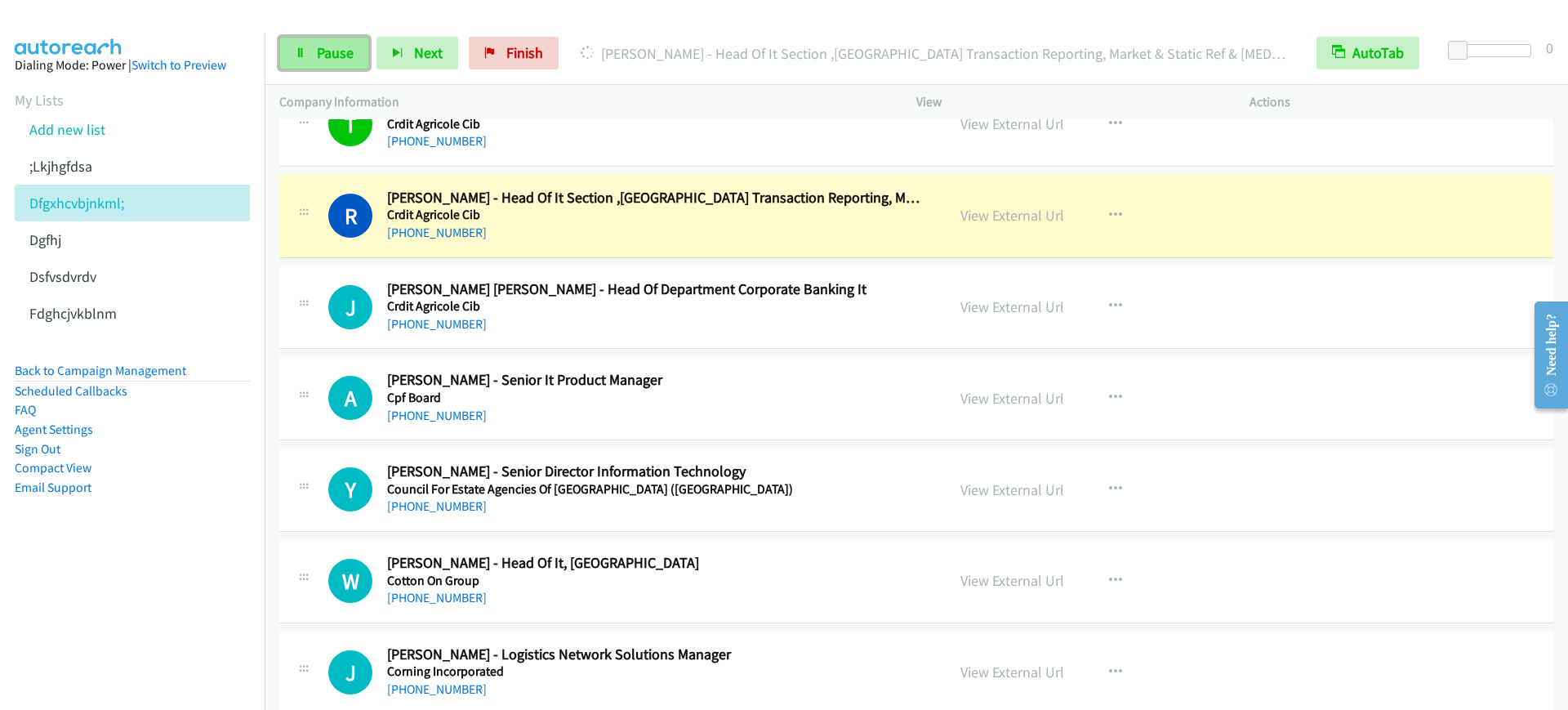
click at [333, 58] on span "Pause" at bounding box center [335, 53] width 37 height 18
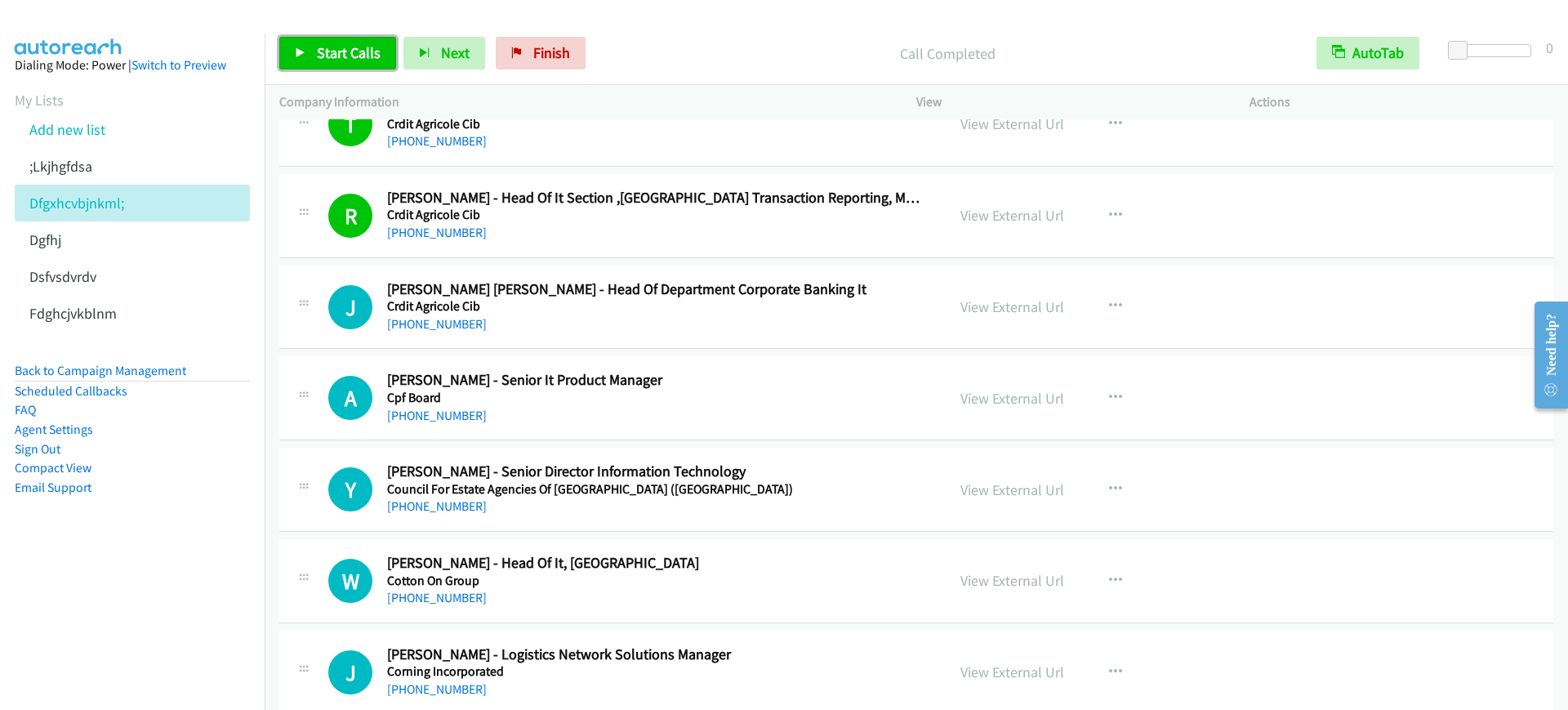
click at [368, 53] on span "Start Calls" at bounding box center [349, 53] width 64 height 18
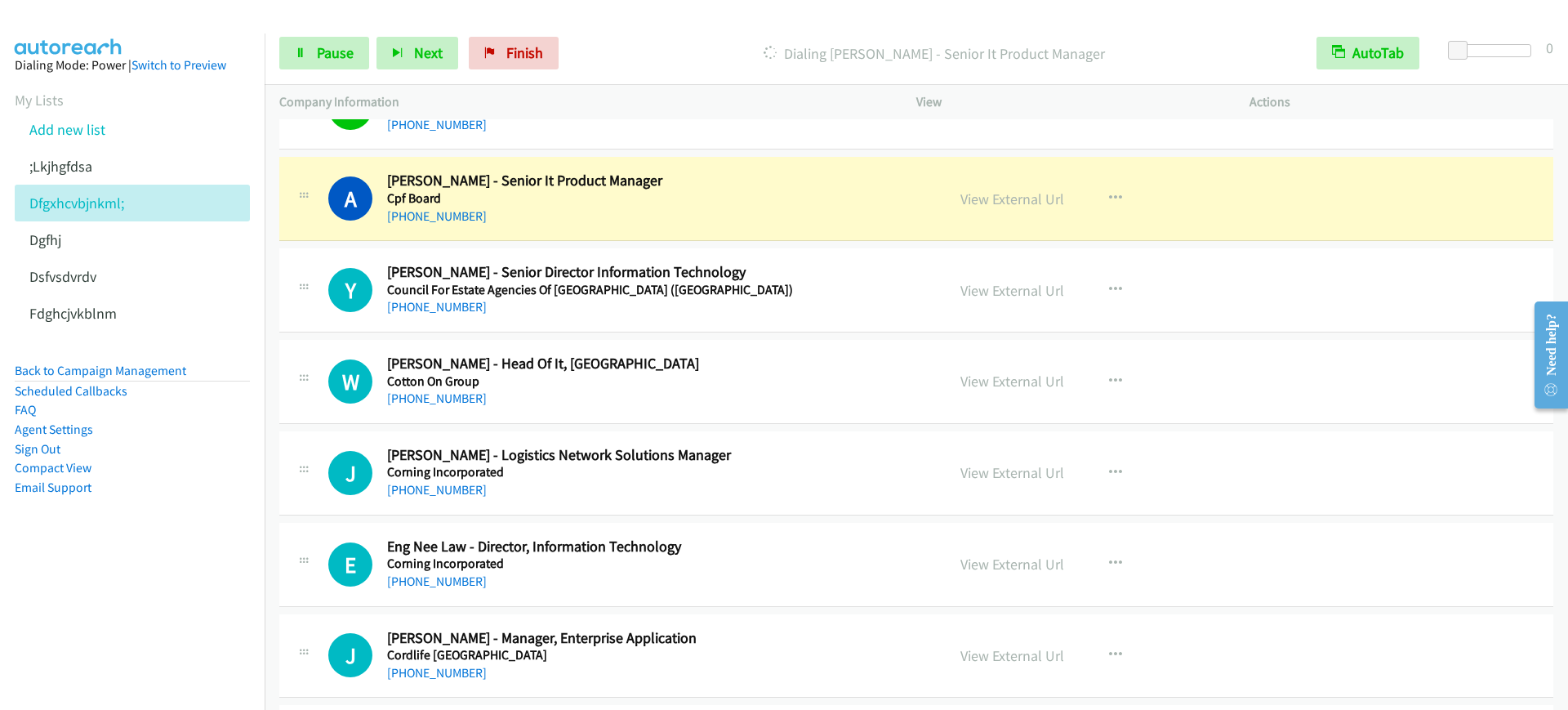
scroll to position [5413, 0]
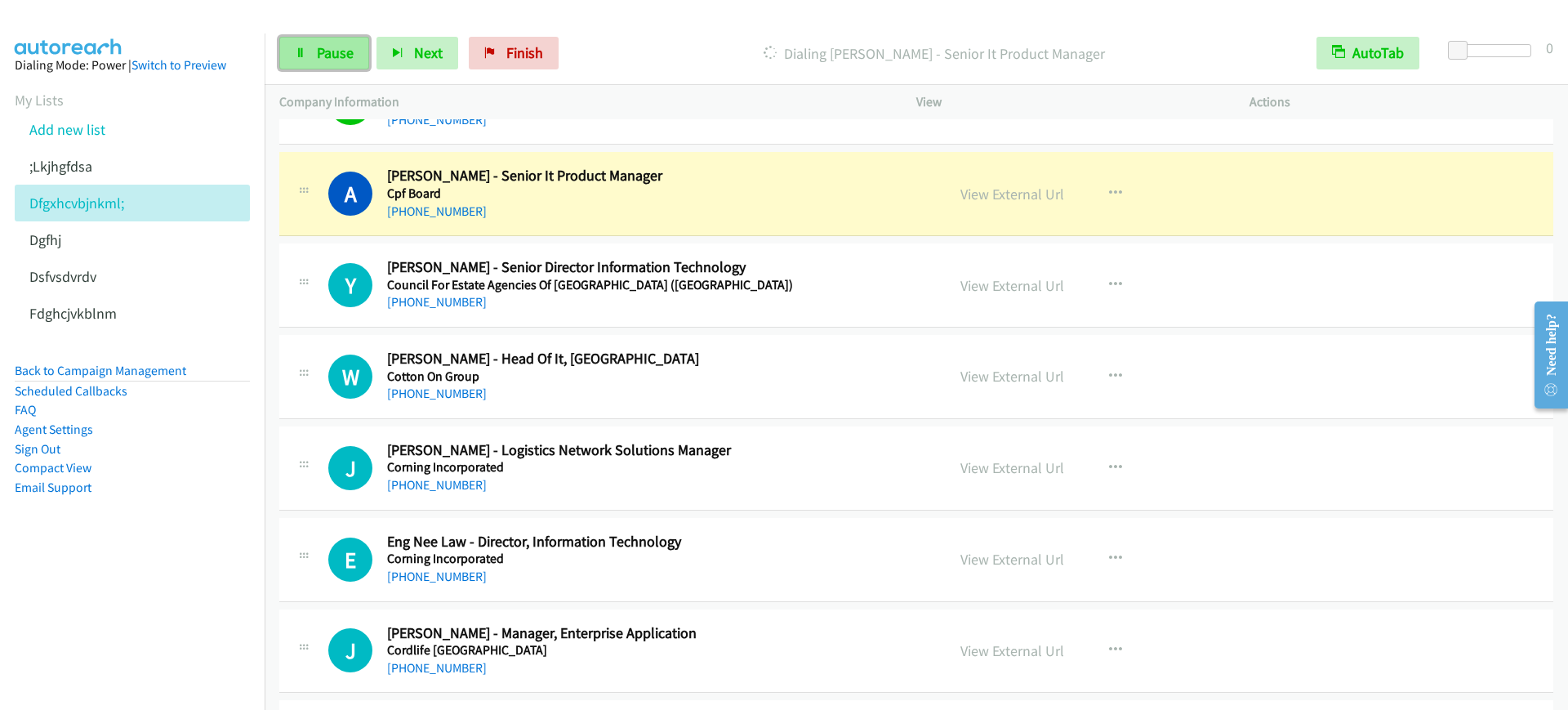
click at [311, 69] on link "Pause" at bounding box center [324, 53] width 90 height 33
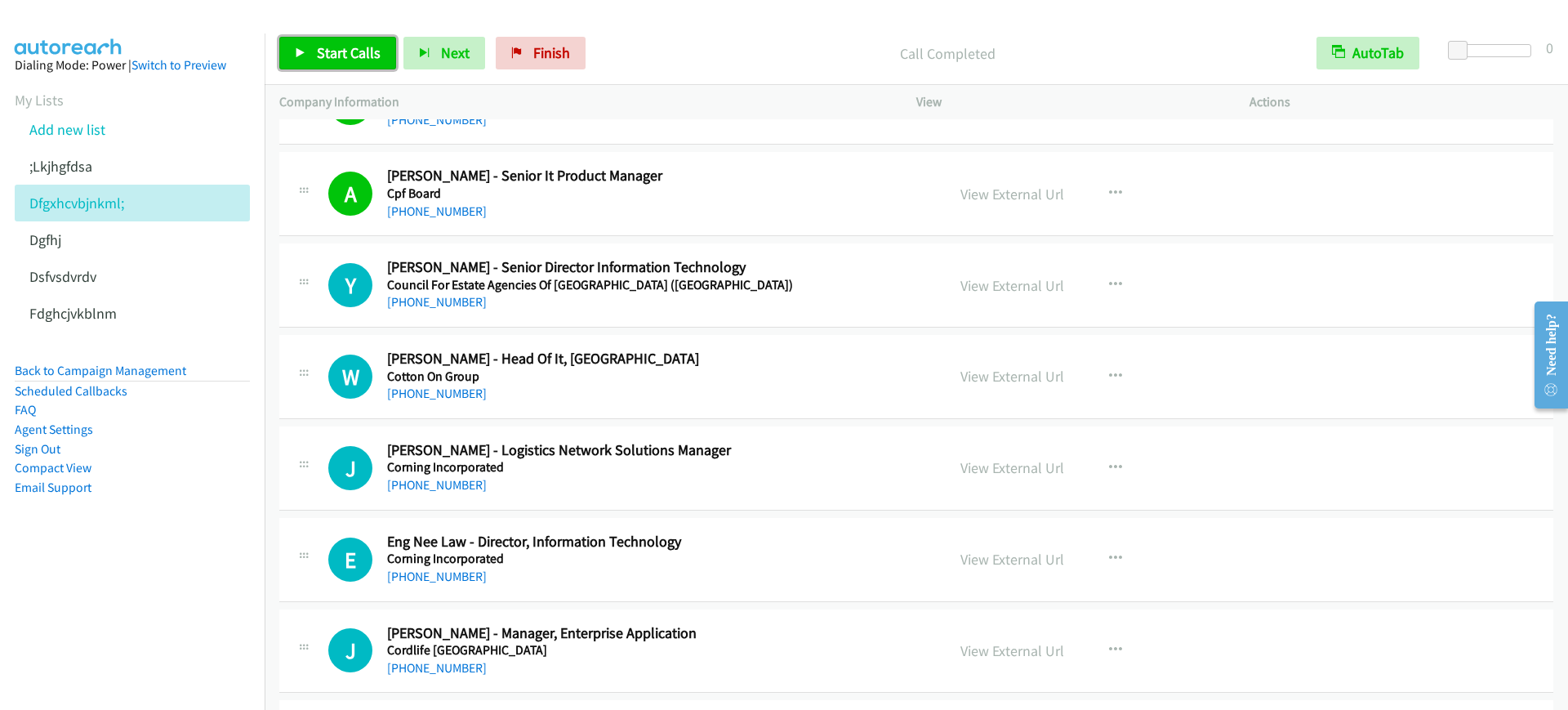
click at [336, 48] on span "Start Calls" at bounding box center [349, 53] width 64 height 18
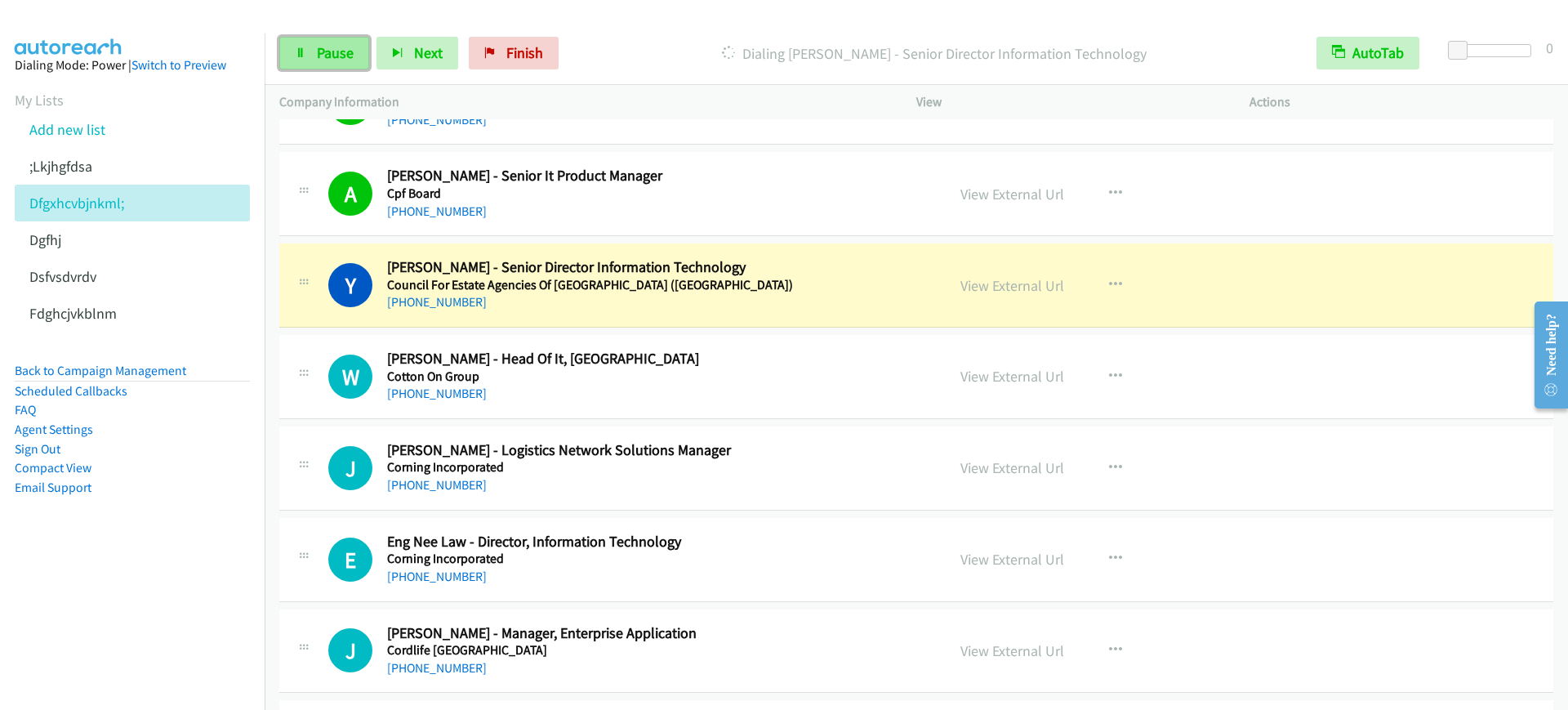
click at [294, 61] on link "Pause" at bounding box center [324, 53] width 90 height 33
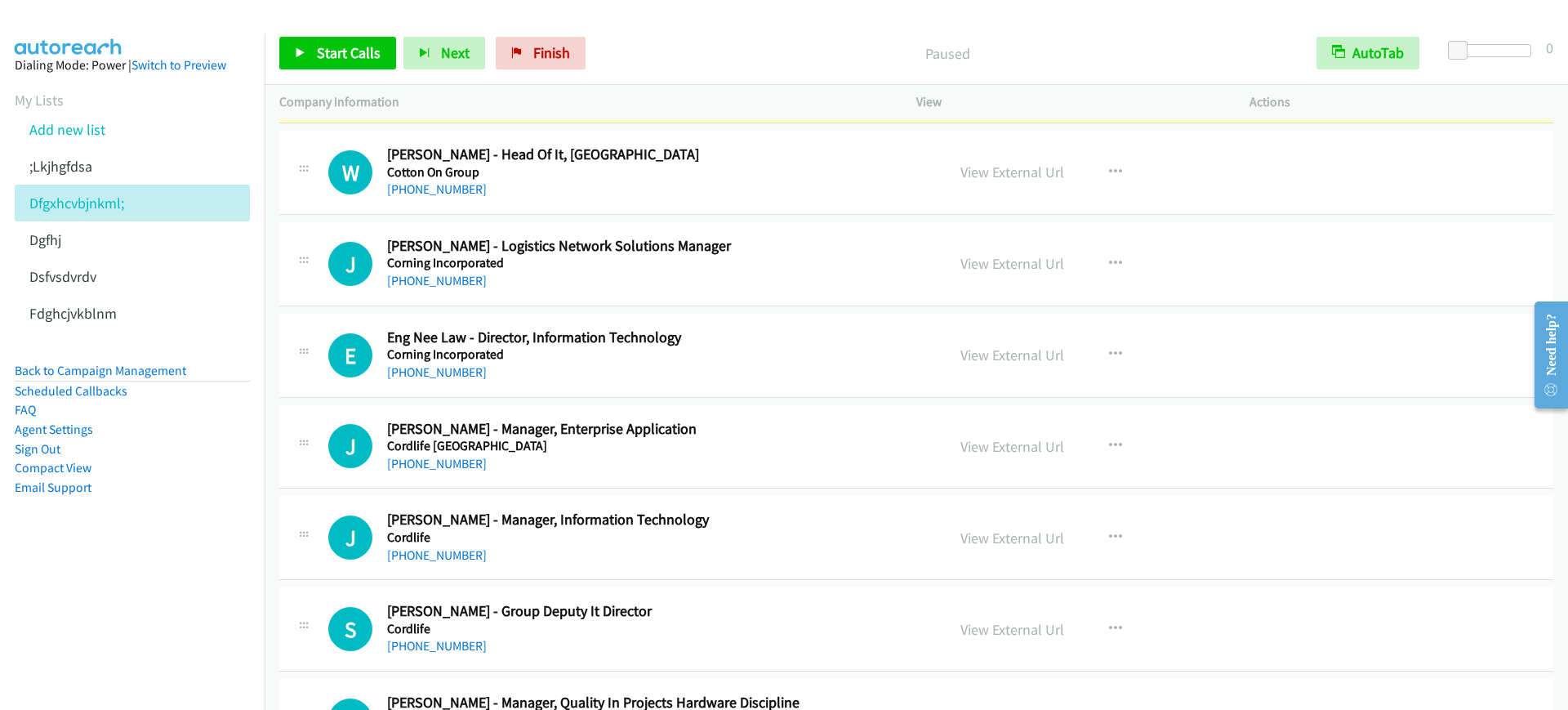
scroll to position [5515, 0]
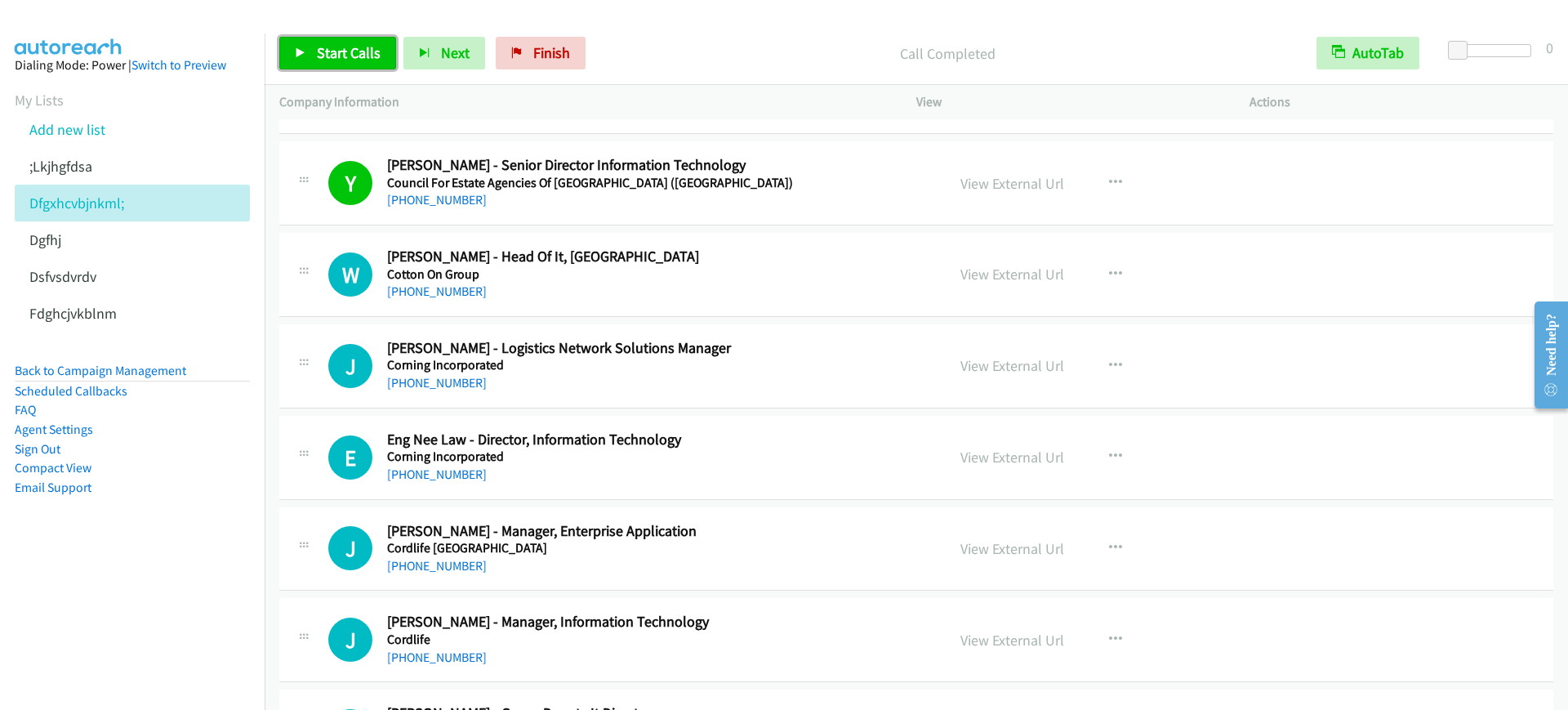
click at [343, 66] on link "Start Calls" at bounding box center [338, 53] width 117 height 33
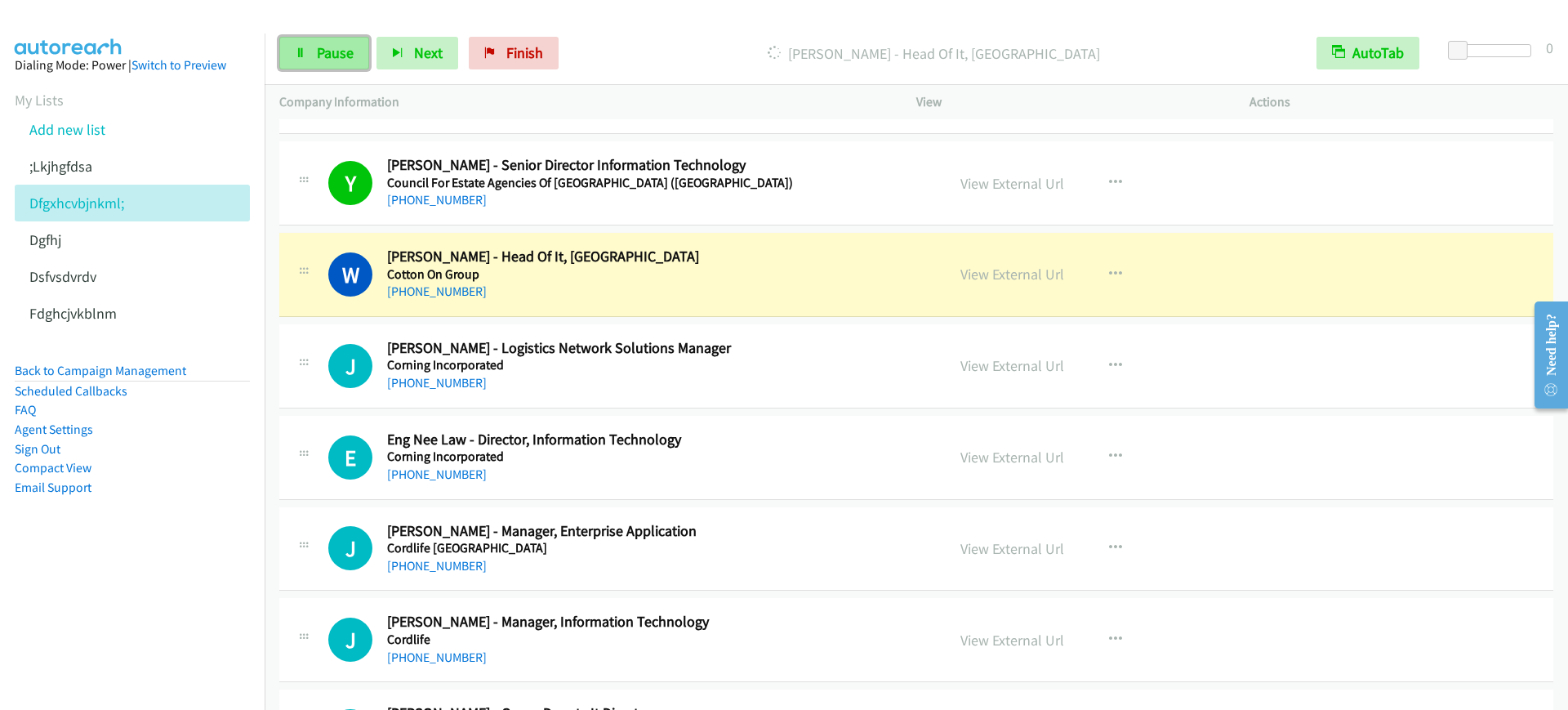
click at [335, 57] on span "Pause" at bounding box center [335, 53] width 37 height 18
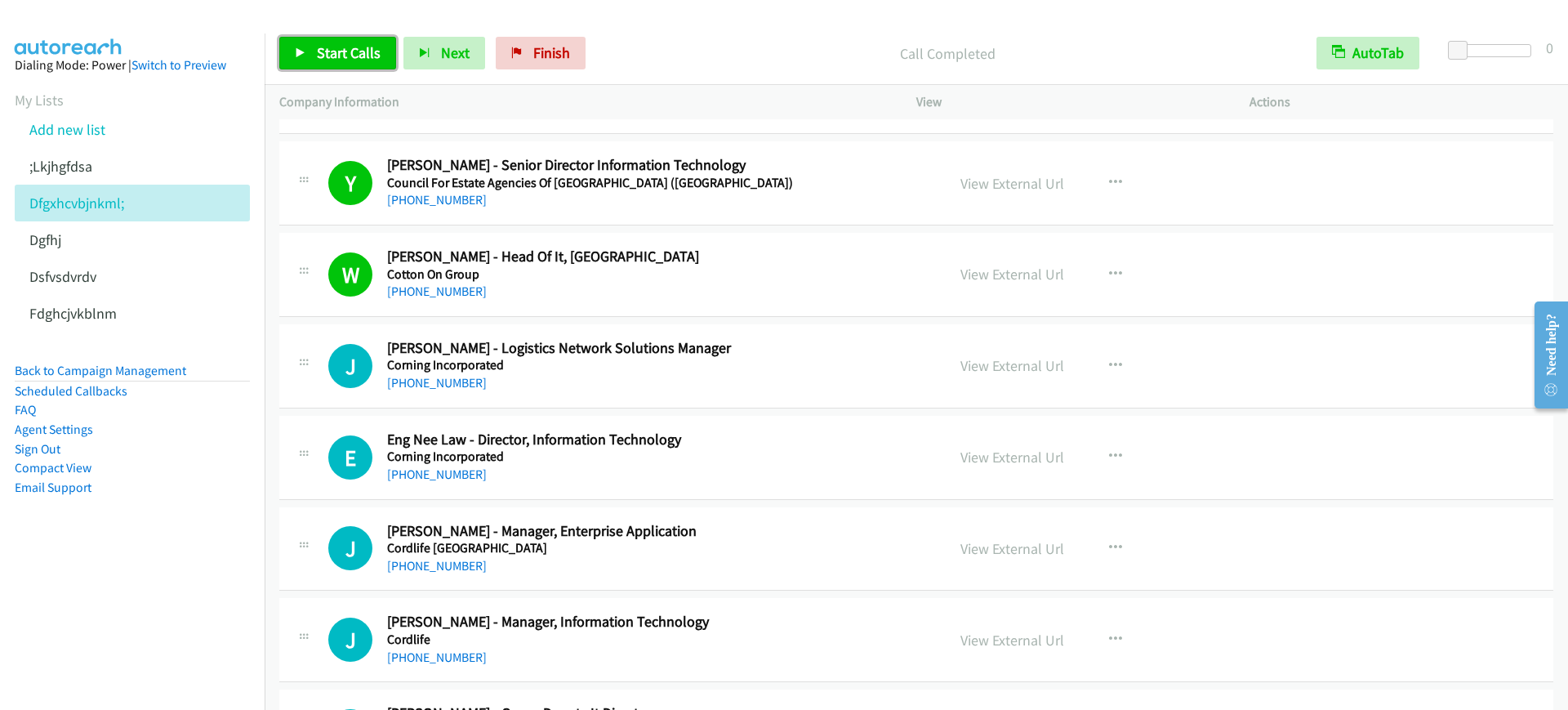
click at [343, 55] on span "Start Calls" at bounding box center [349, 53] width 64 height 18
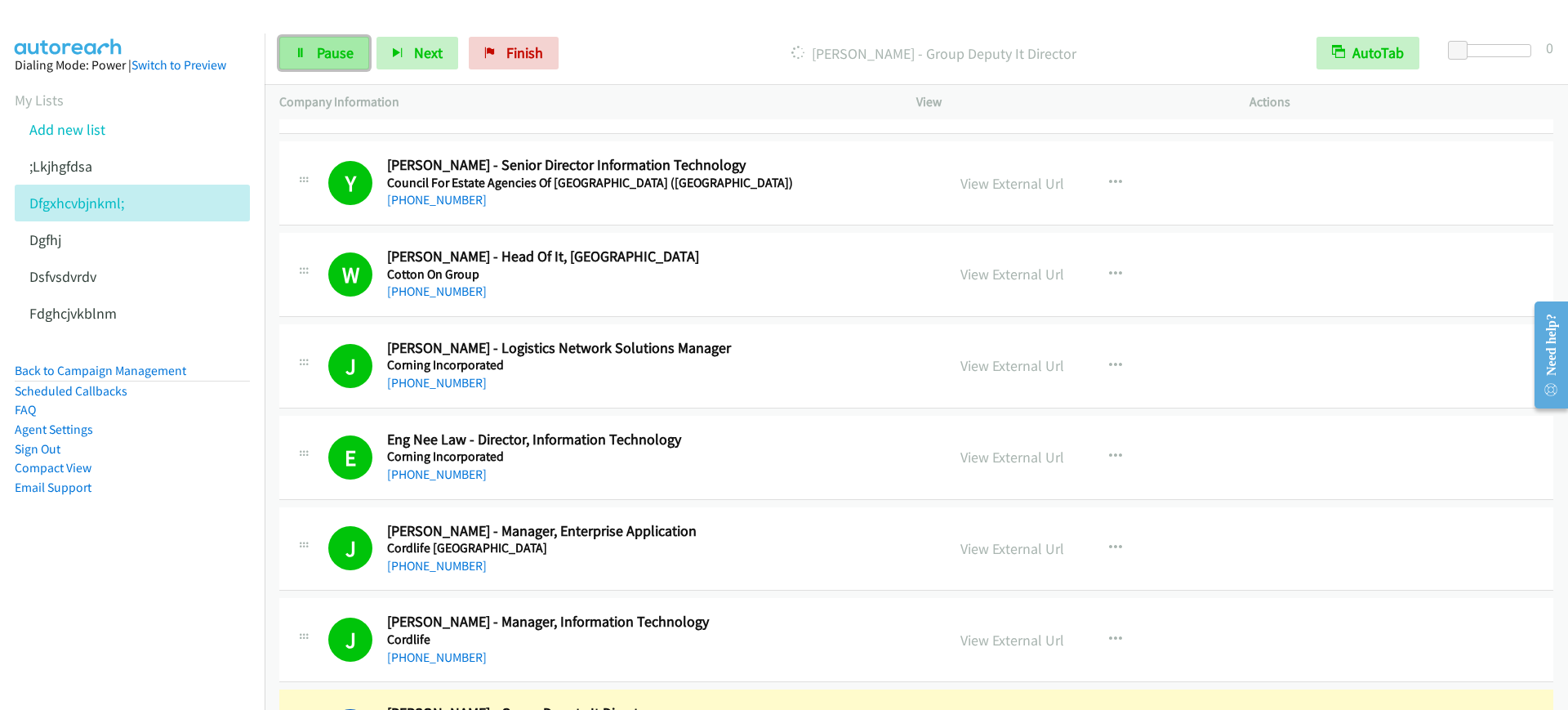
click at [341, 61] on span "Pause" at bounding box center [335, 53] width 37 height 18
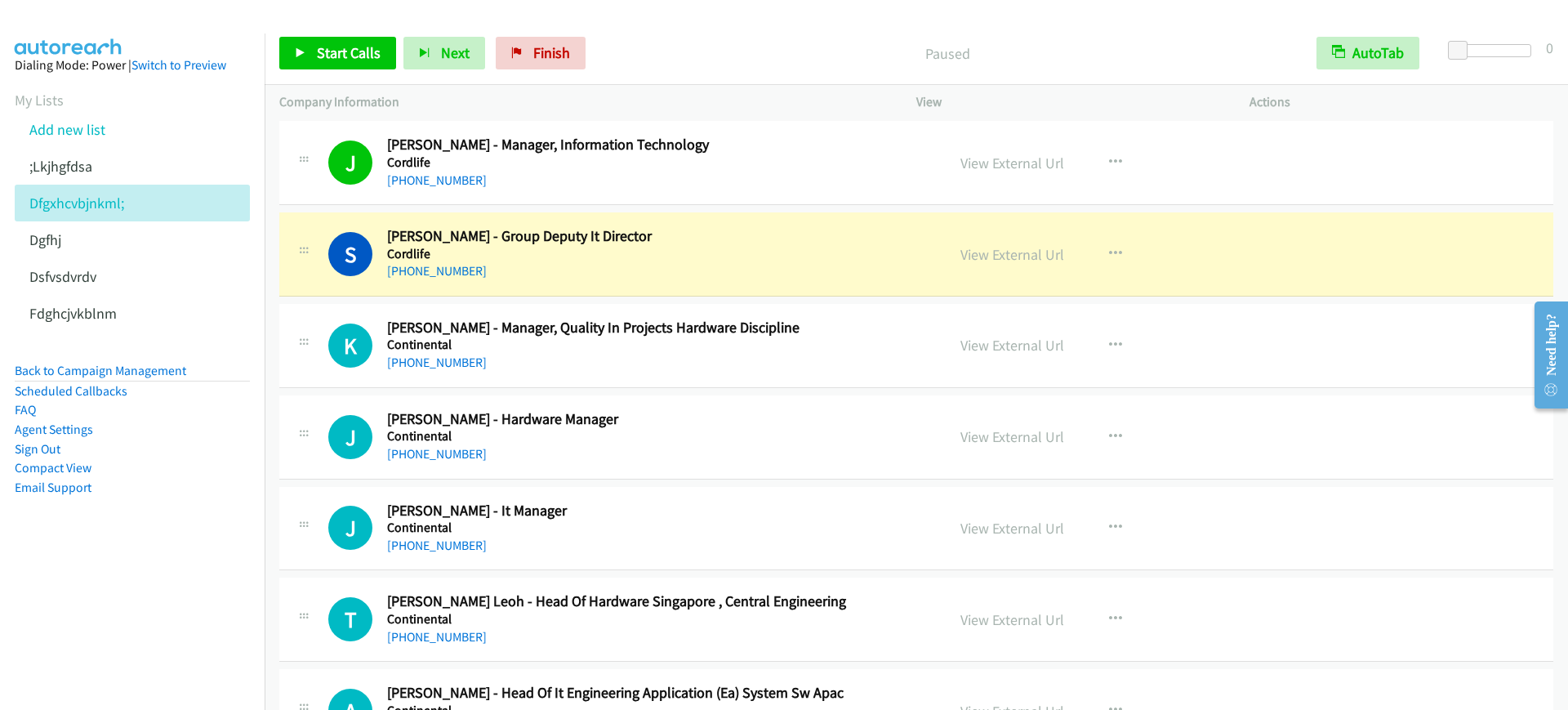
scroll to position [6025, 0]
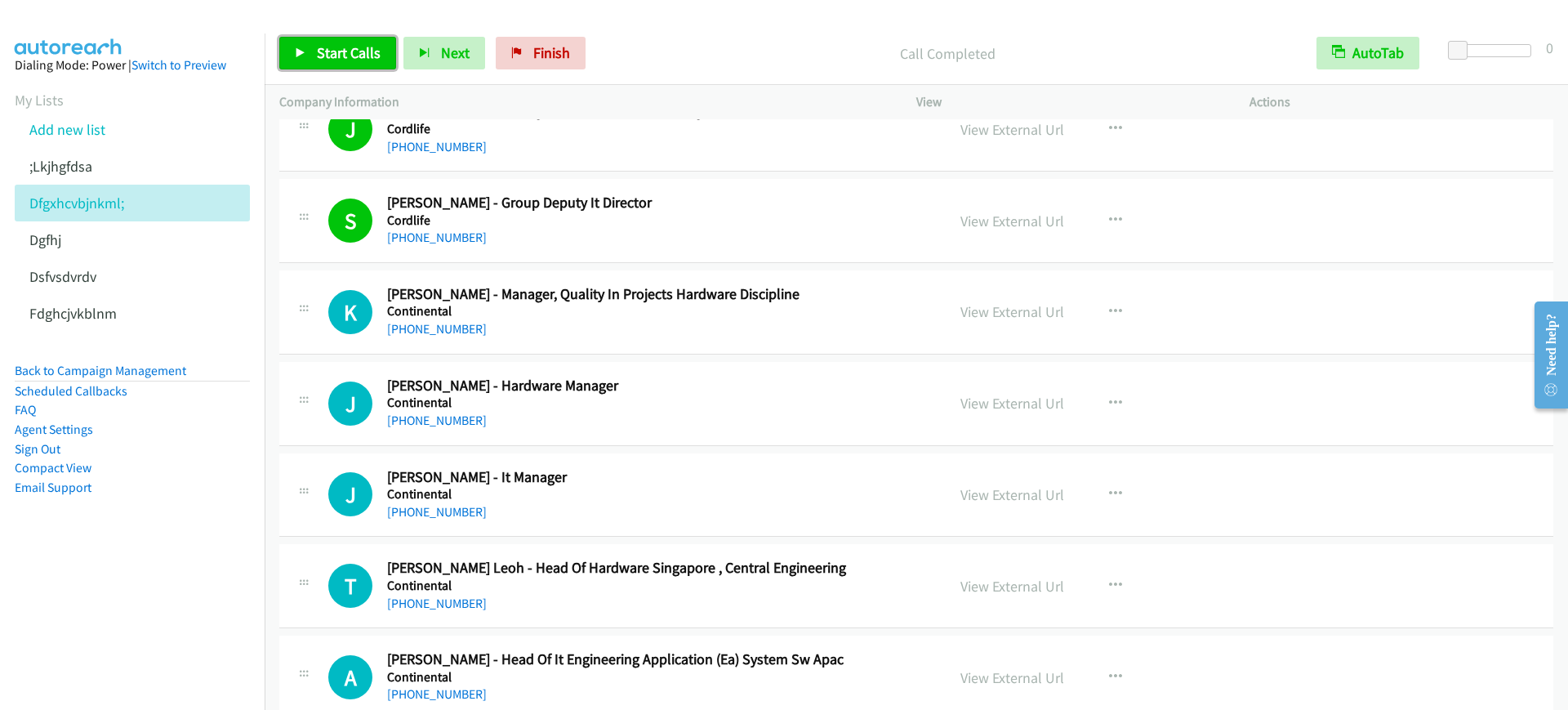
click at [303, 61] on link "Start Calls" at bounding box center [338, 53] width 117 height 33
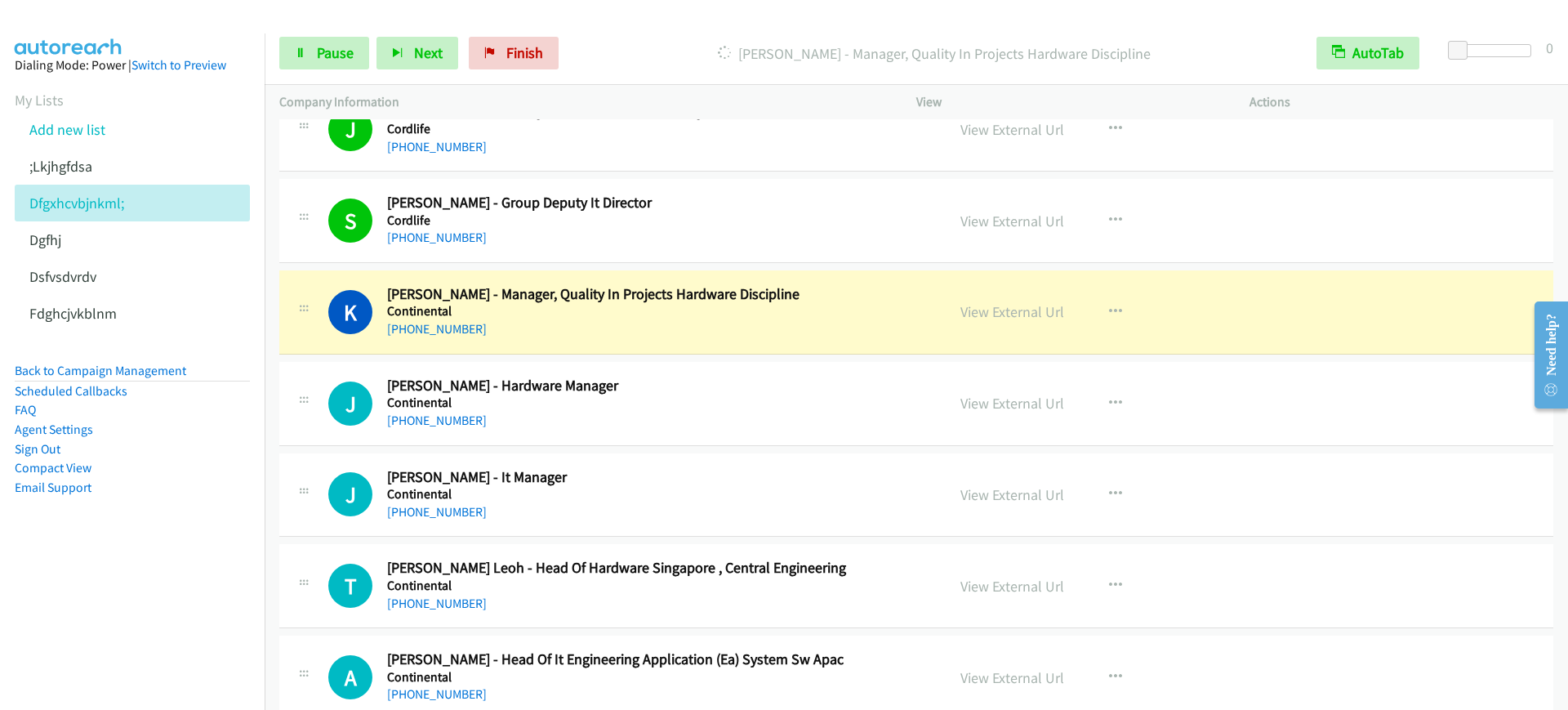
click at [695, 222] on h5 "Cordlife" at bounding box center [655, 220] width 537 height 16
click at [1014, 228] on link "View External Url" at bounding box center [1012, 221] width 103 height 18
click at [328, 45] on span "Pause" at bounding box center [335, 53] width 37 height 18
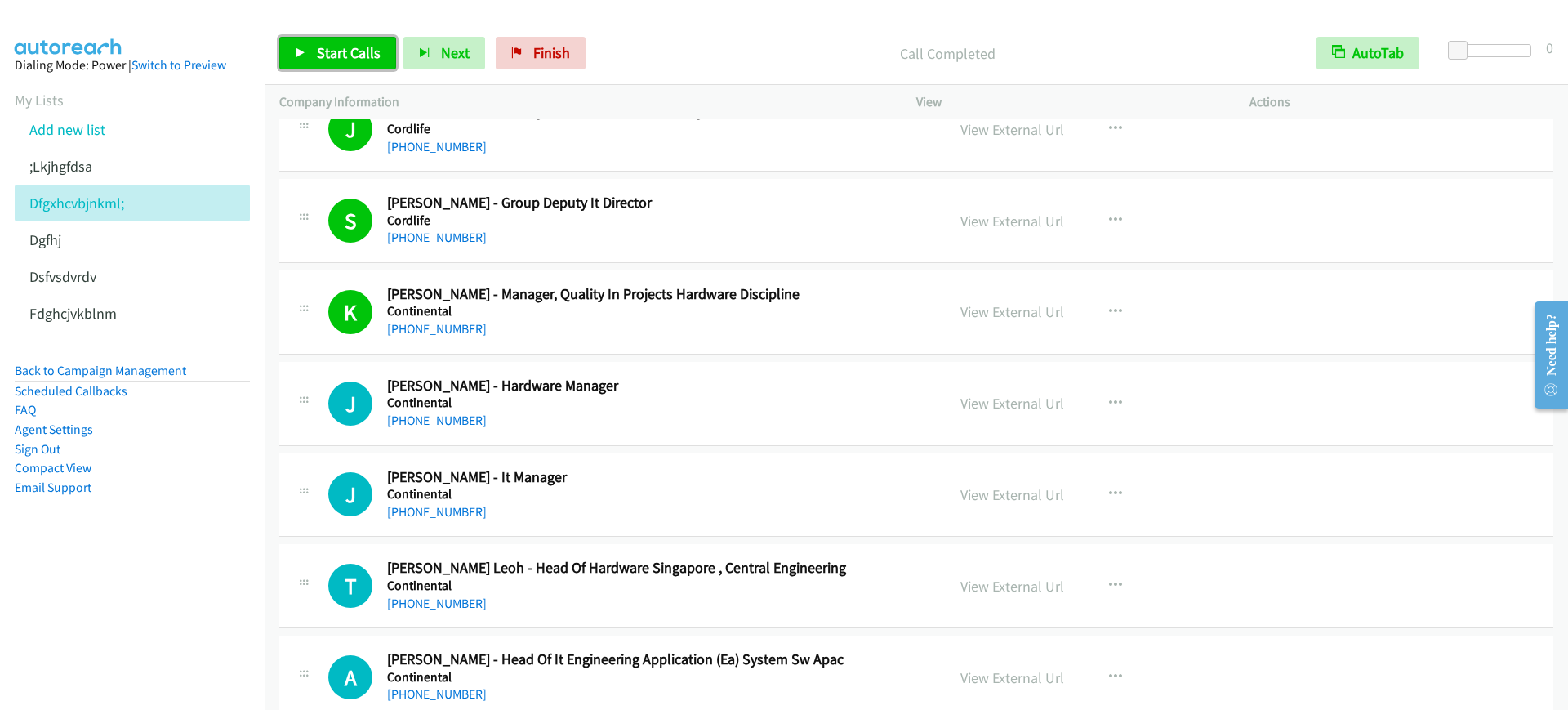
click at [317, 54] on span "Start Calls" at bounding box center [349, 53] width 64 height 18
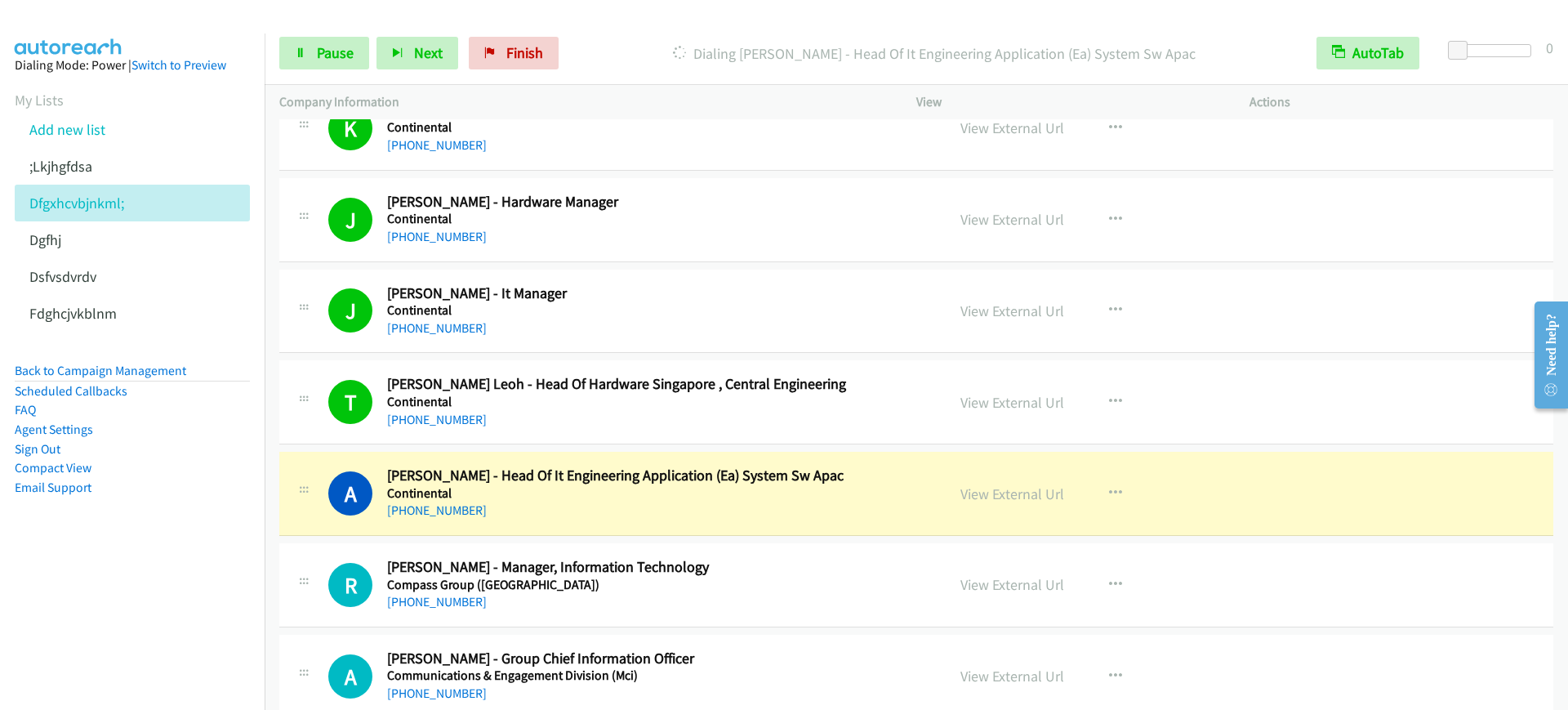
scroll to position [6230, 0]
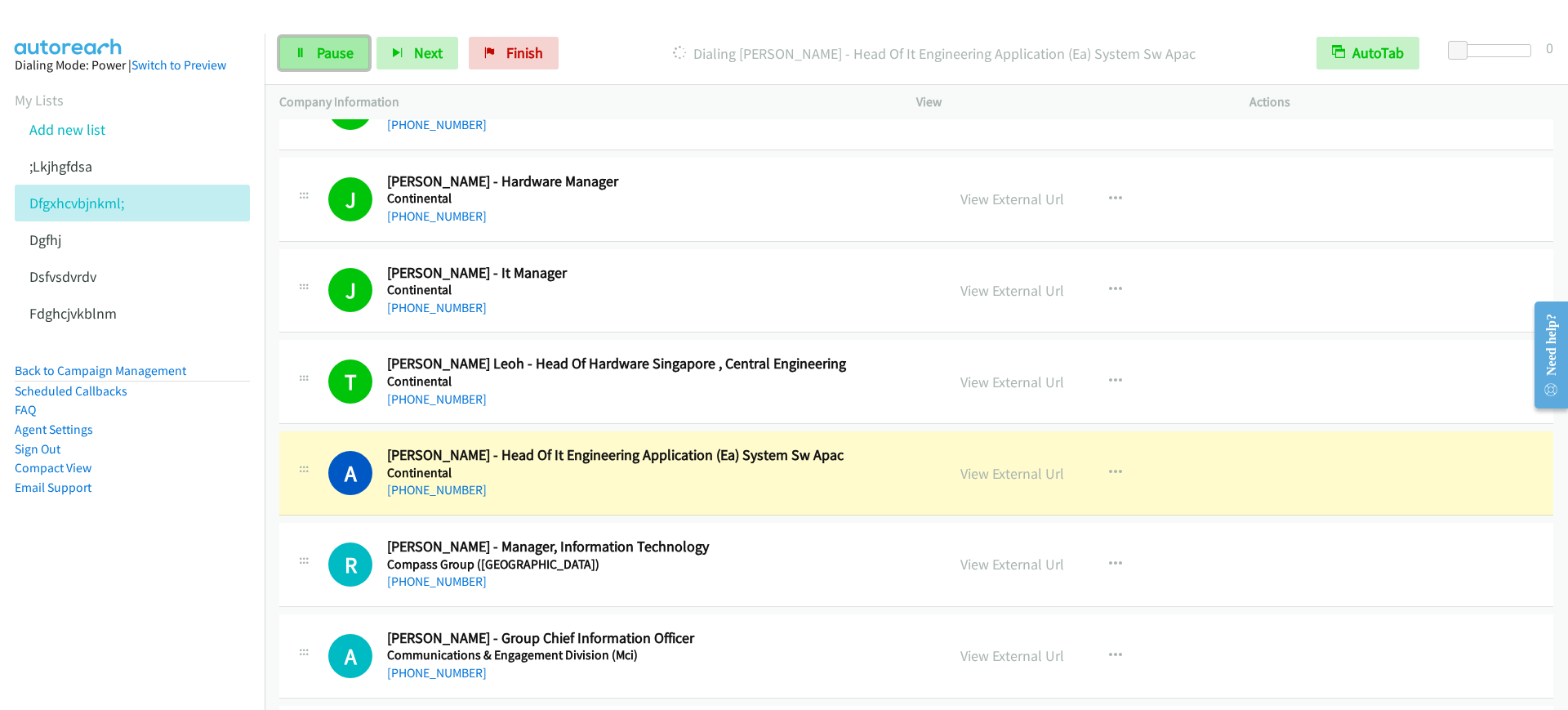
click at [317, 59] on span "Pause" at bounding box center [335, 53] width 37 height 18
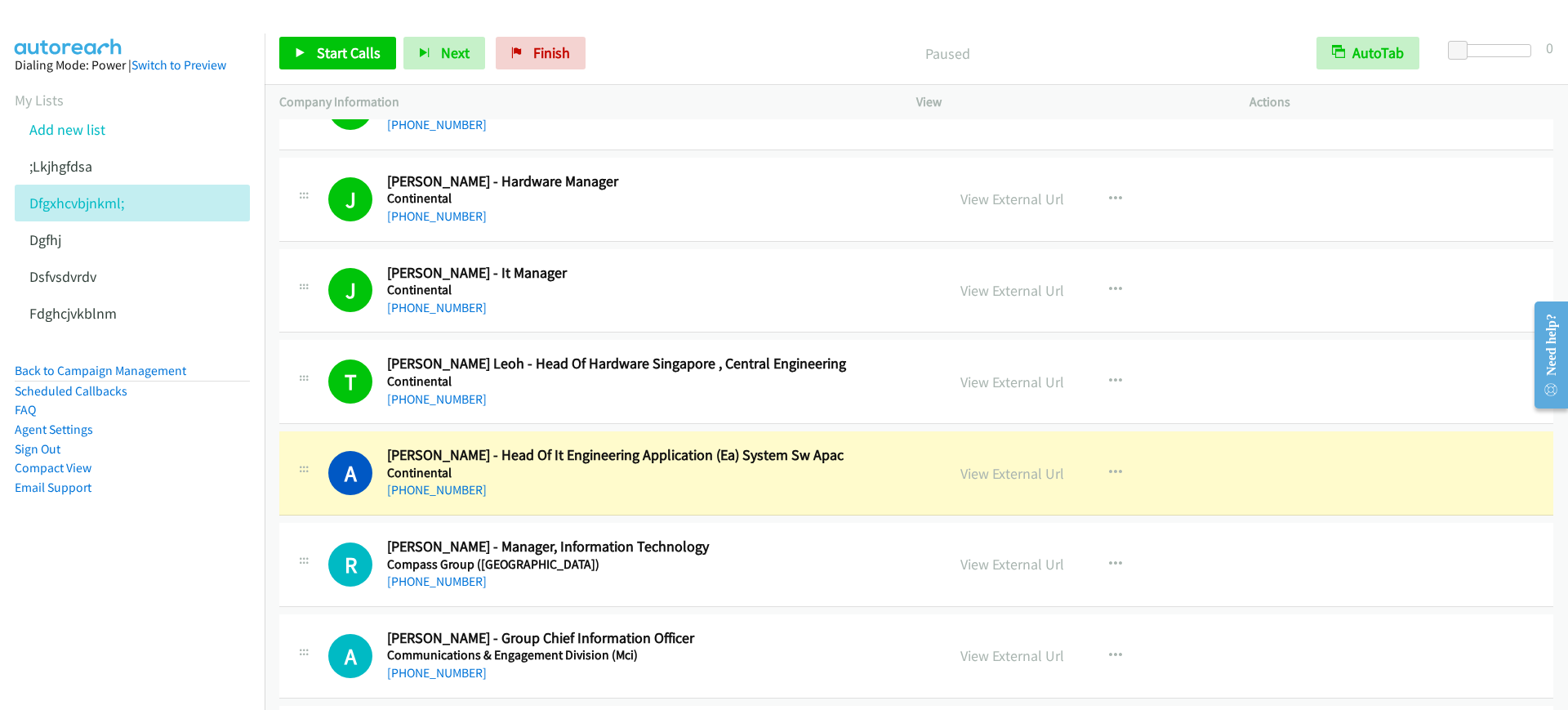
scroll to position [6536, 0]
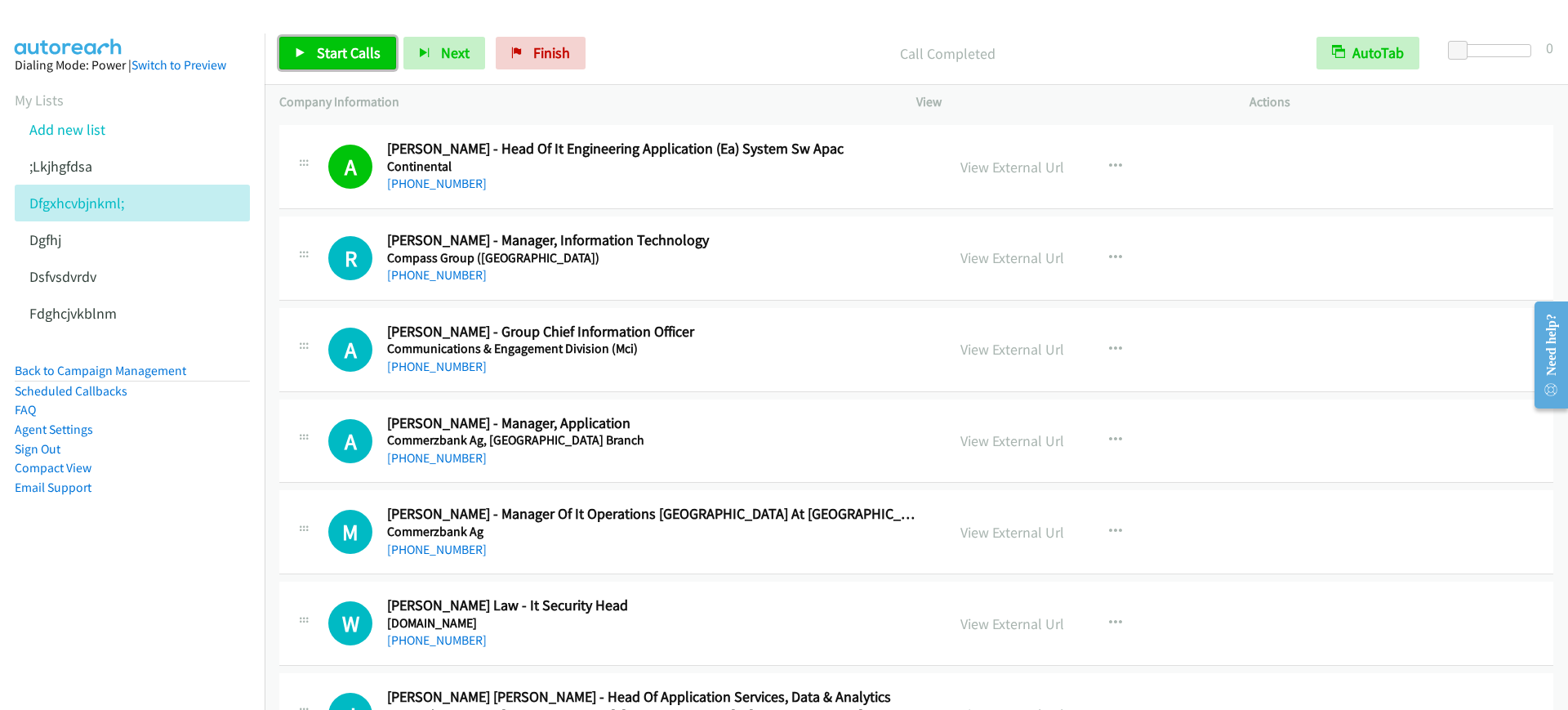
click at [333, 52] on span "Start Calls" at bounding box center [349, 53] width 64 height 18
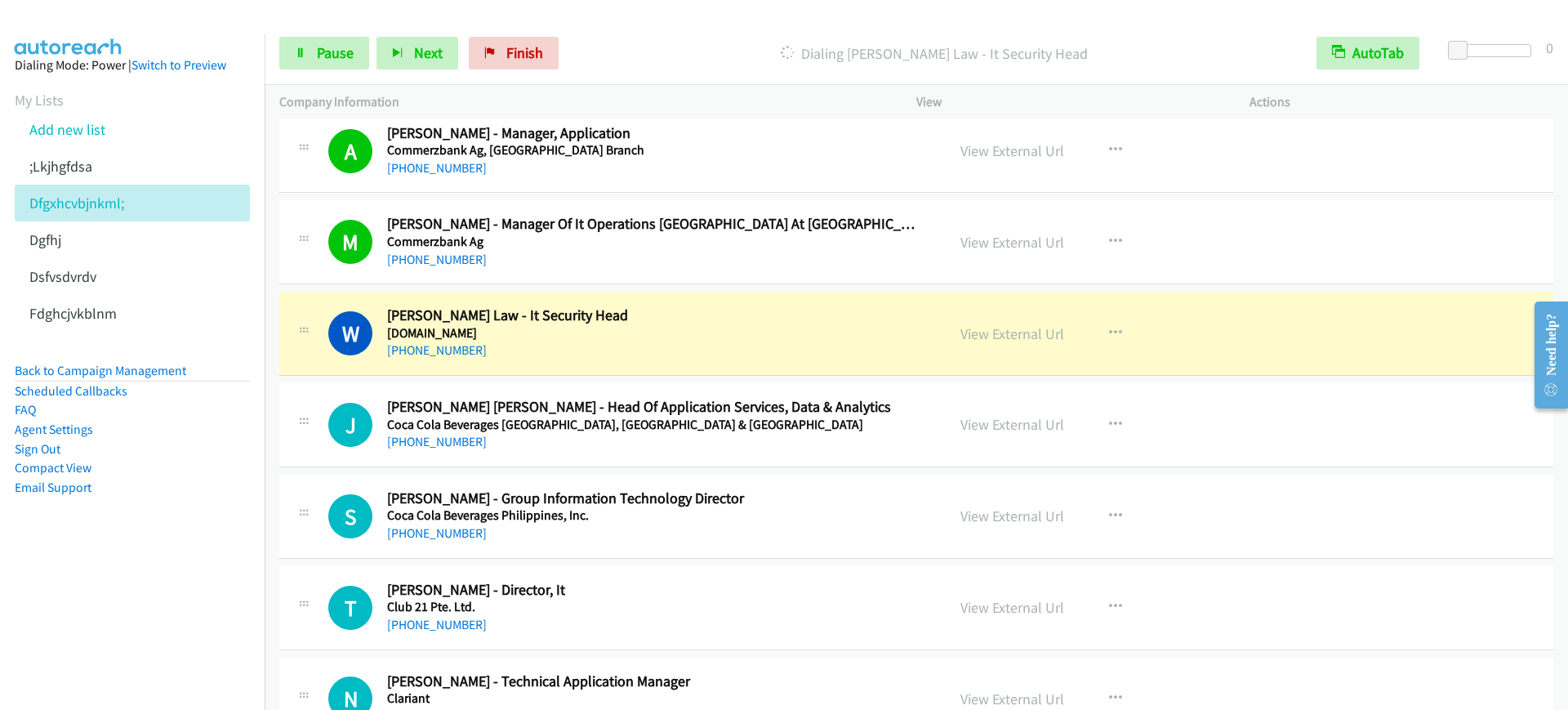
scroll to position [6843, 0]
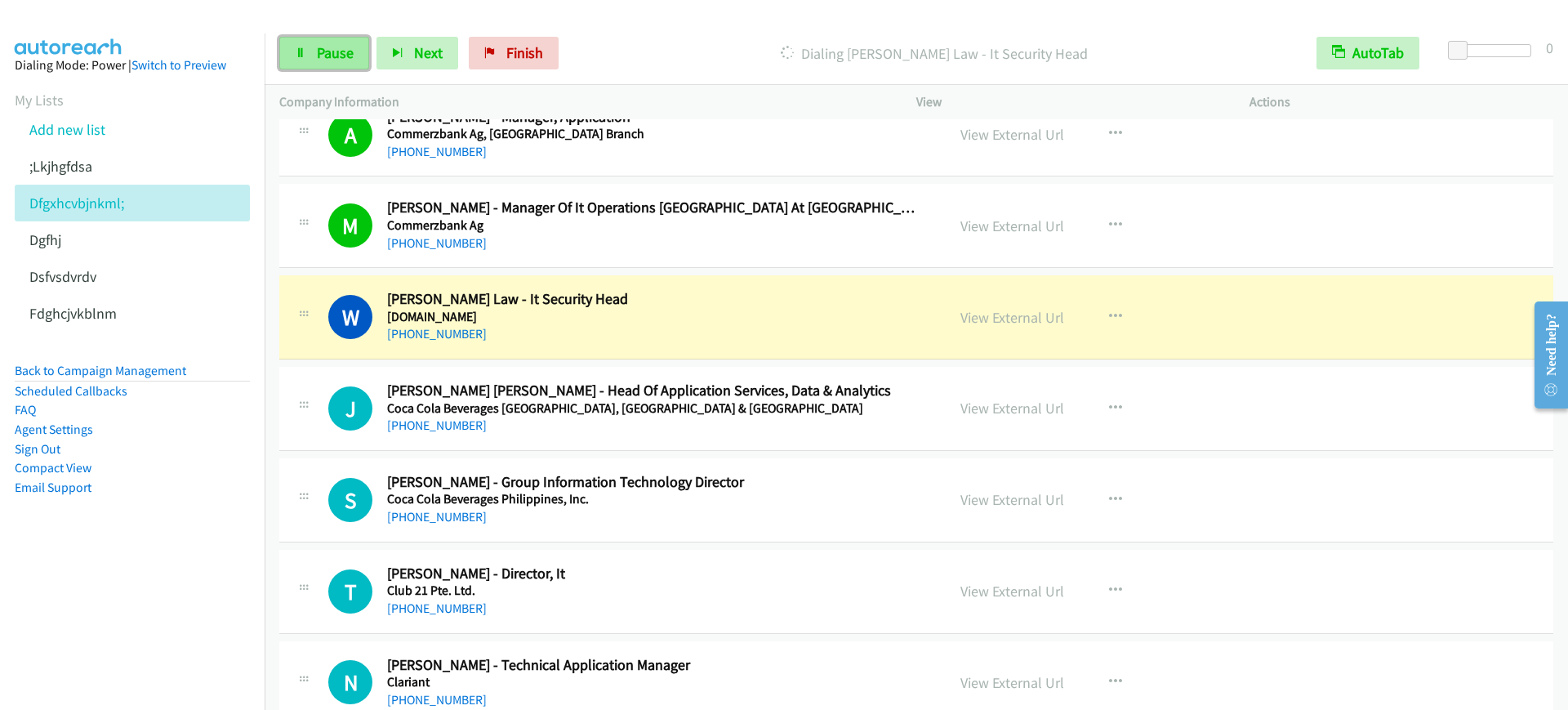
click at [323, 56] on span "Pause" at bounding box center [335, 53] width 37 height 18
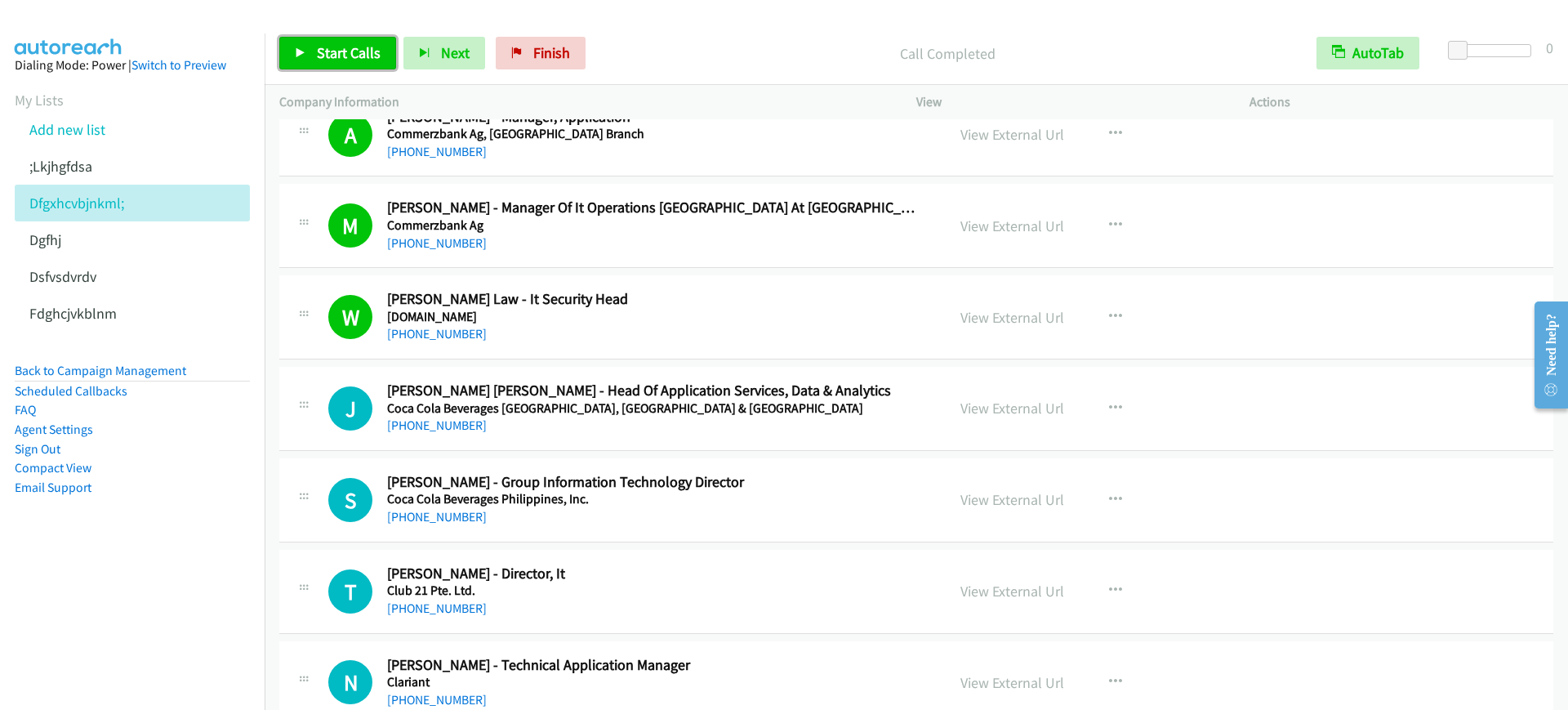
click at [319, 57] on span "Start Calls" at bounding box center [349, 53] width 64 height 18
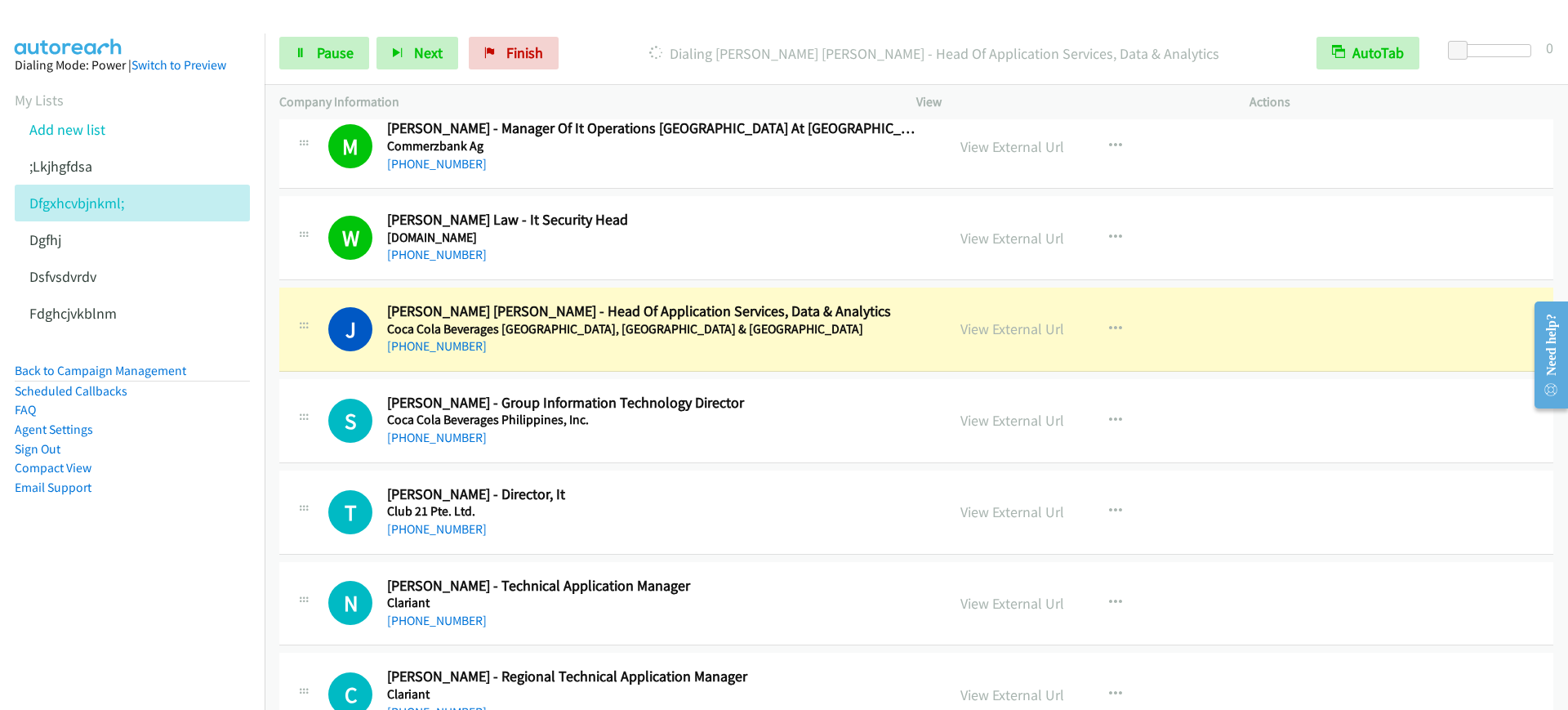
scroll to position [7047, 0]
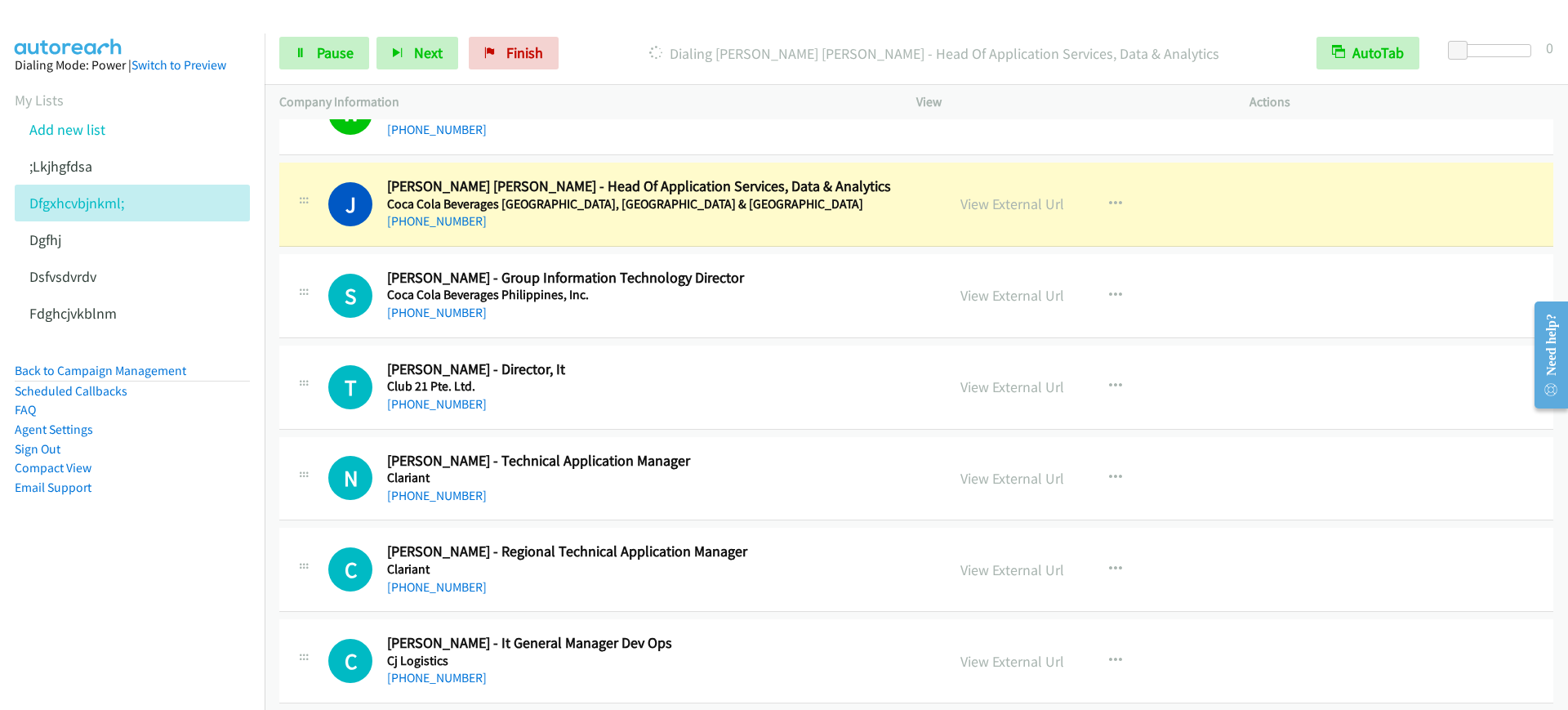
click at [753, 213] on div "+65 9389 1745" at bounding box center [655, 221] width 537 height 19
click at [304, 45] on link "Pause" at bounding box center [324, 53] width 90 height 33
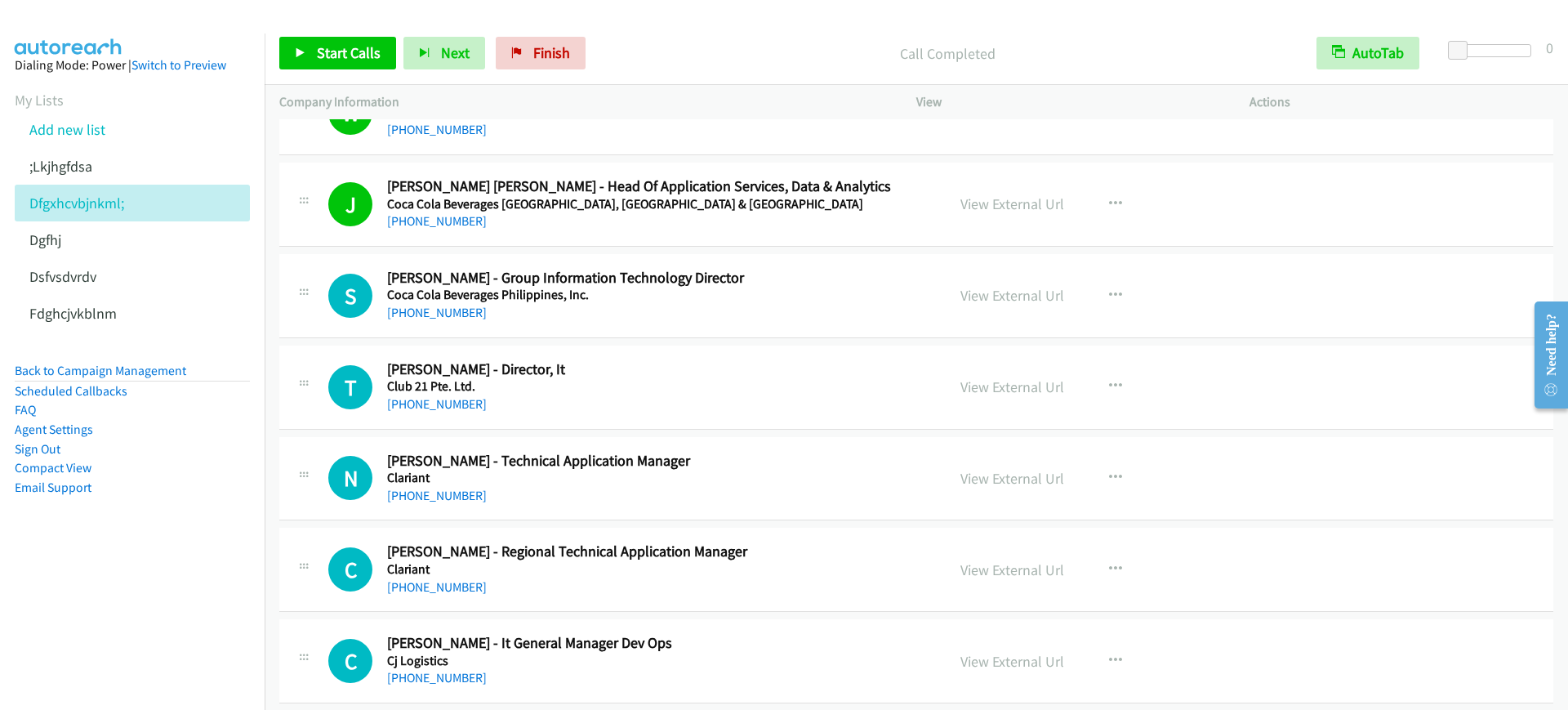
scroll to position [6945, 0]
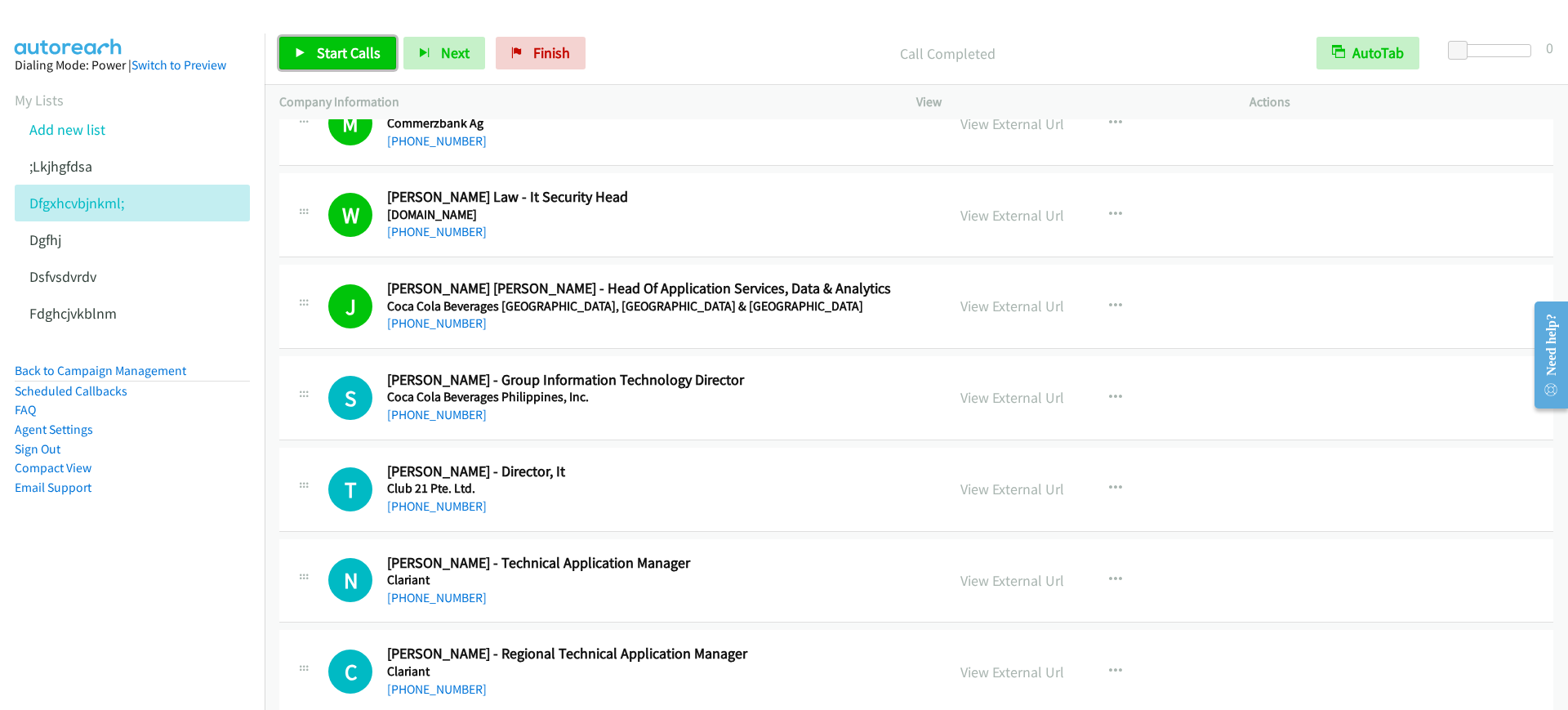
click at [342, 59] on span "Start Calls" at bounding box center [349, 53] width 64 height 18
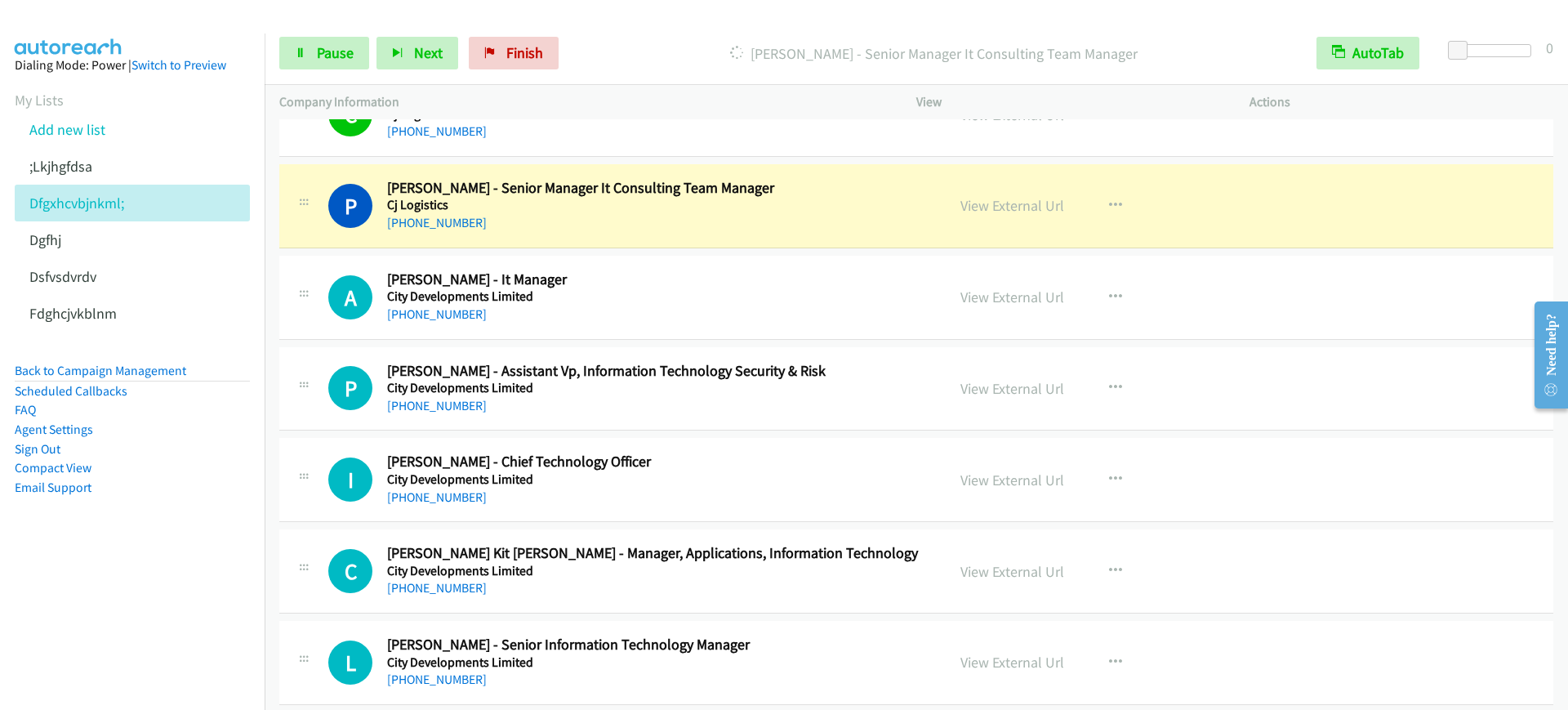
scroll to position [7558, 0]
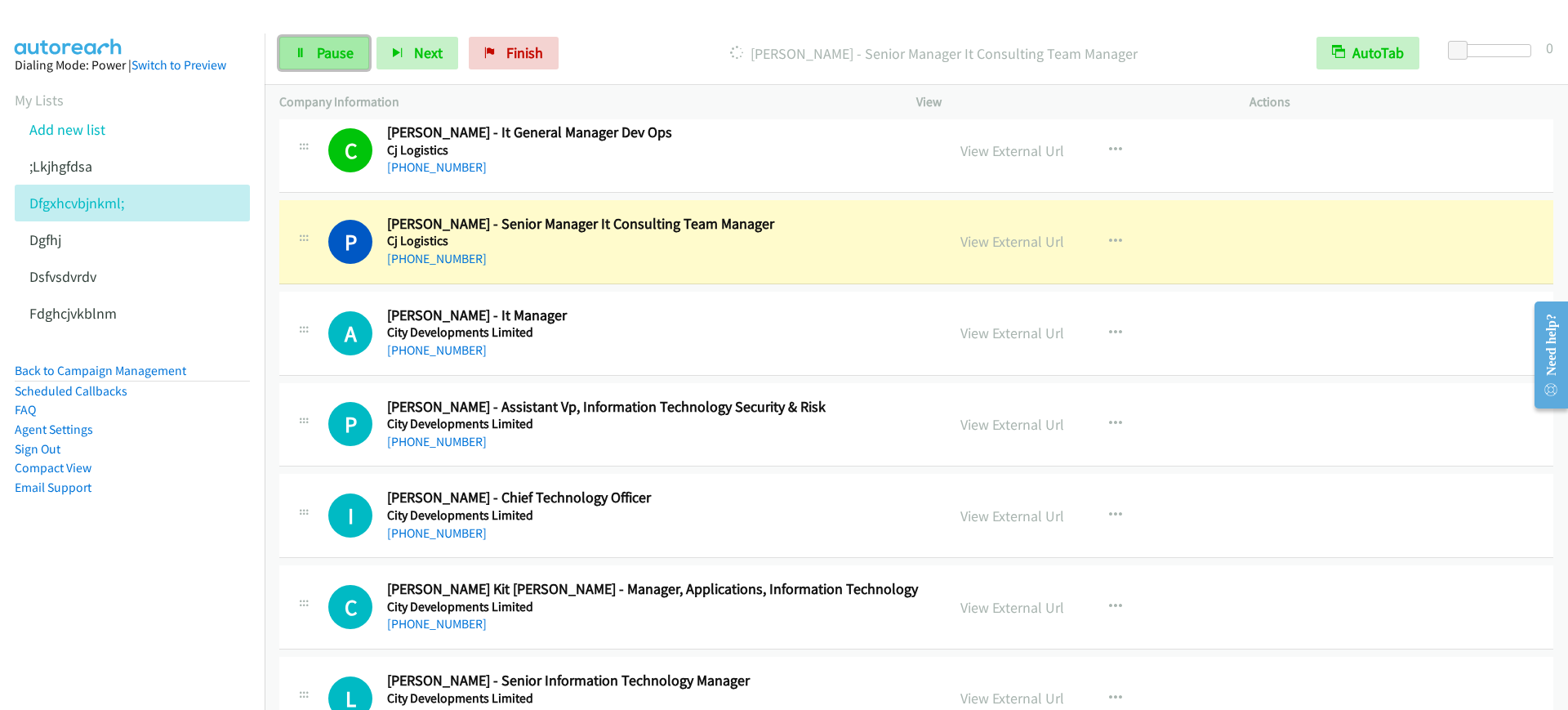
click at [324, 62] on link "Pause" at bounding box center [324, 53] width 90 height 33
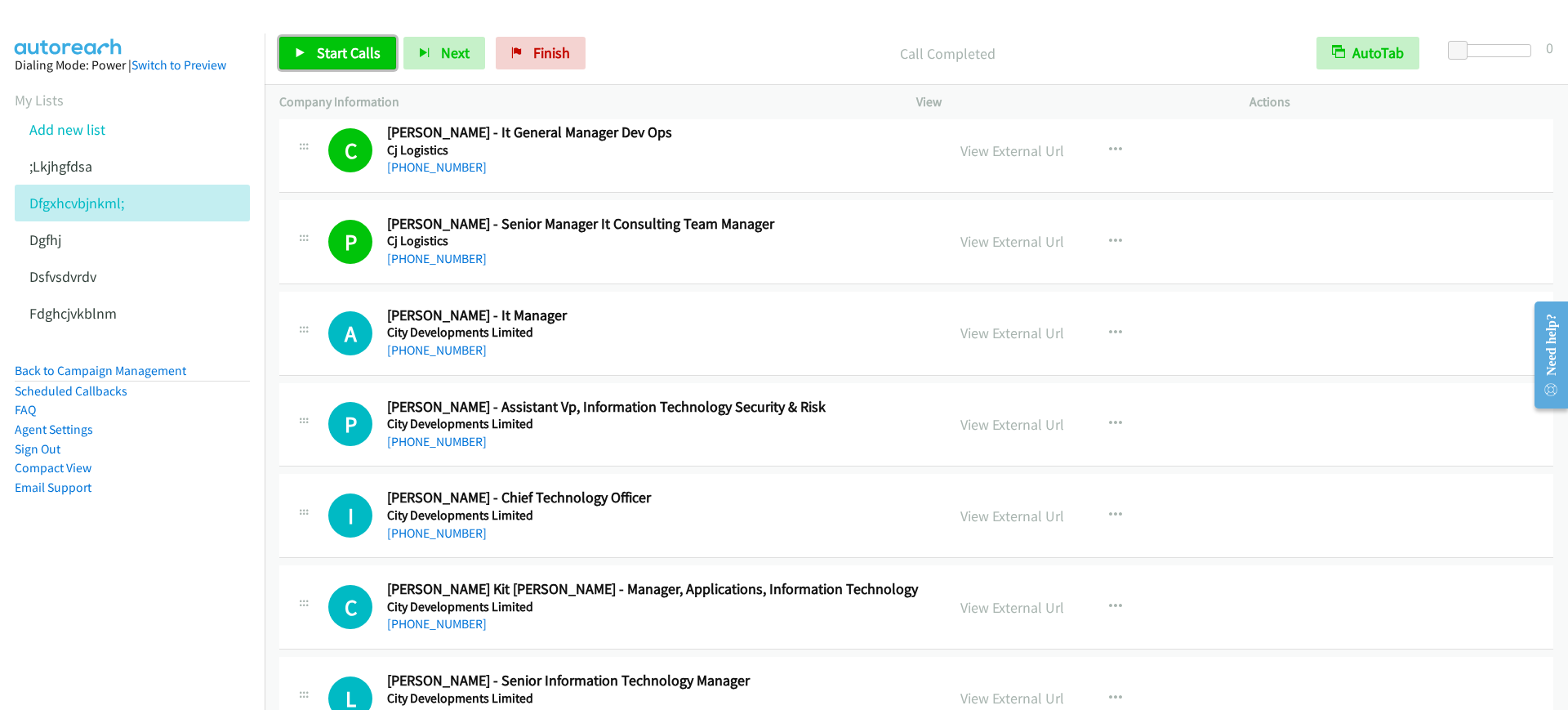
click at [358, 66] on link "Start Calls" at bounding box center [338, 53] width 117 height 33
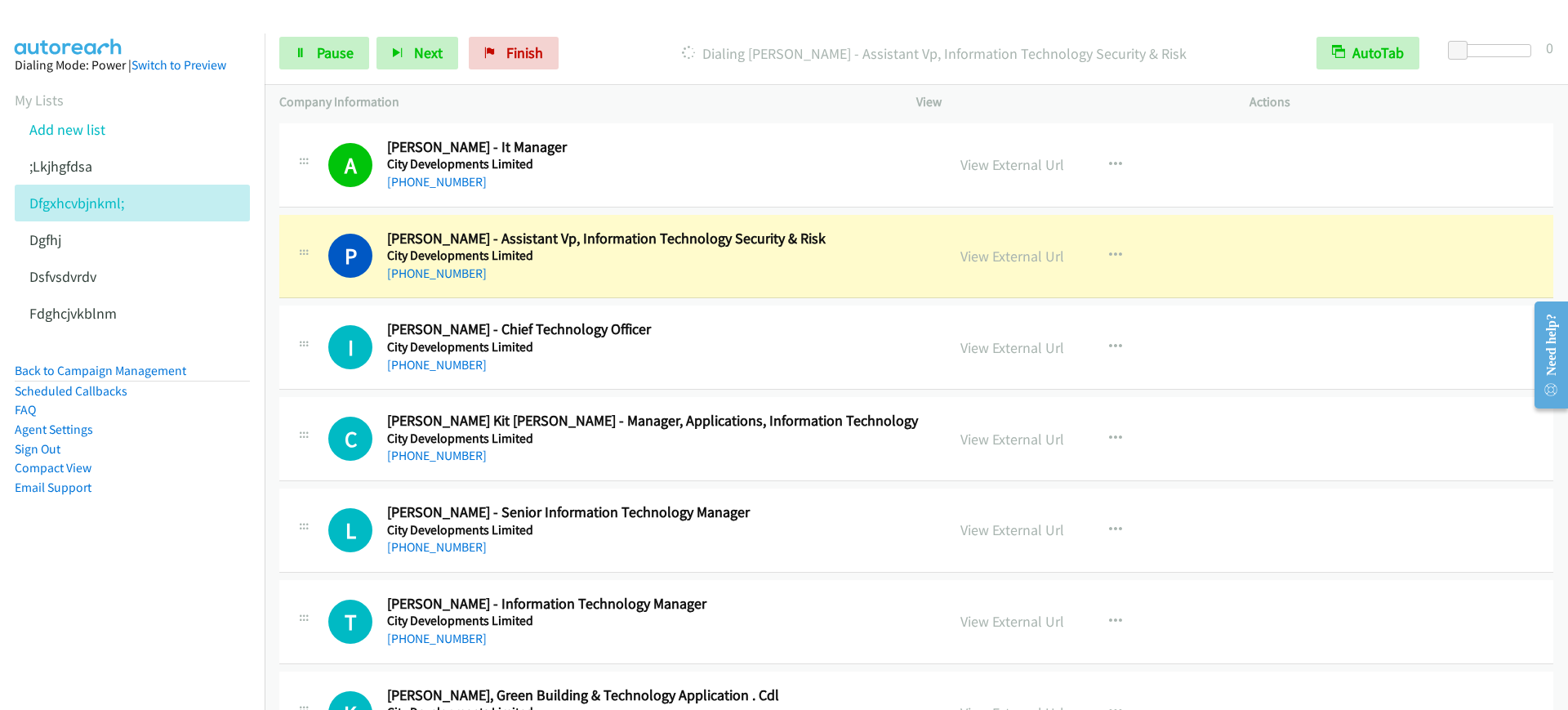
scroll to position [7762, 0]
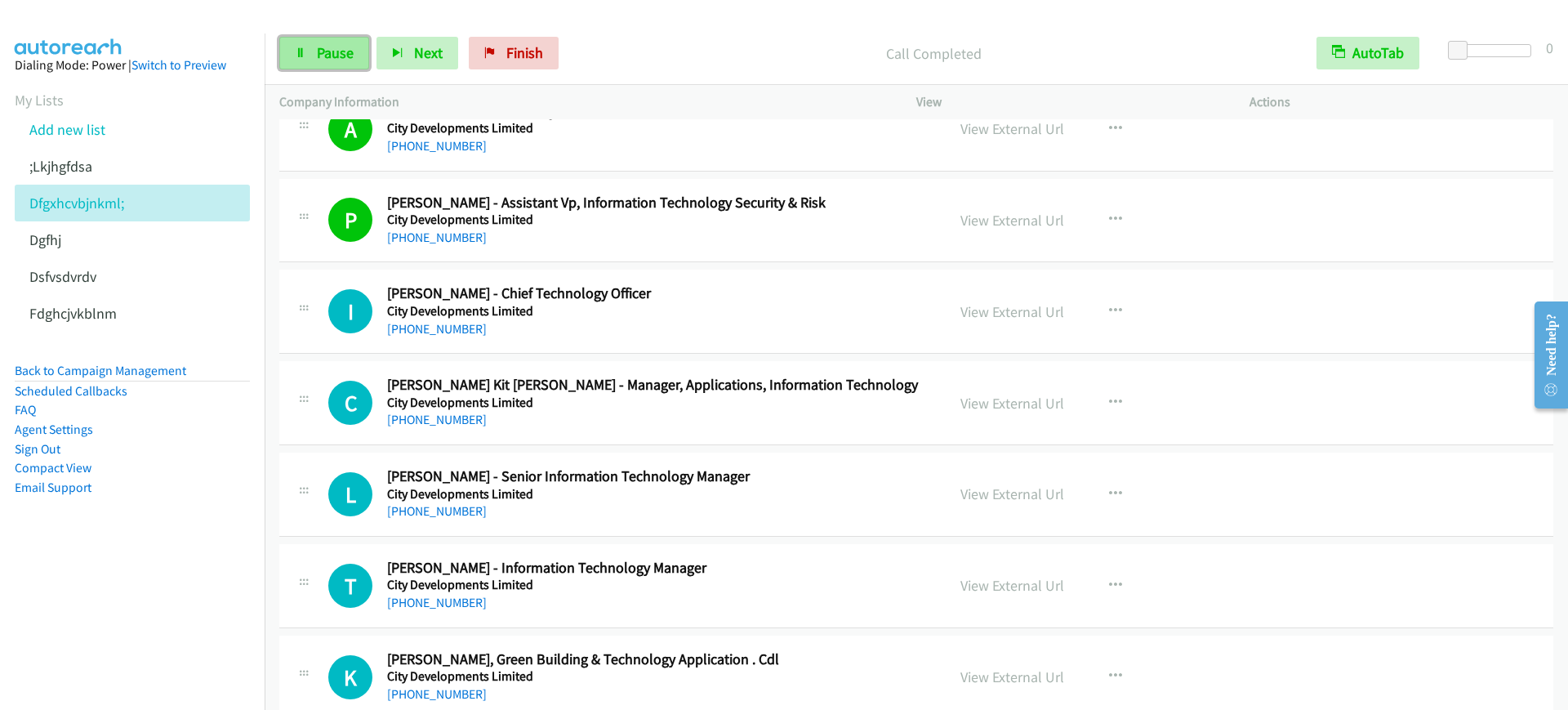
click at [291, 54] on link "Pause" at bounding box center [324, 53] width 90 height 33
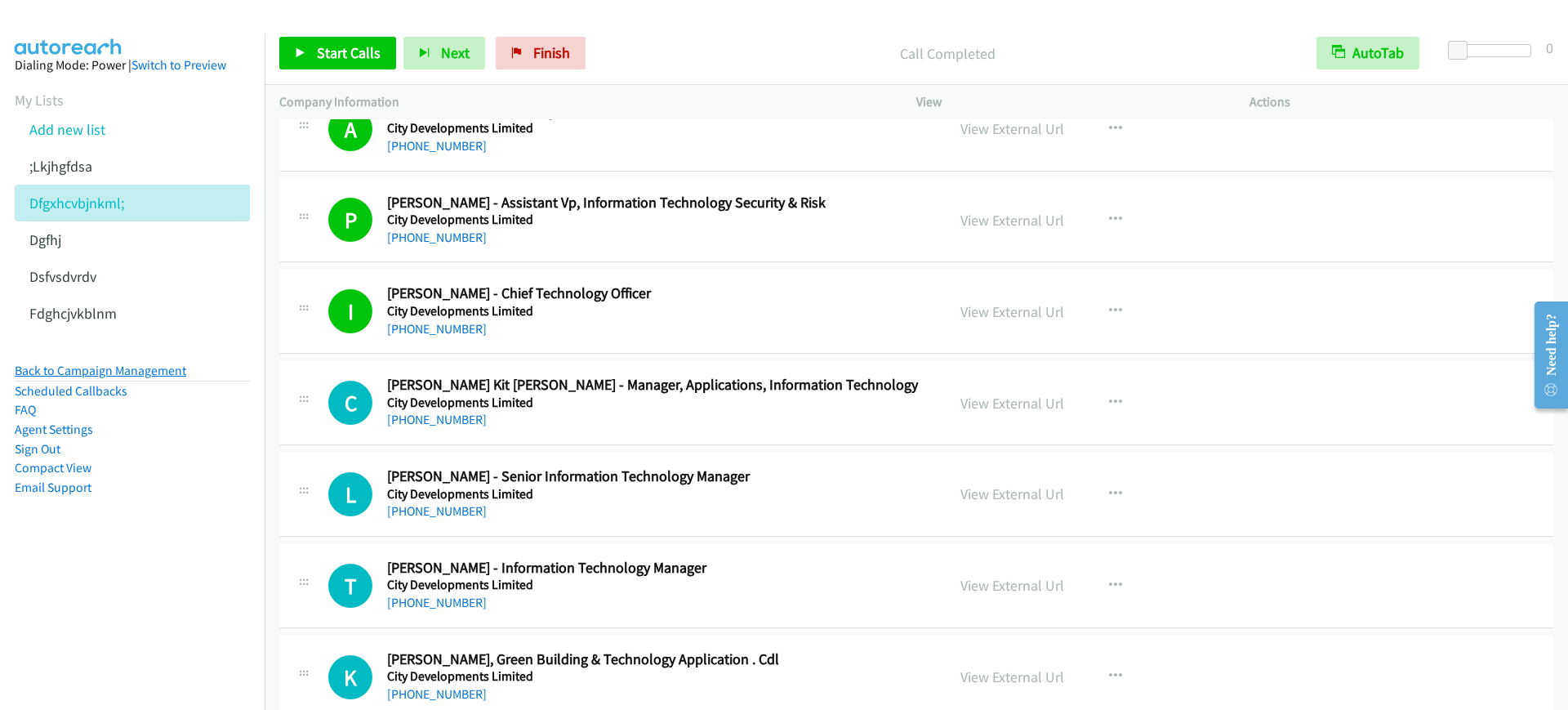
click at [159, 363] on link "Back to Campaign Management" at bounding box center [101, 371] width 171 height 15
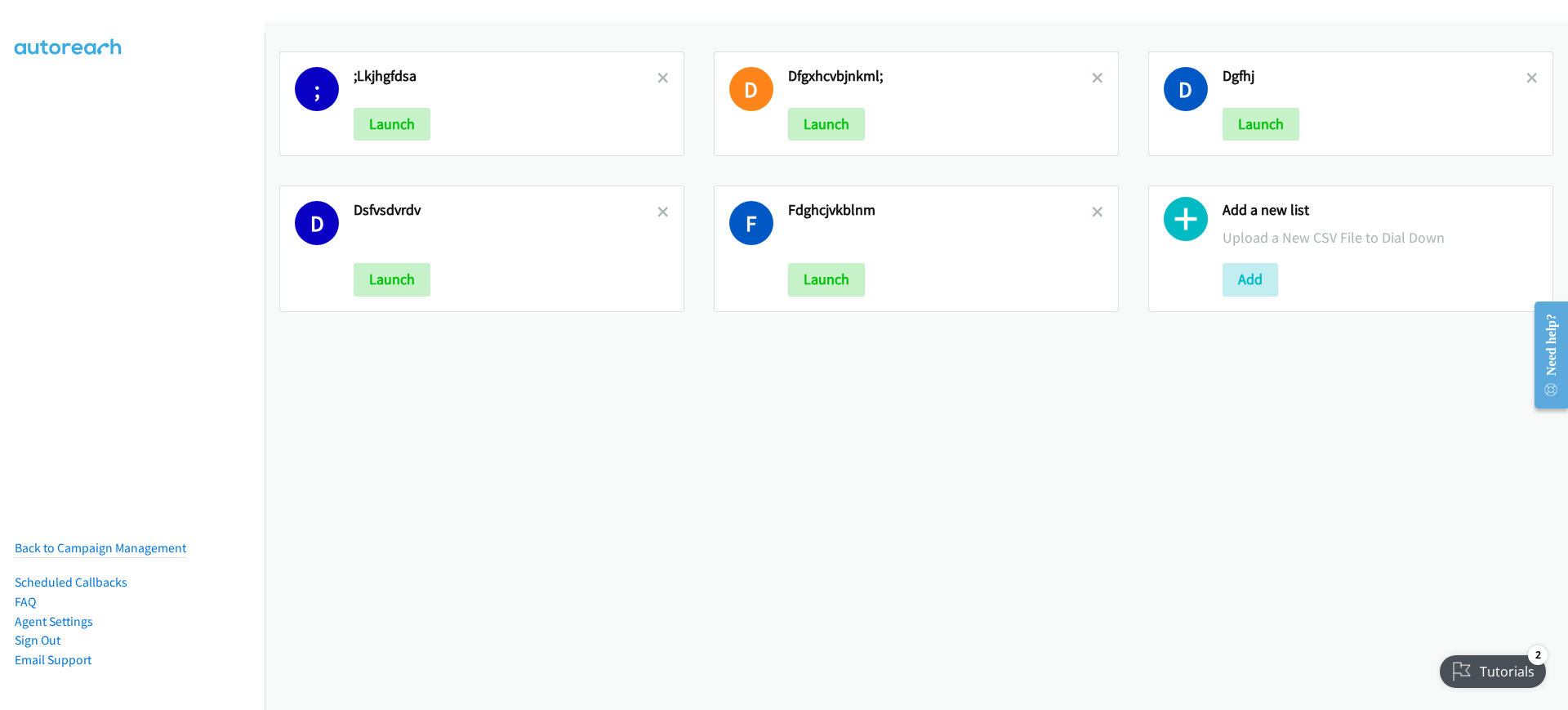
click at [165, 519] on nav "Back to Campaign Management Scheduled Callbacks FAQ Agent Settings Sign Out Com…" at bounding box center [133, 388] width 265 height 710
click at [156, 540] on link "Back to Campaign Management" at bounding box center [101, 548] width 171 height 15
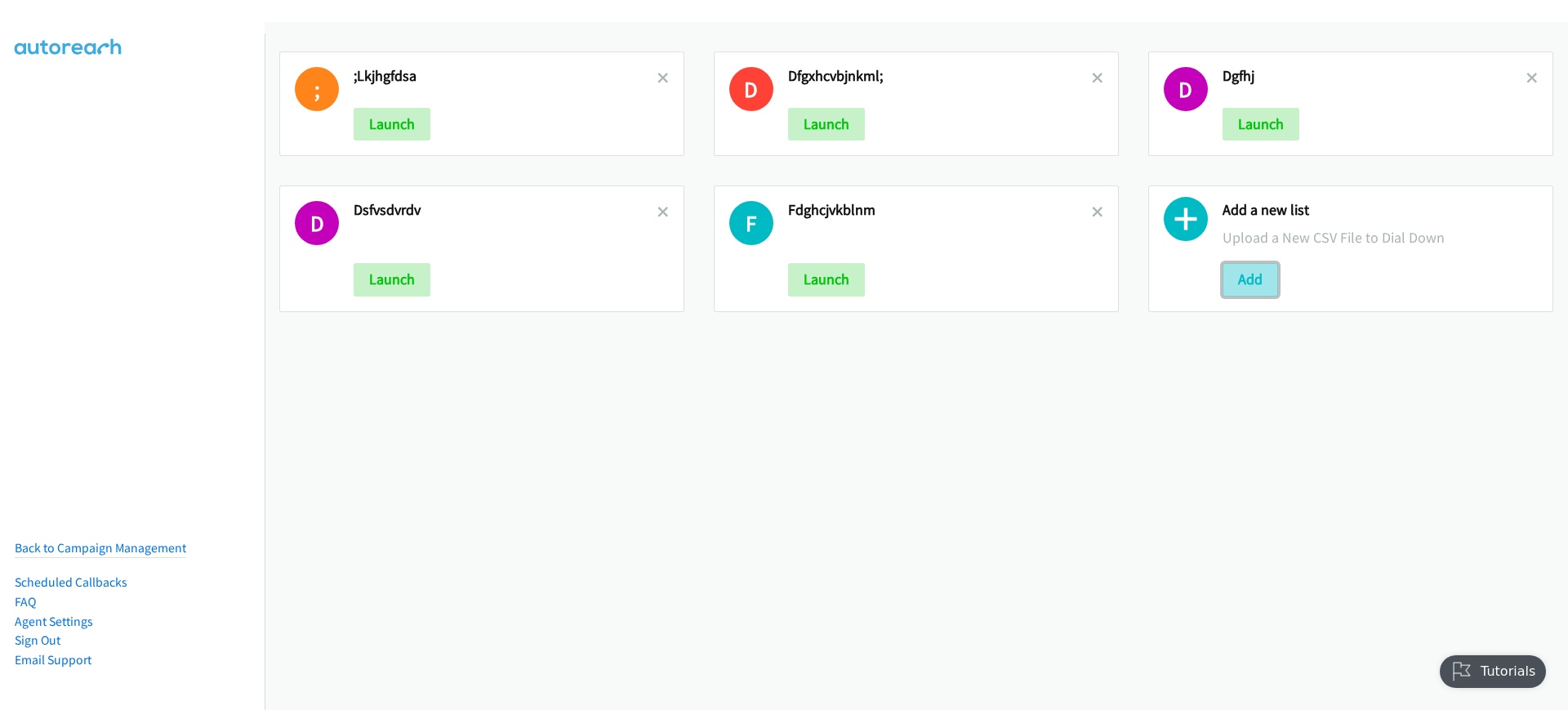
click at [1249, 266] on button "Add" at bounding box center [1251, 279] width 55 height 33
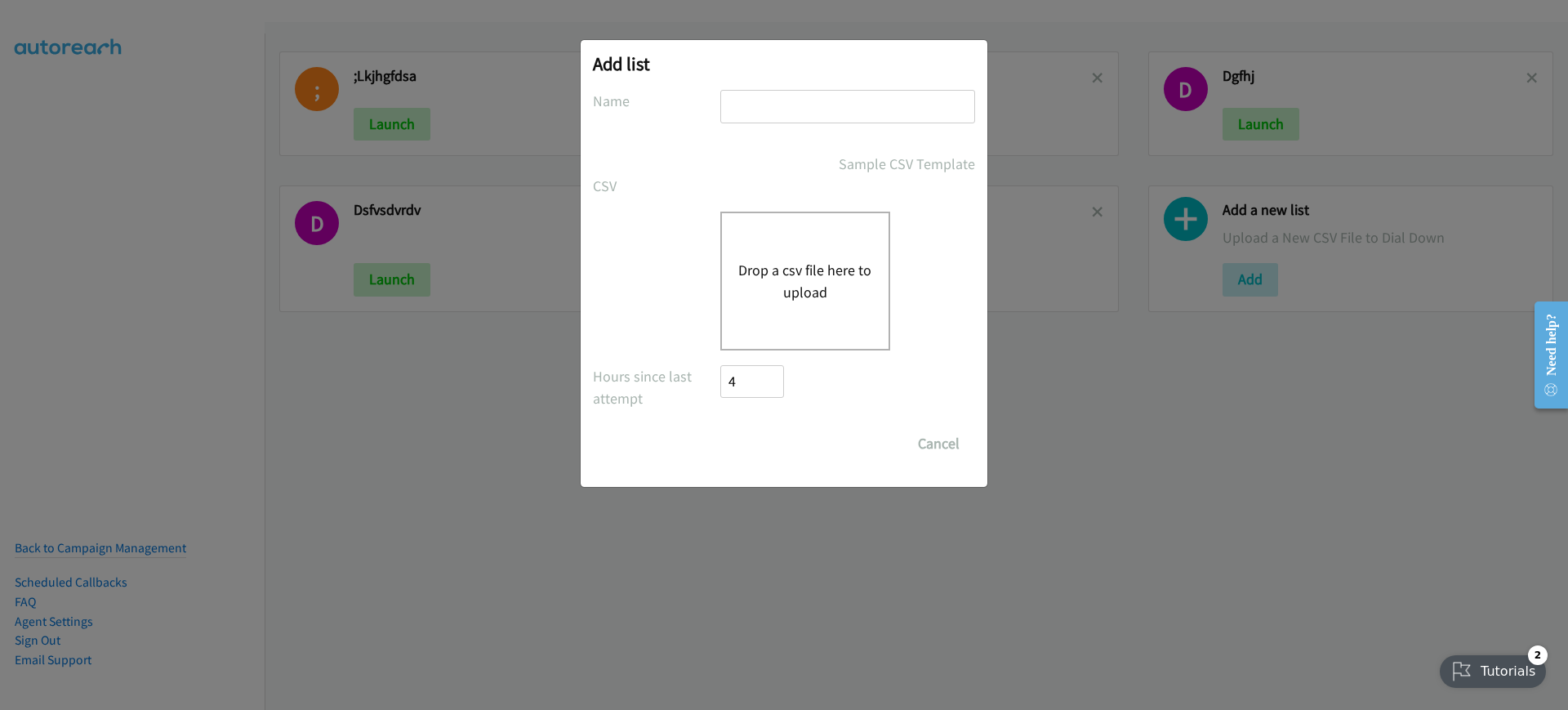
click at [809, 250] on div "Drop a csv file here to upload" at bounding box center [805, 281] width 170 height 139
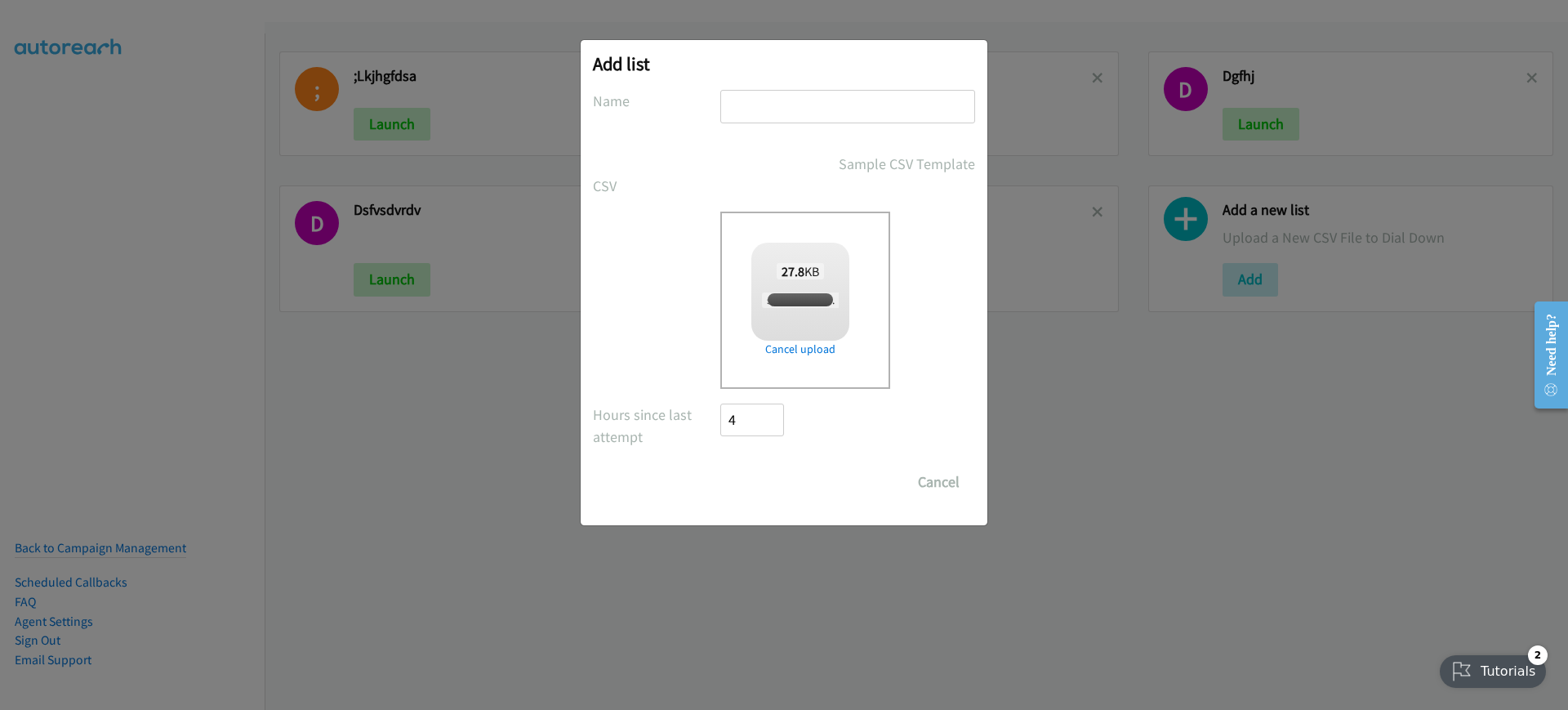
checkbox input "true"
drag, startPoint x: 887, startPoint y: 111, endPoint x: 858, endPoint y: 264, distance: 155.7
click at [878, 163] on form "No phone fields were returned for that Report or List View Please upload a csv …" at bounding box center [784, 294] width 382 height 408
type input "xvcdzxv x"
click at [746, 465] on input "Save List" at bounding box center [763, 481] width 86 height 33
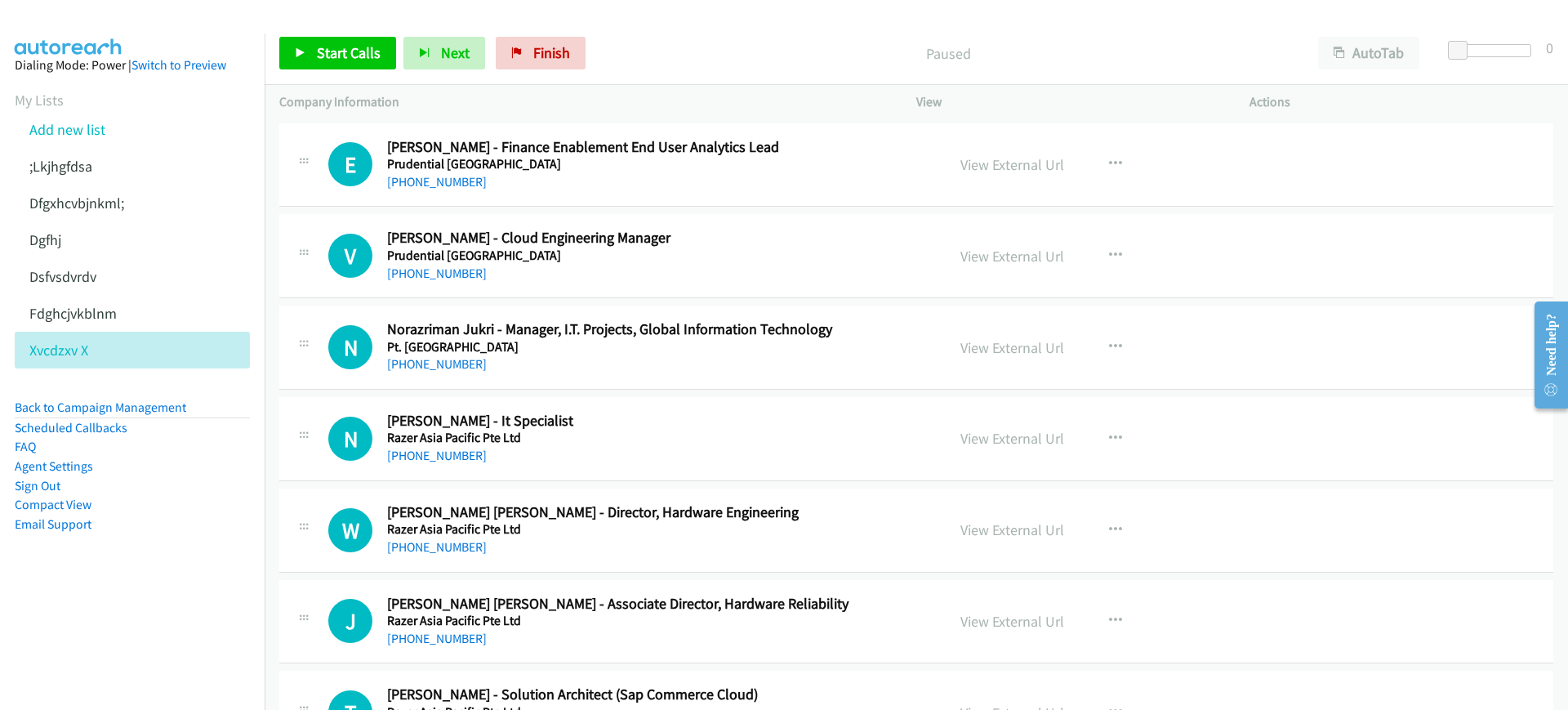
drag, startPoint x: 687, startPoint y: 41, endPoint x: 719, endPoint y: 41, distance: 32.0
click at [687, 43] on p "Paused" at bounding box center [947, 54] width 681 height 22
click at [1392, 39] on button "AutoTab" at bounding box center [1368, 53] width 102 height 33
click at [341, 57] on span "Start Calls" at bounding box center [349, 53] width 64 height 18
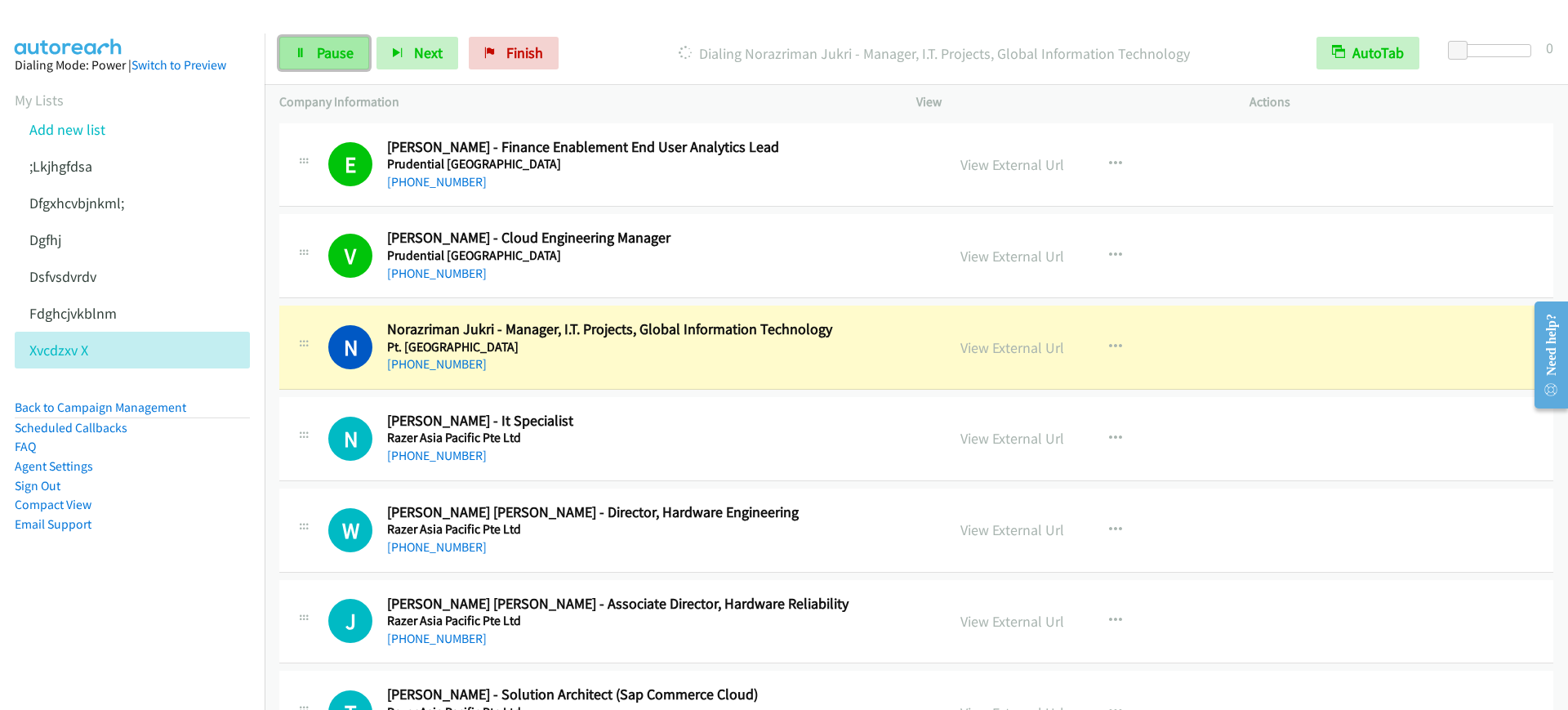
click at [337, 50] on span "Pause" at bounding box center [335, 53] width 37 height 18
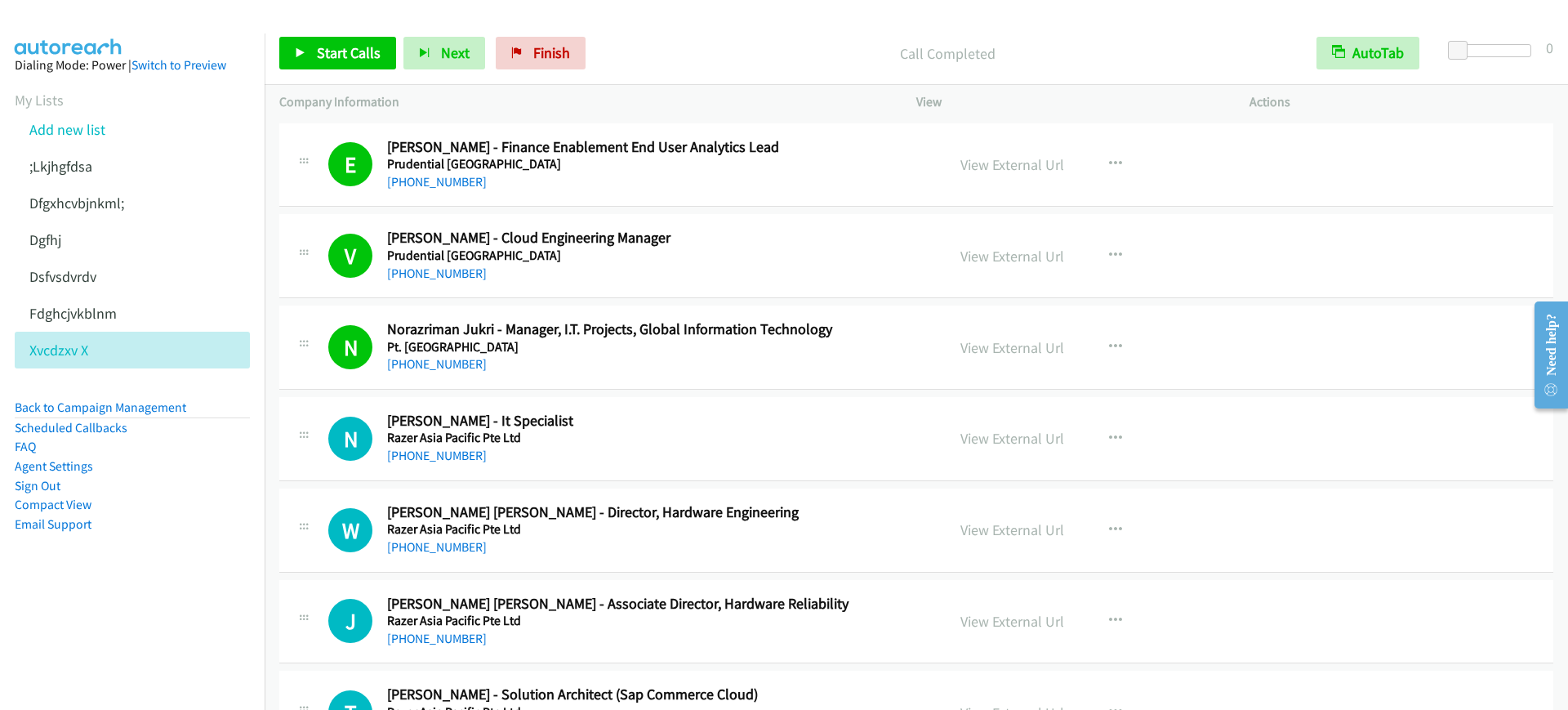
click at [721, 49] on p "Call Completed" at bounding box center [947, 54] width 679 height 22
